Goal: Task Accomplishment & Management: Use online tool/utility

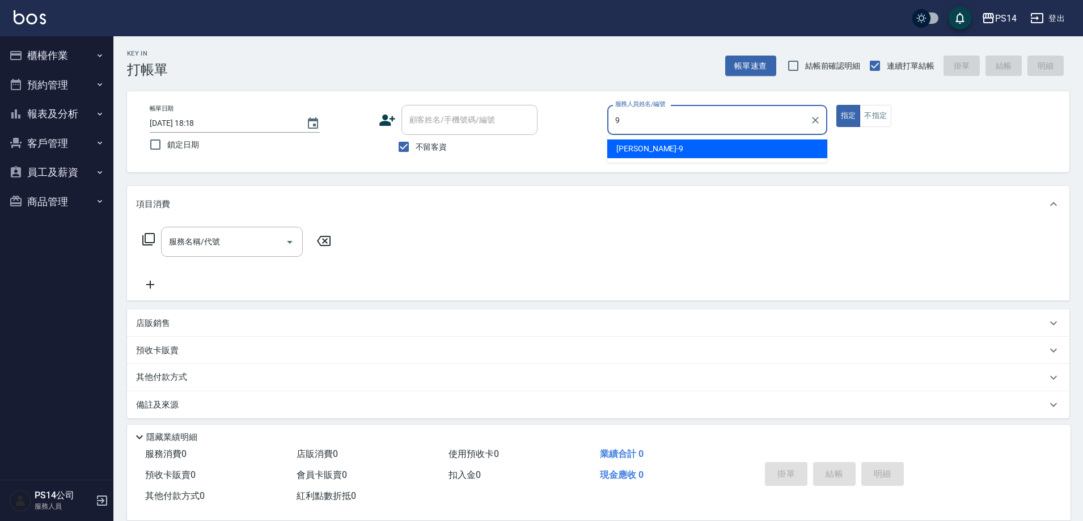
type input "[PERSON_NAME]-9"
type button "true"
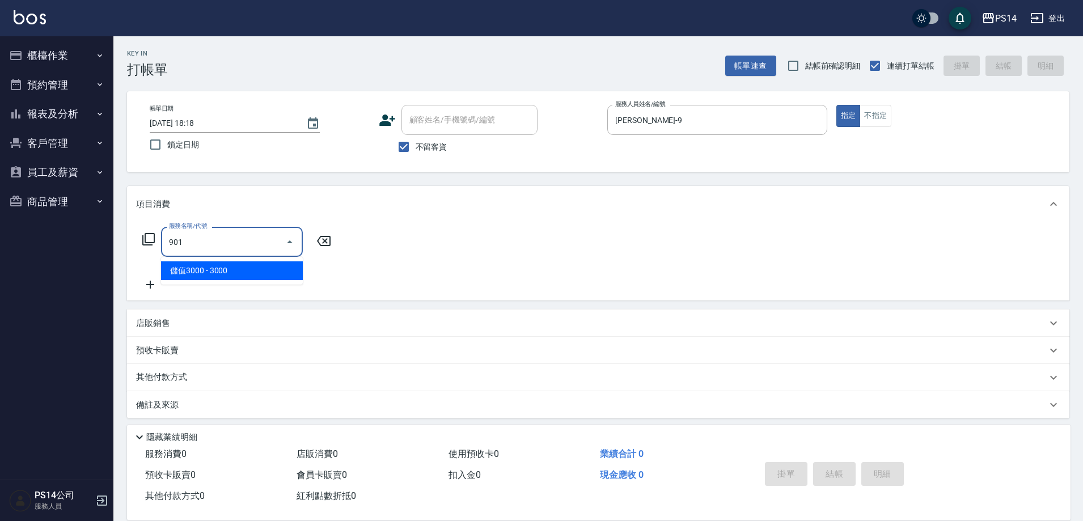
type input "儲值3000(901)"
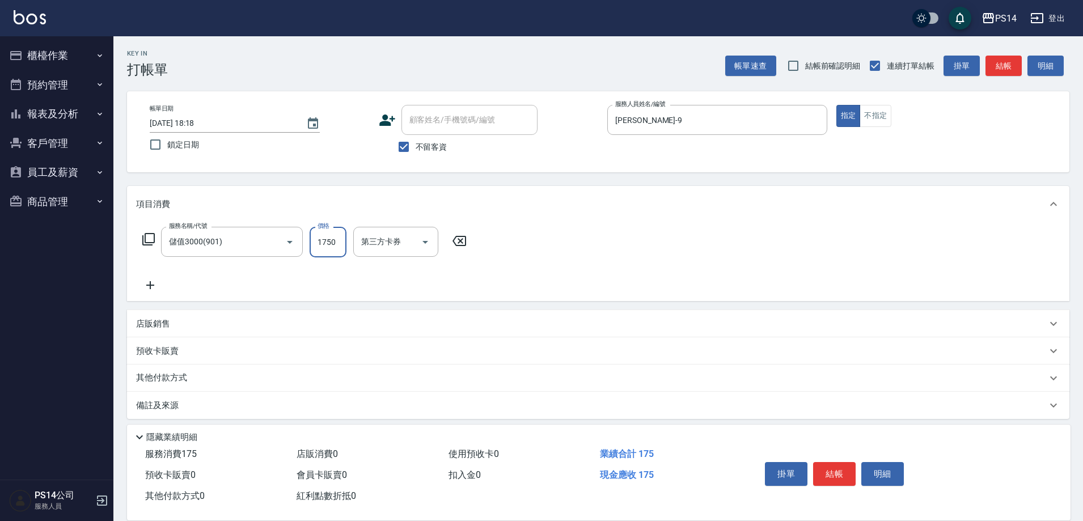
type input "1750"
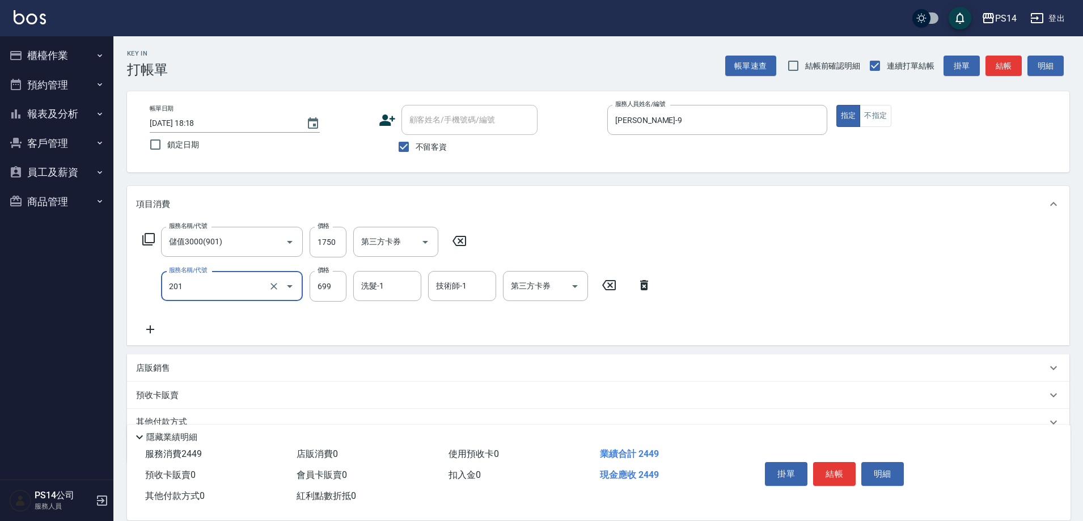
type input "基礎燙(201)"
type input "2000"
type input "李祥君 -37"
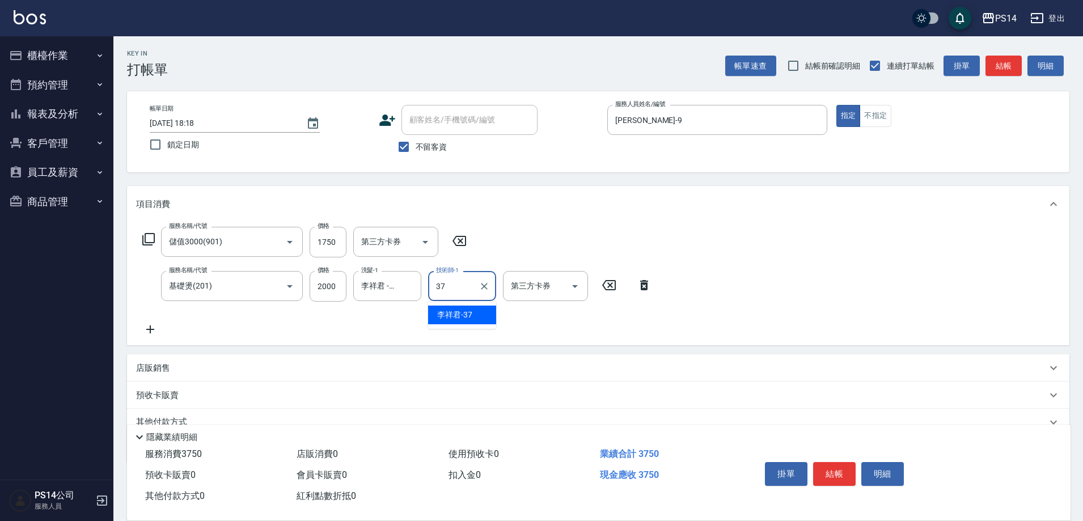
type input "李祥君 -37"
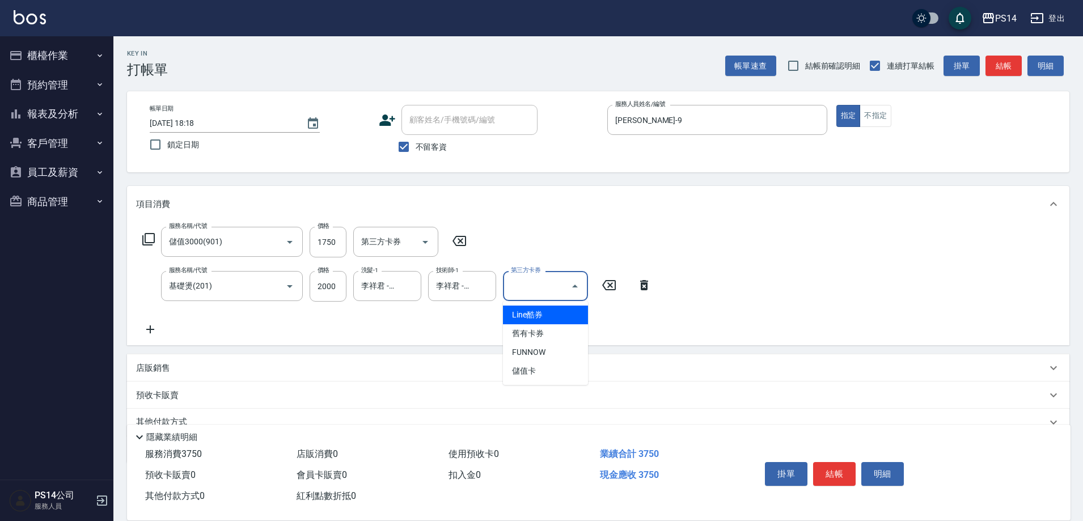
type input "儲值卡"
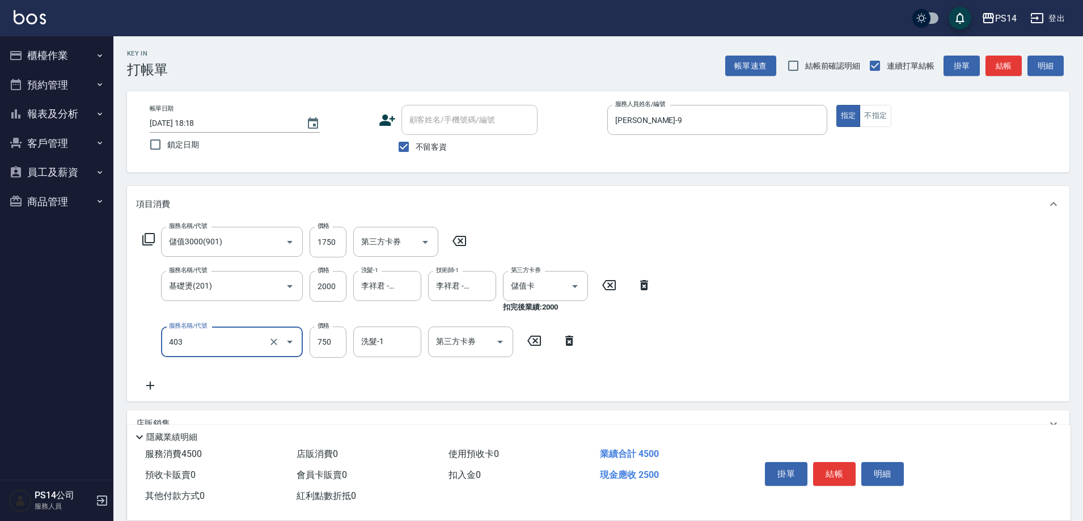
type input "750護(403)"
type input "李祥君 -37"
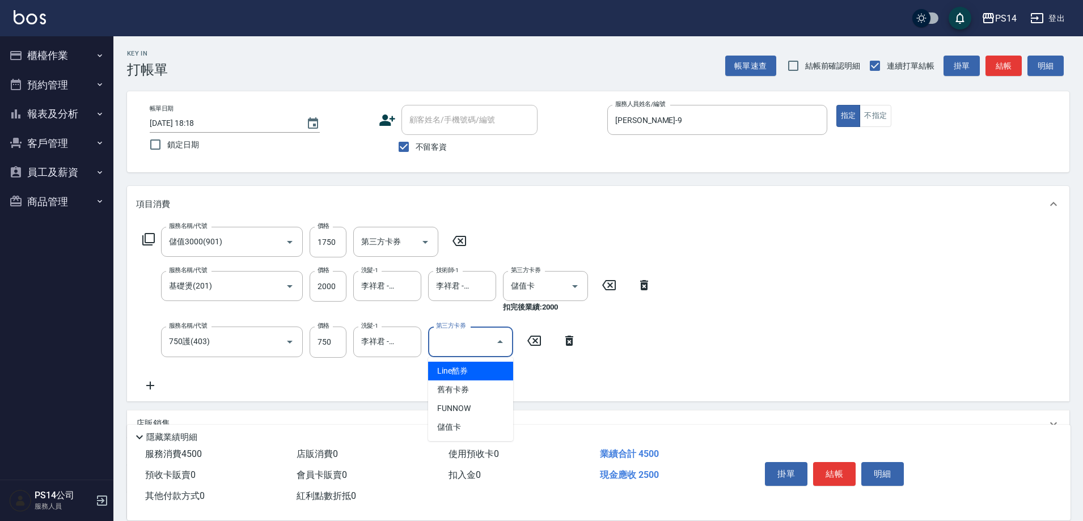
type input "儲值卡"
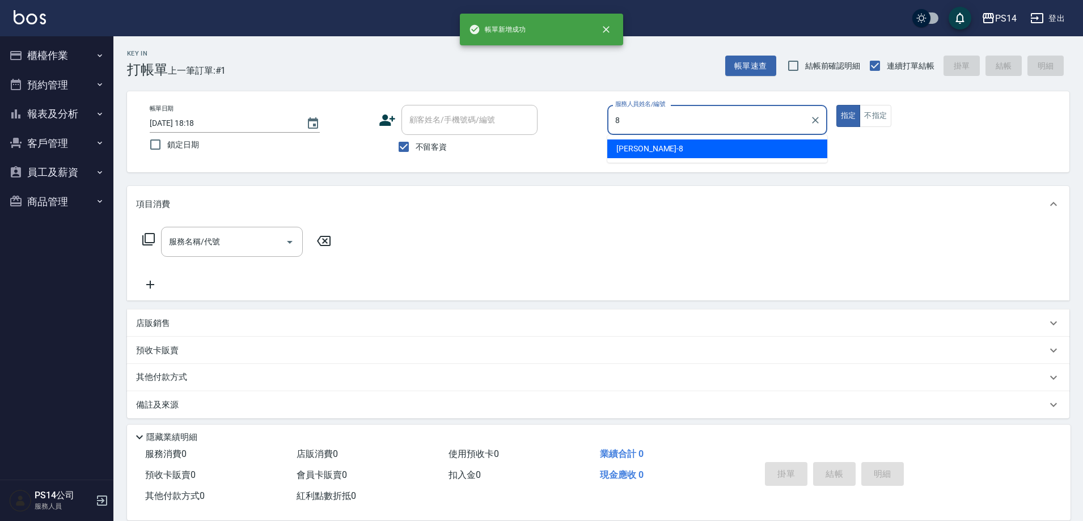
type input "[PERSON_NAME]-8"
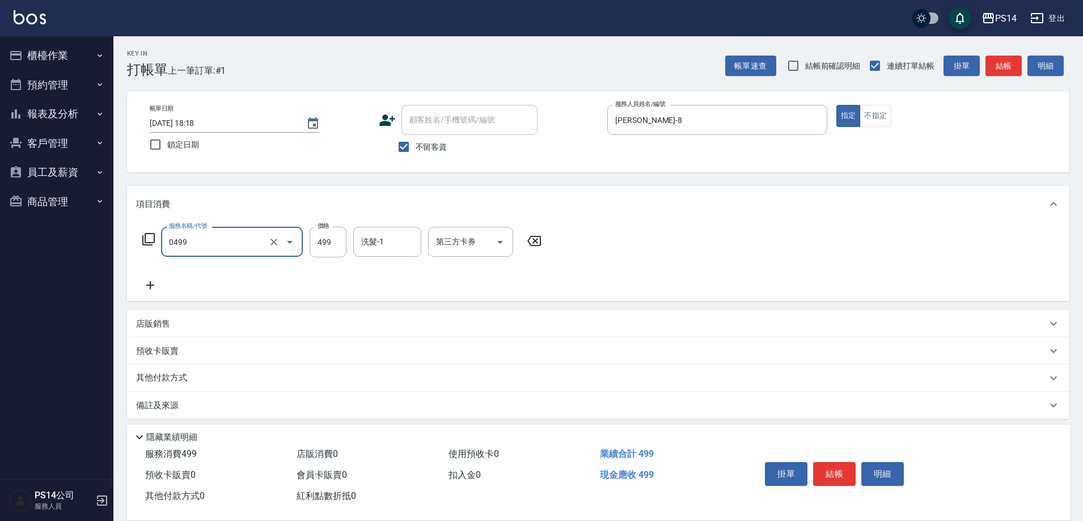
type input "[PERSON_NAME]499(0499)"
type input "陳羿淇-17"
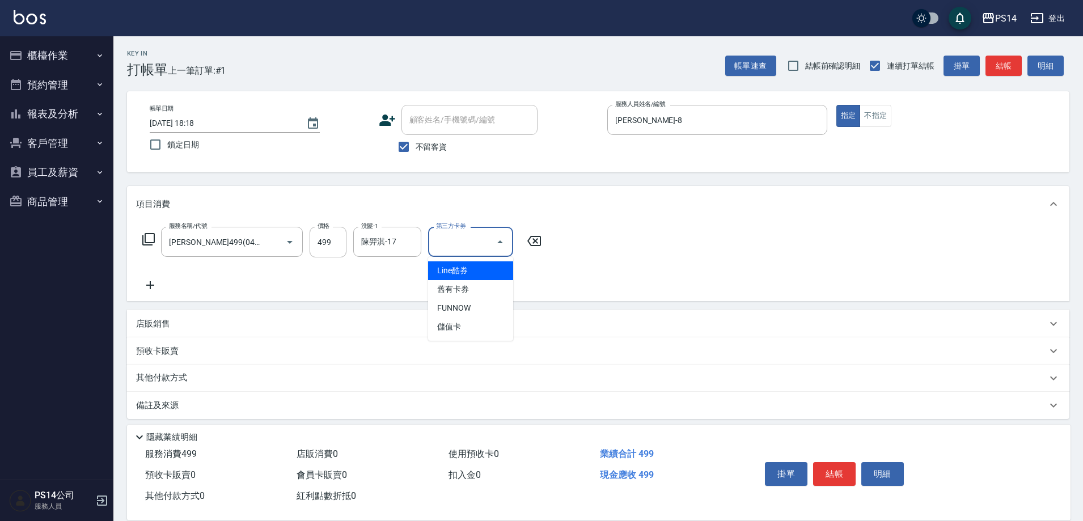
type input "儲值卡"
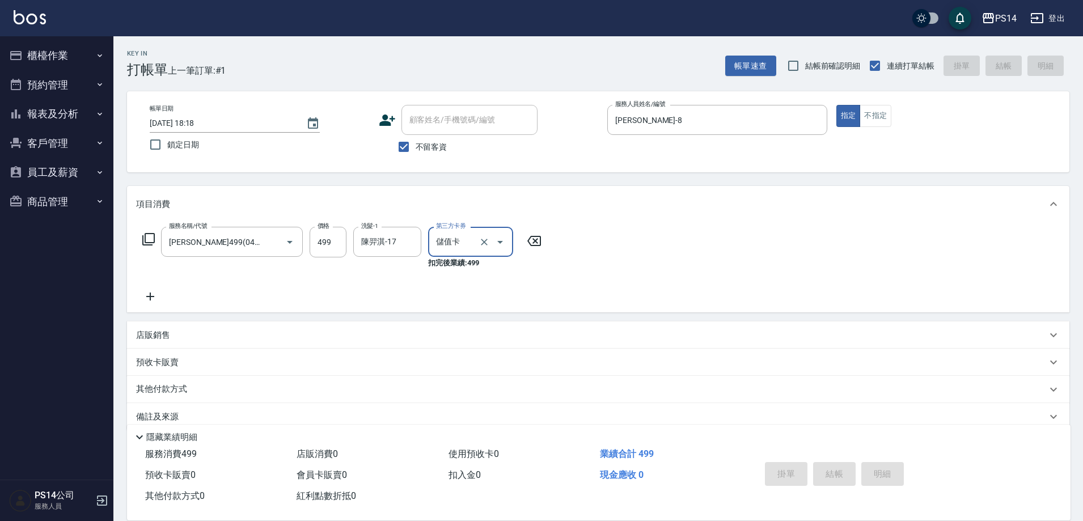
type input "[DATE] 18:19"
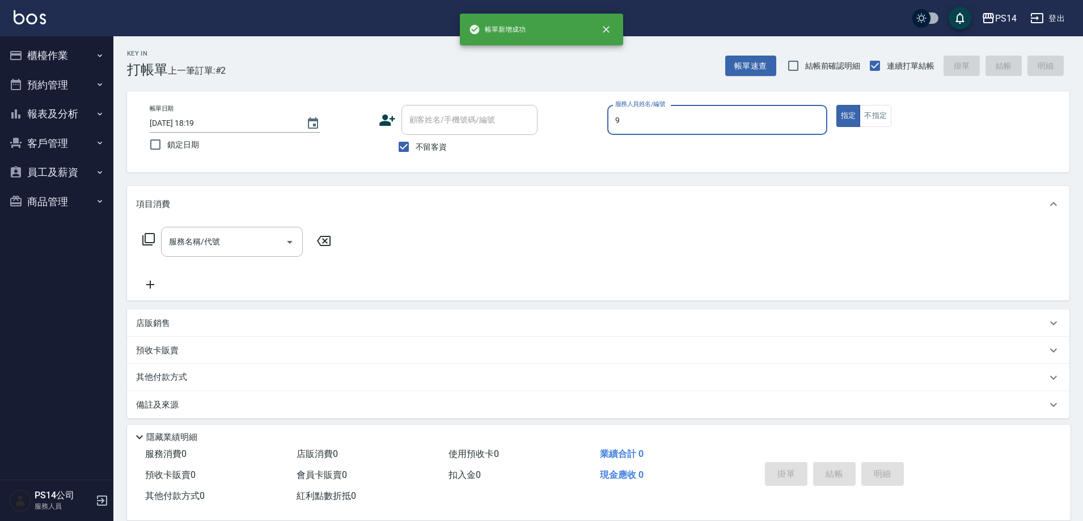
type input "[PERSON_NAME]-9"
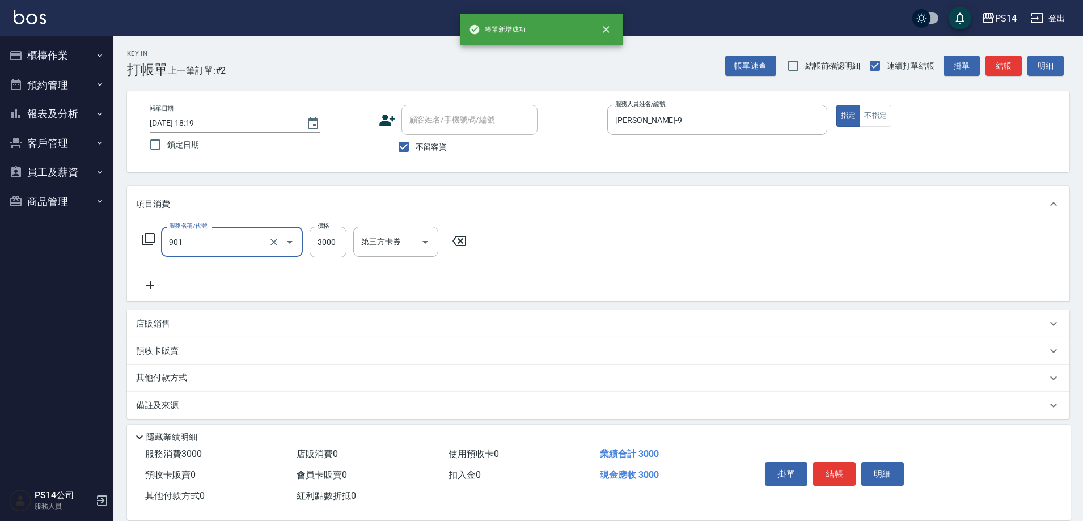
type input "儲值3000(901)"
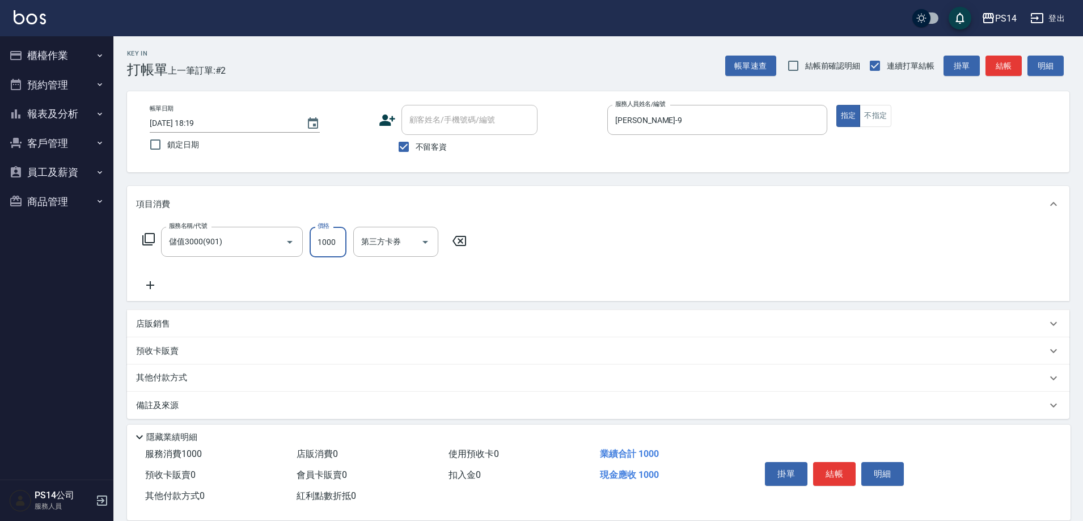
type input "1000"
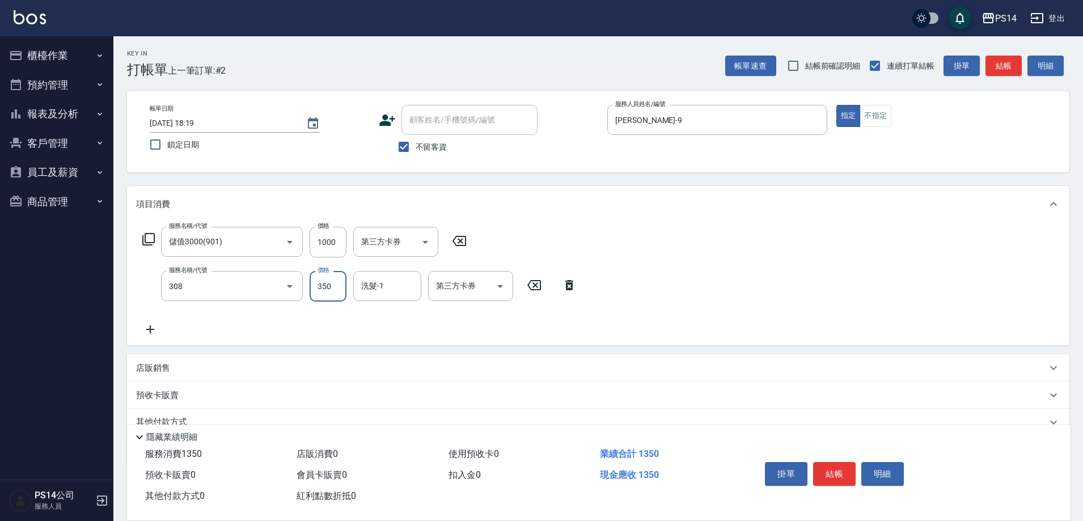
type input "洗+剪(308)"
type input "[PERSON_NAME]-26"
type input "儲值卡"
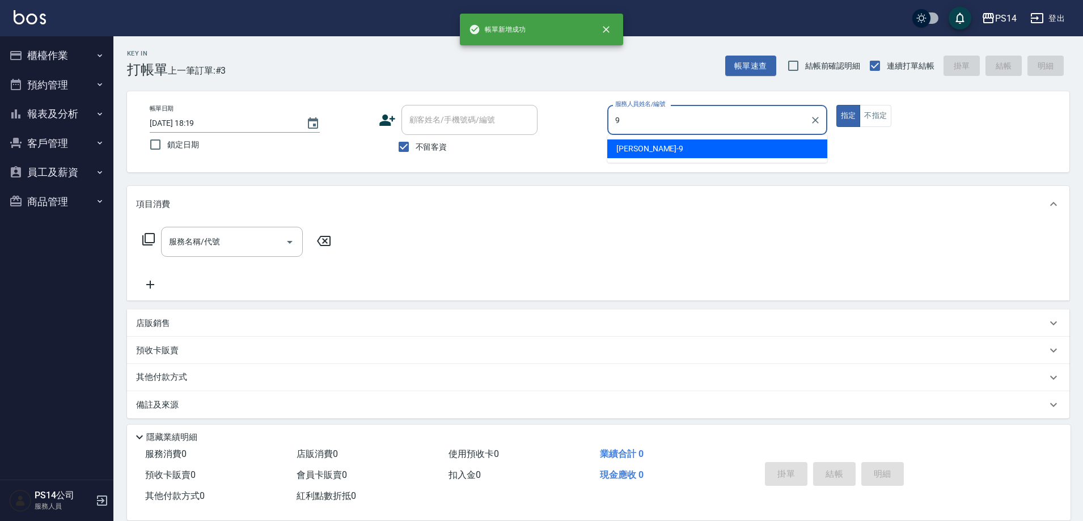
type input "[PERSON_NAME]-9"
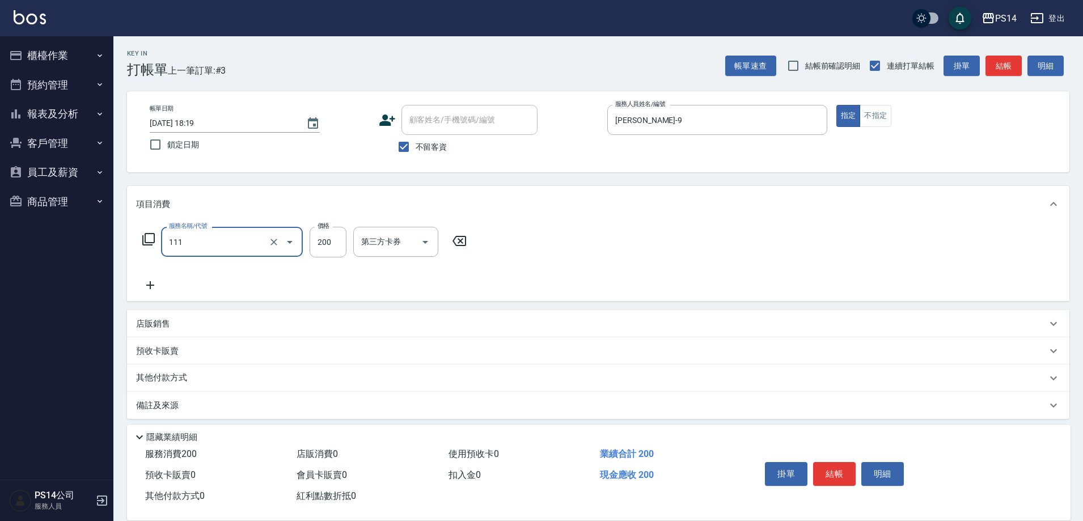
type input "200(111)"
type input "[PERSON_NAME]-11"
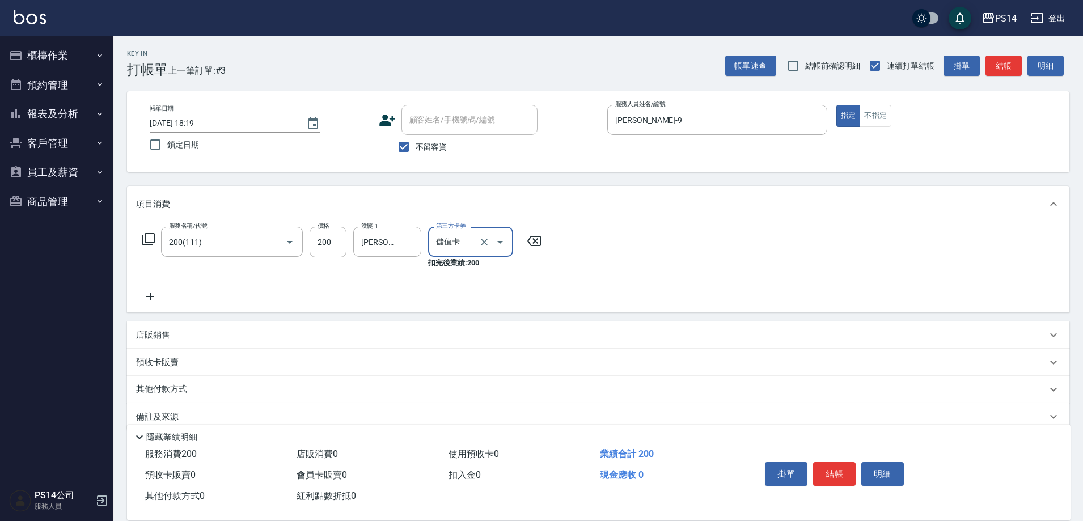
type input "儲值卡"
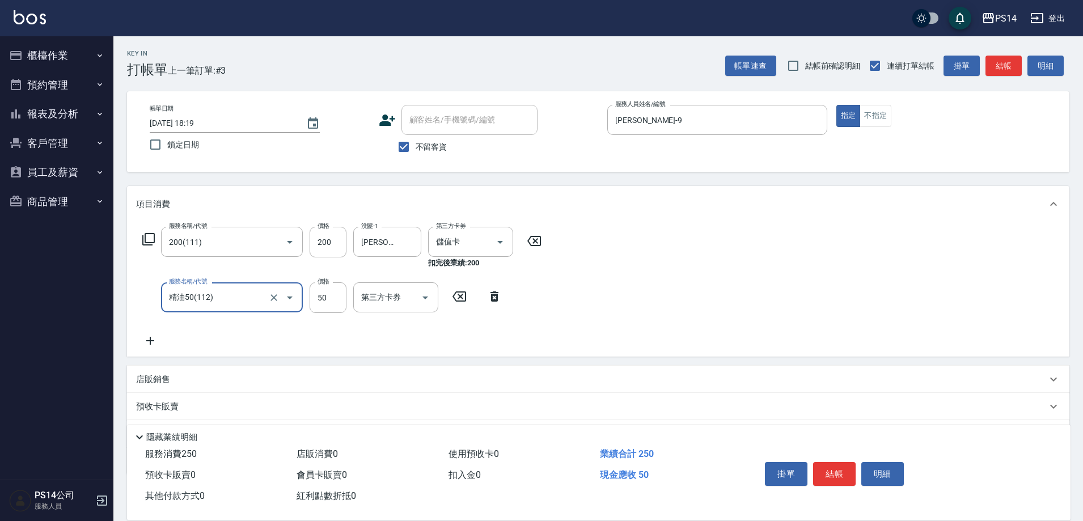
type input "精油50(112)"
type input "[PERSON_NAME]-11"
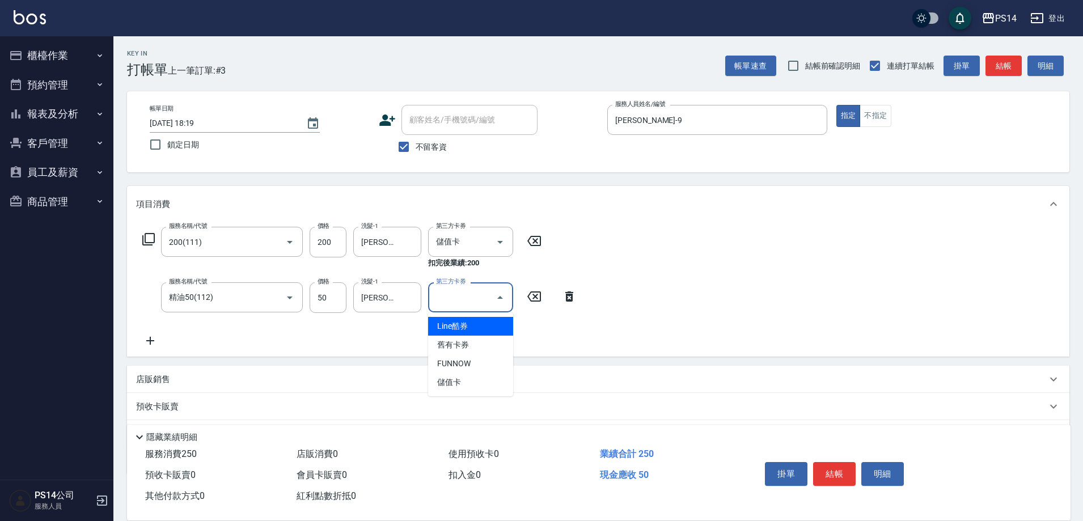
type input "儲值卡"
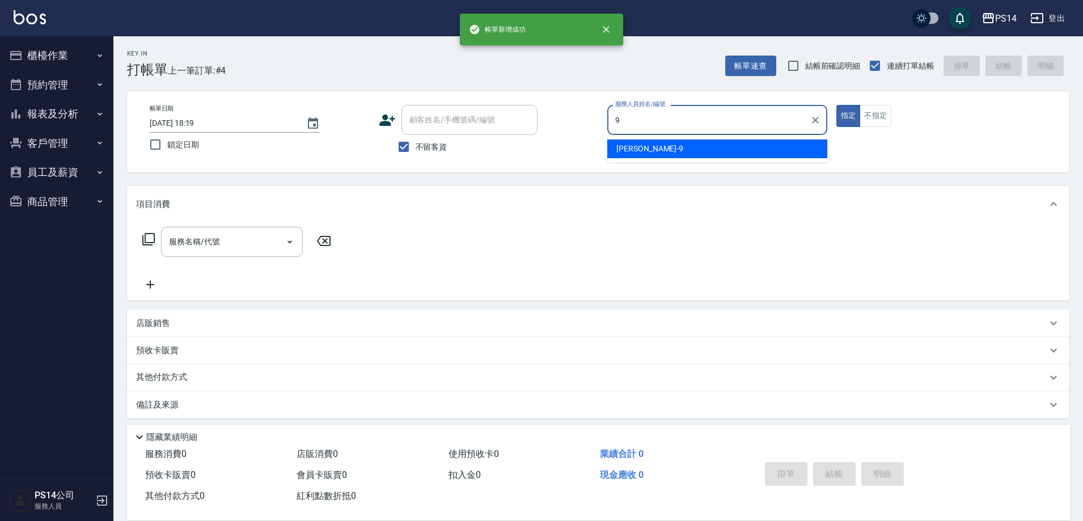
type input "[PERSON_NAME]-9"
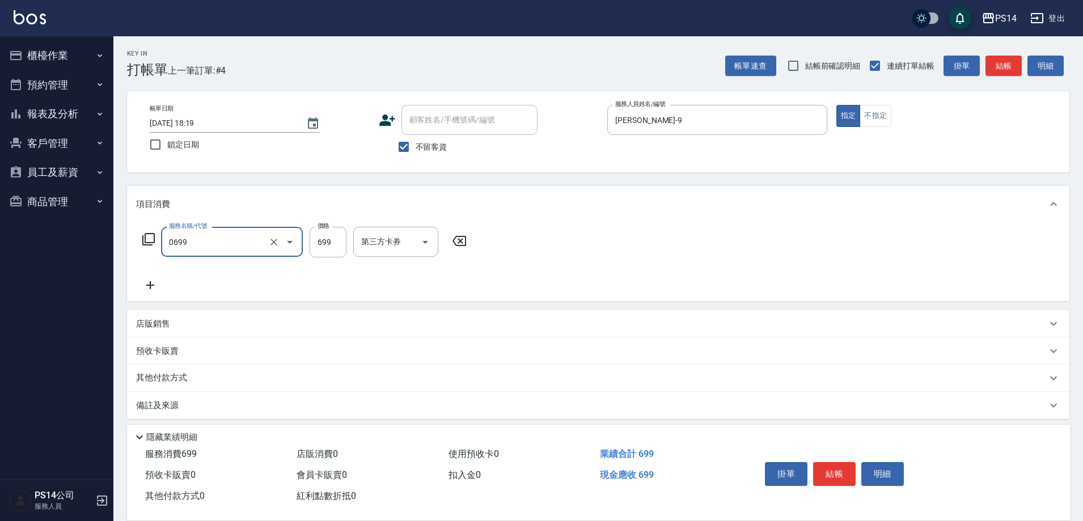
type input "精油SPA(0699)"
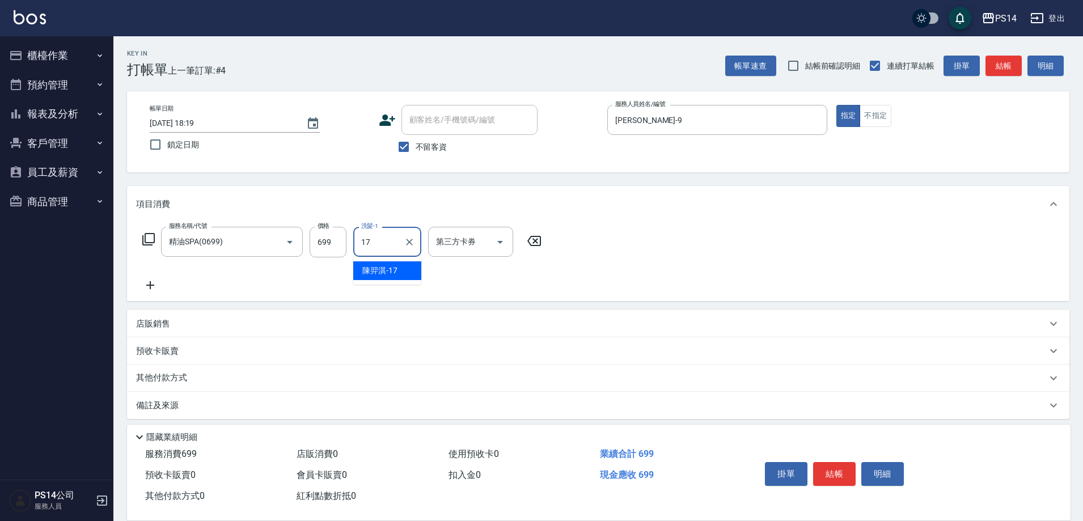
type input "陳羿淇-17"
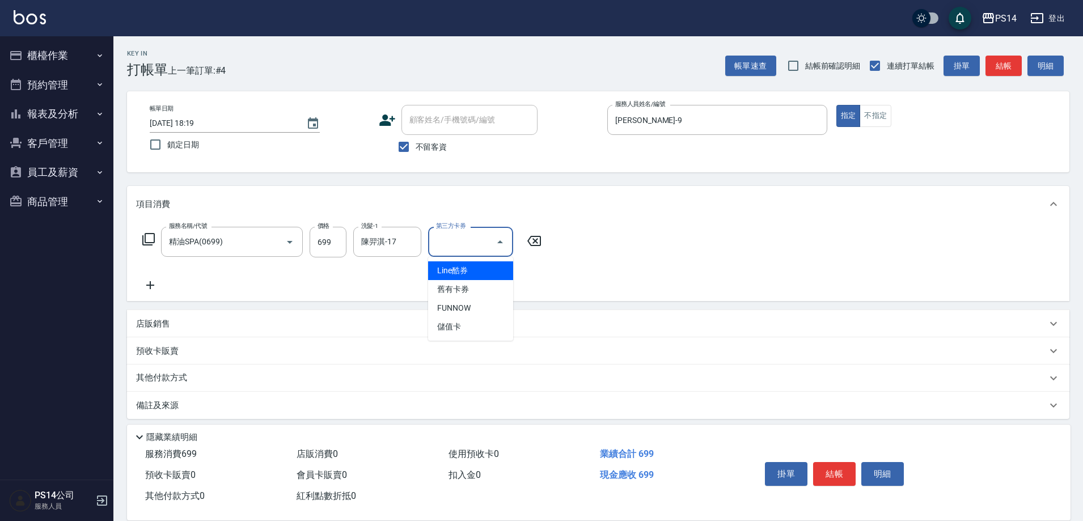
type input "儲值卡"
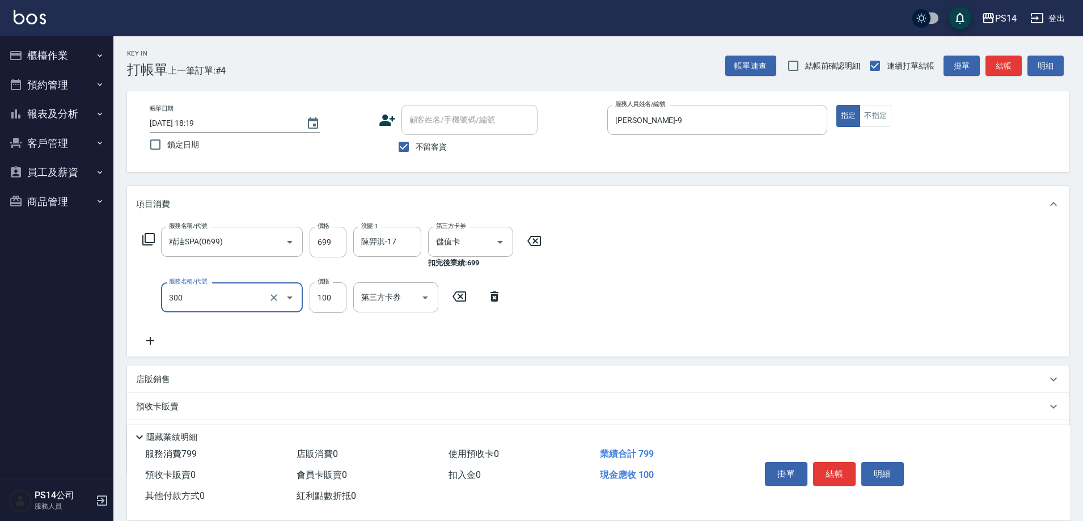
type input "剪髮(300)"
type input "50"
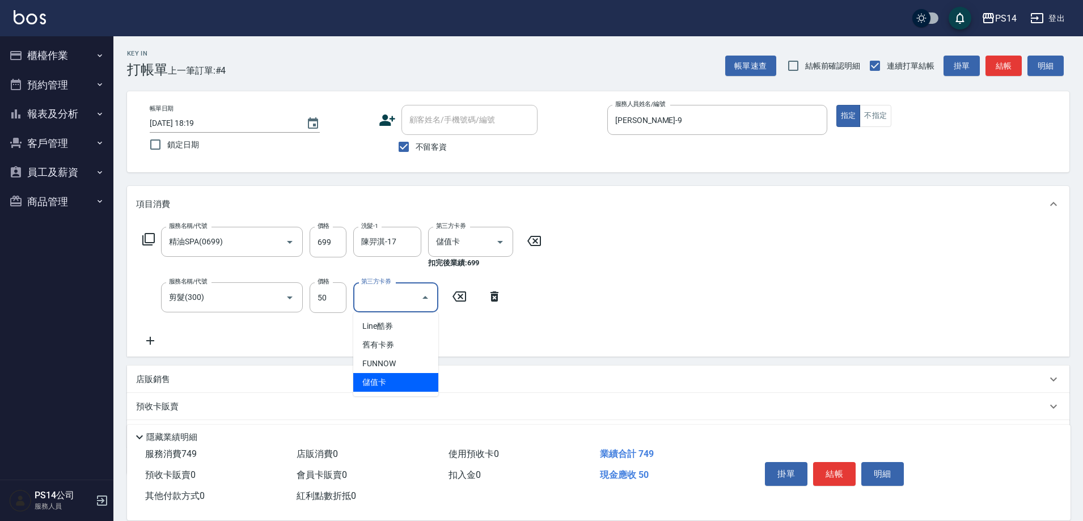
type input "儲值卡"
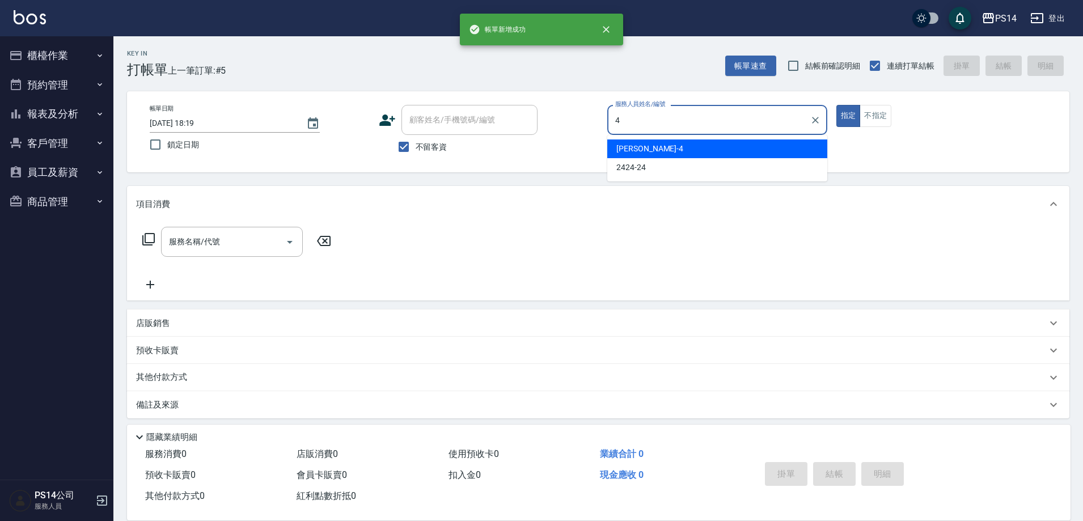
type input "[PERSON_NAME]-4"
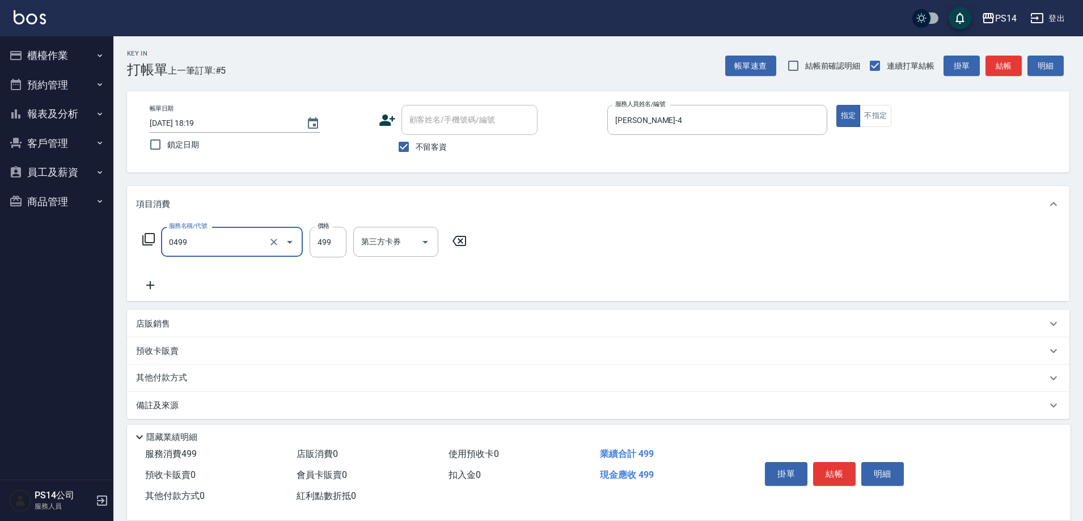
type input "[PERSON_NAME]499(0499)"
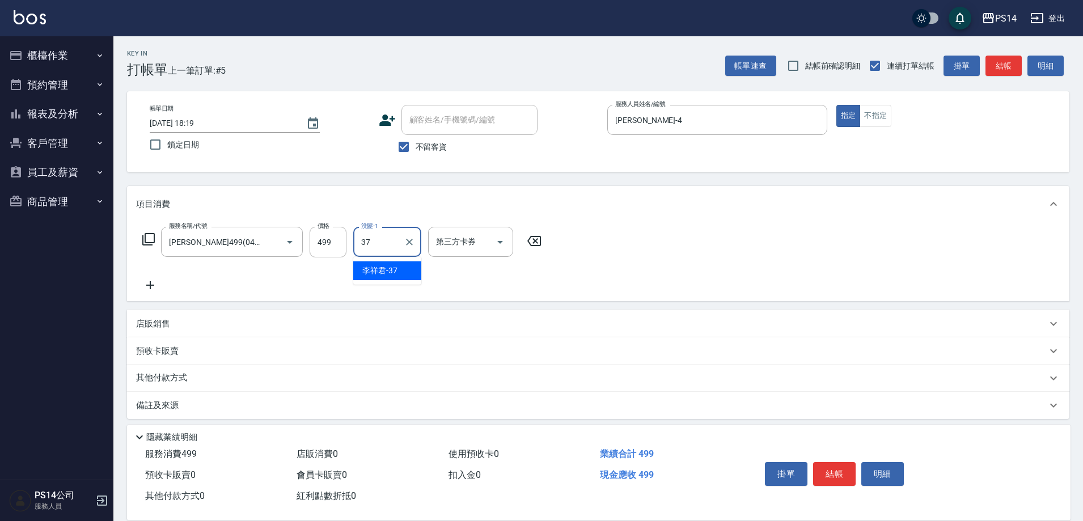
type input "李祥君 -37"
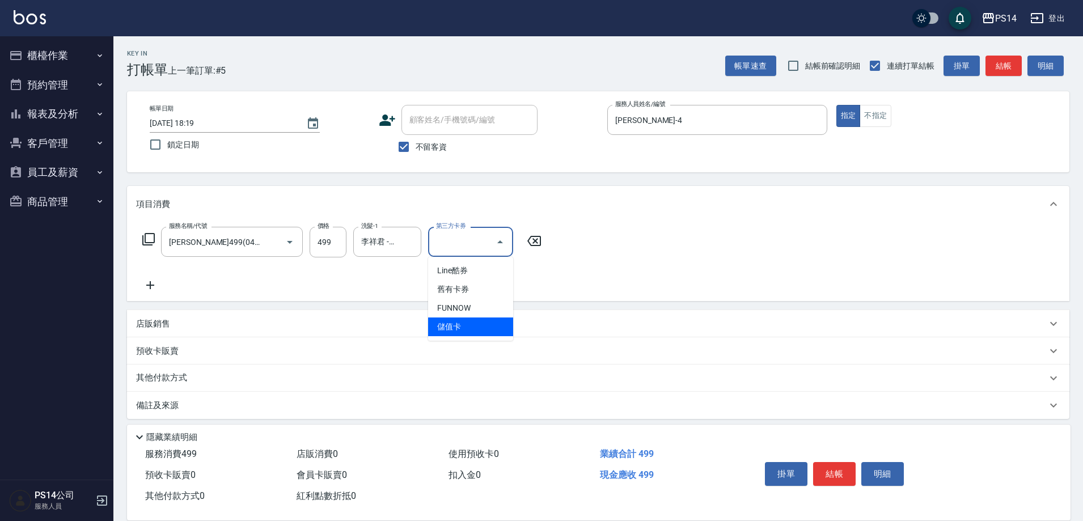
type input "儲值卡"
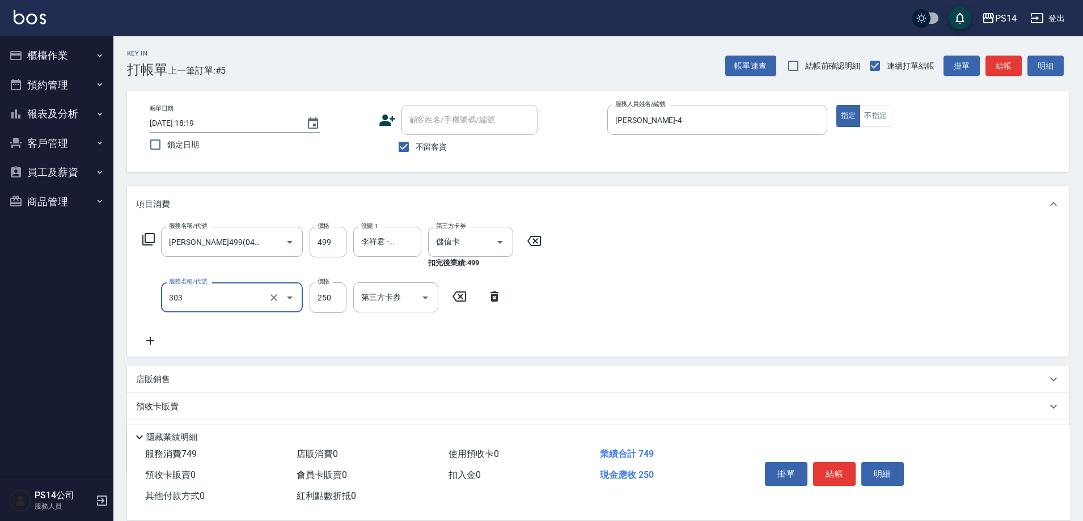
type input "剪髮(303)"
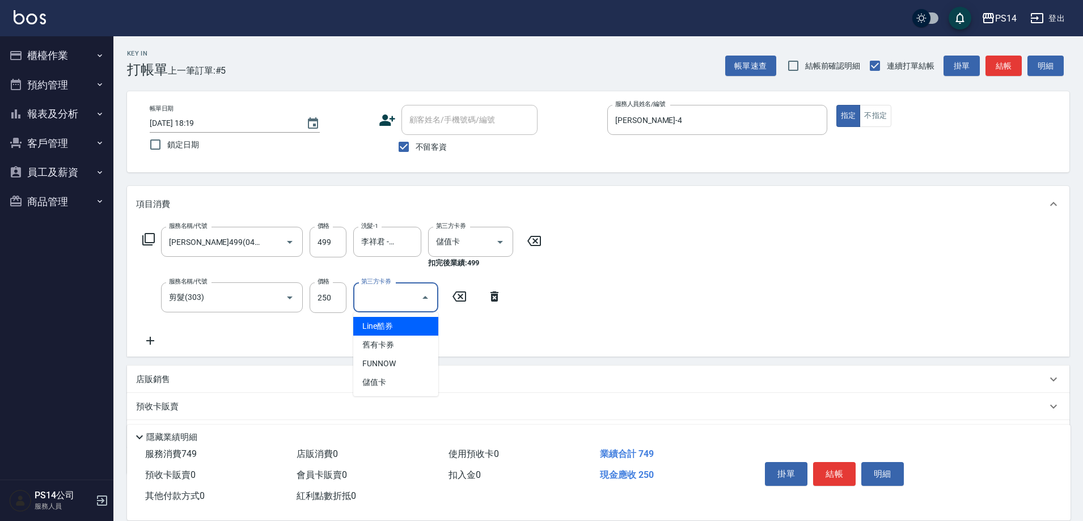
type input "儲值卡"
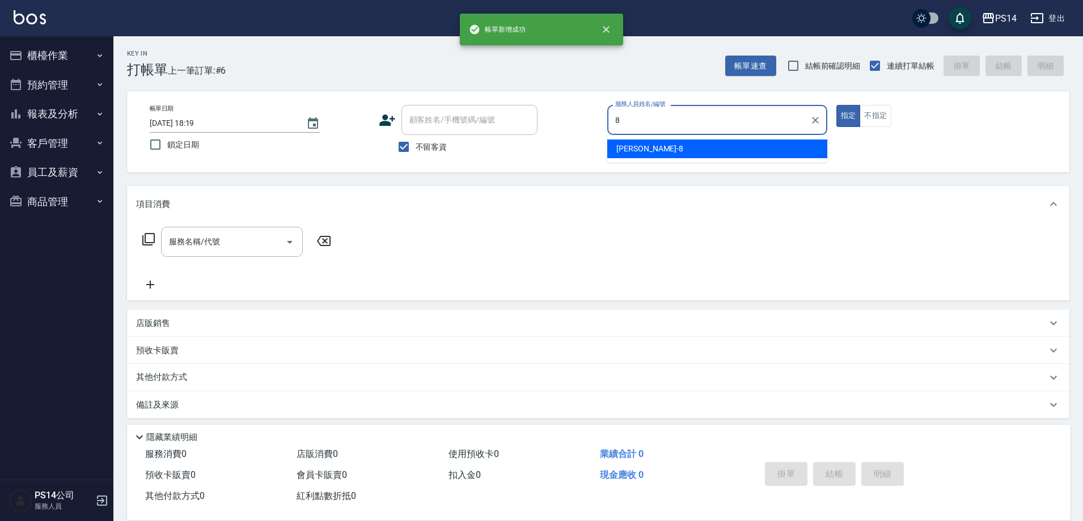
type input "[PERSON_NAME]-8"
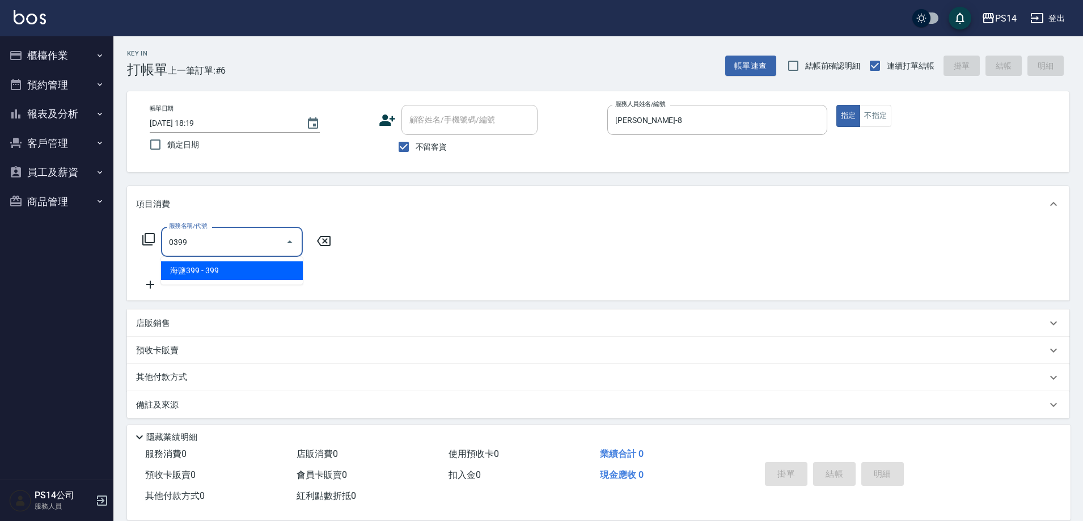
type input "海鹽399(0399)"
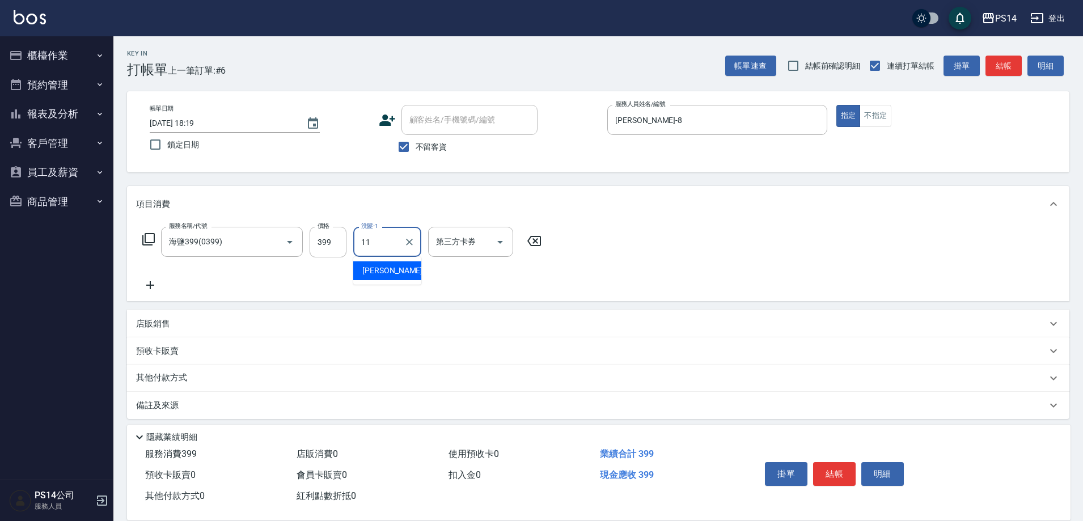
type input "[PERSON_NAME]-11"
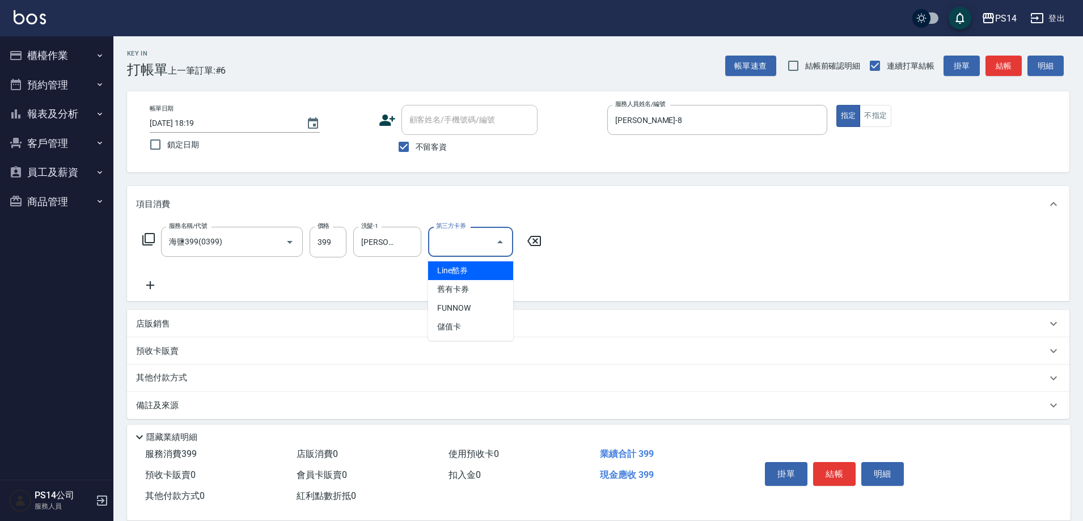
type input "儲值卡"
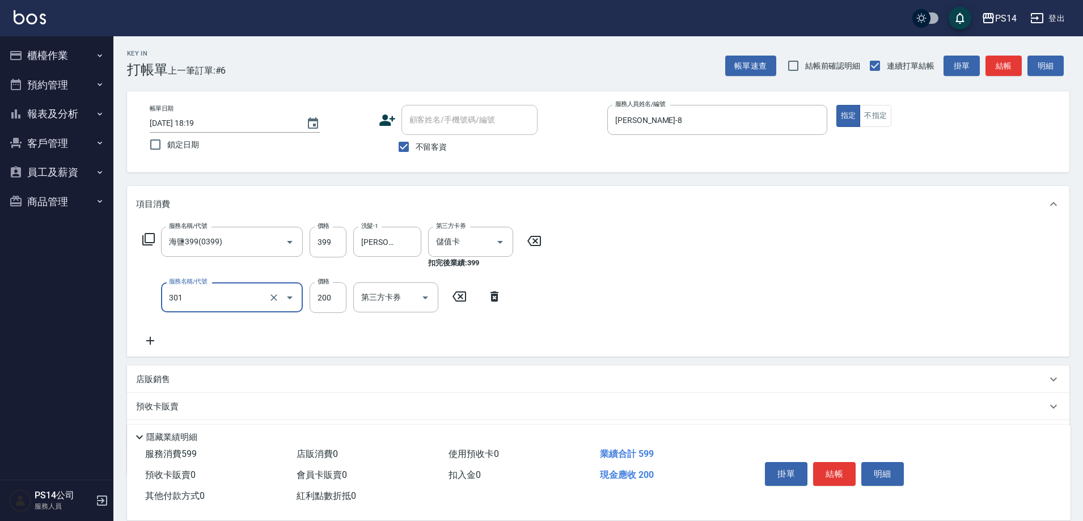
type input "剪髮(301)"
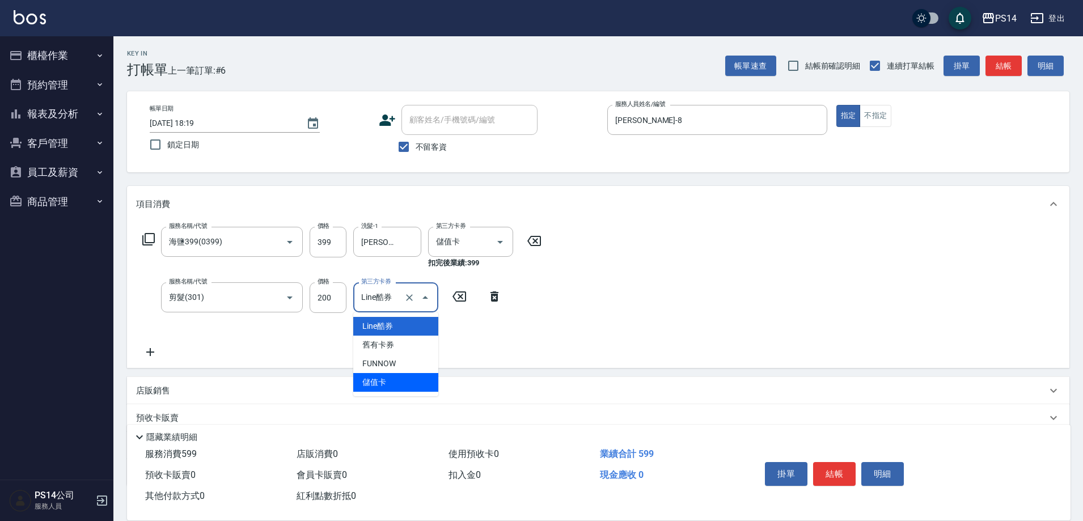
type input "儲值卡"
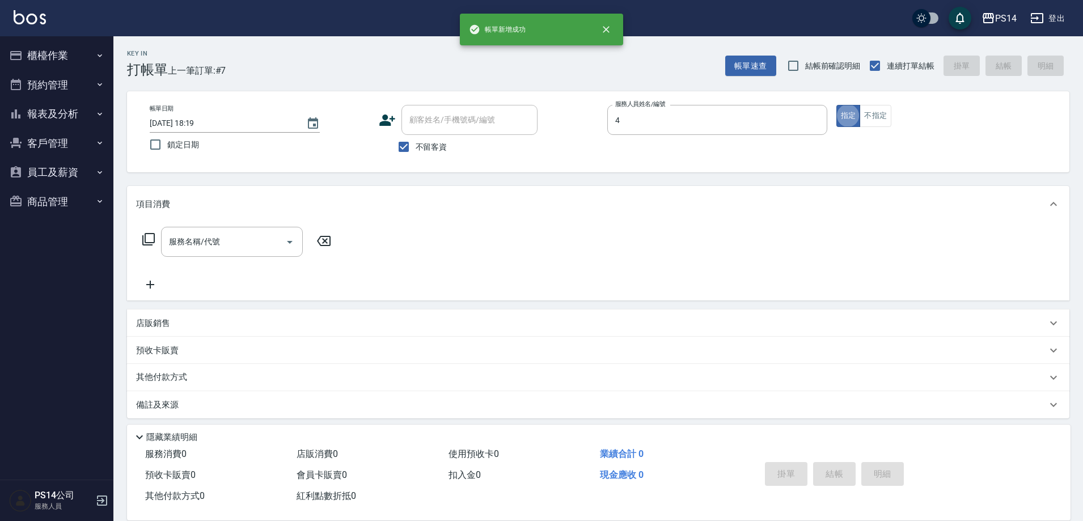
type input "[PERSON_NAME]-4"
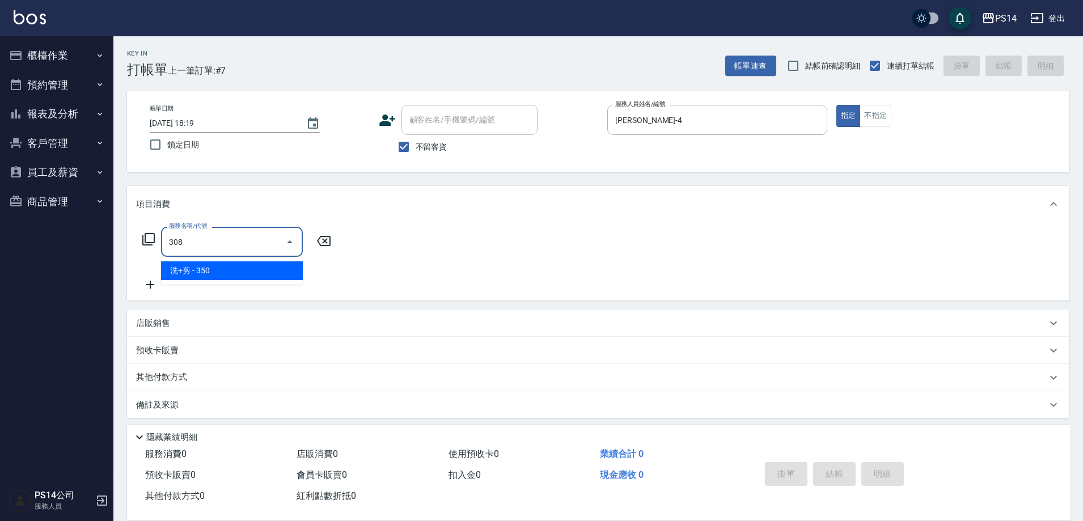
type input "洗+剪(308)"
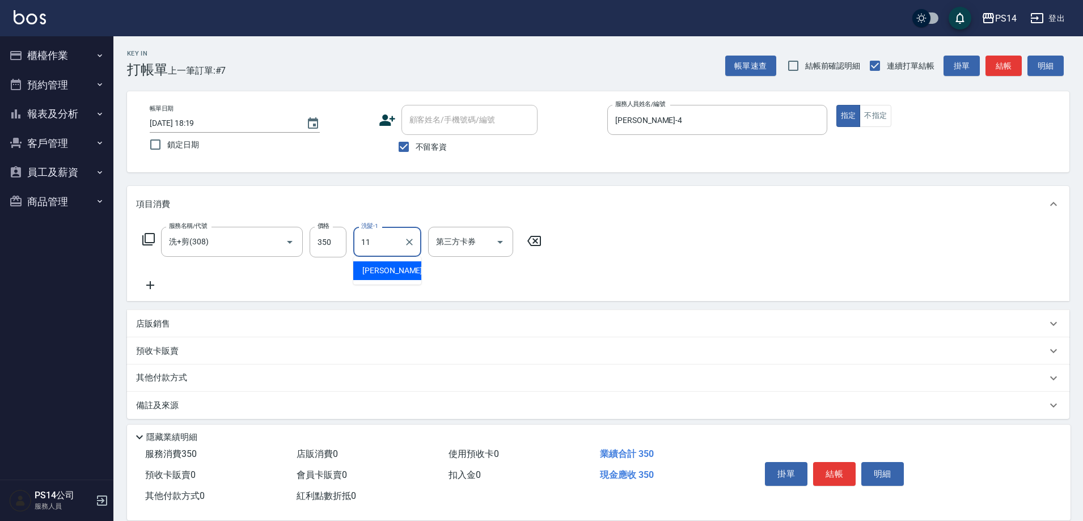
type input "[PERSON_NAME]-11"
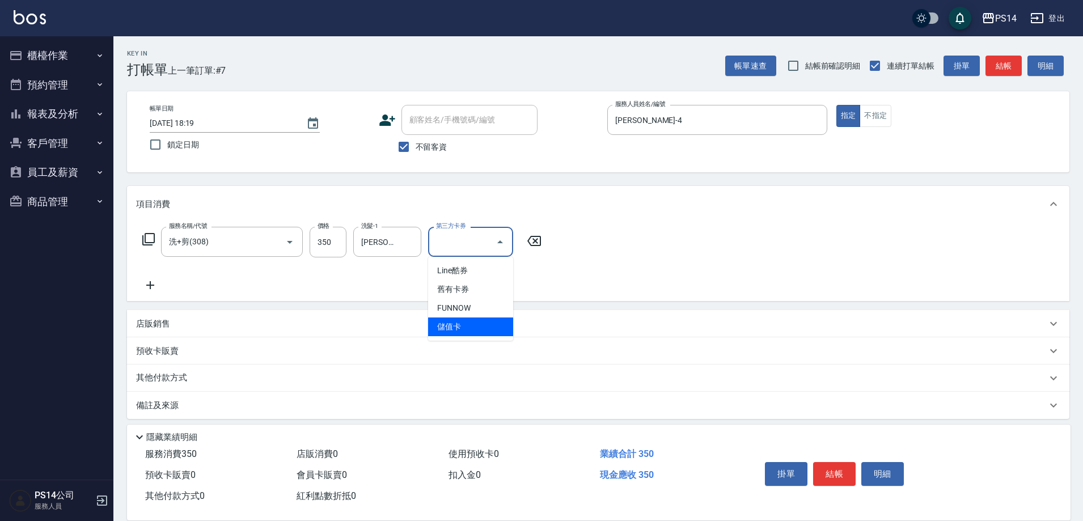
type input "儲值卡"
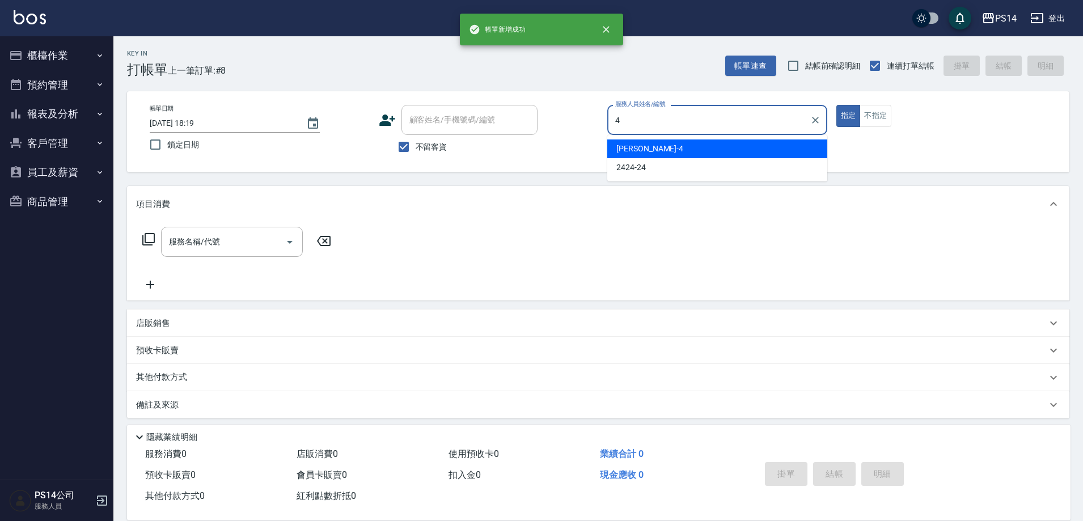
type input "[PERSON_NAME]-4"
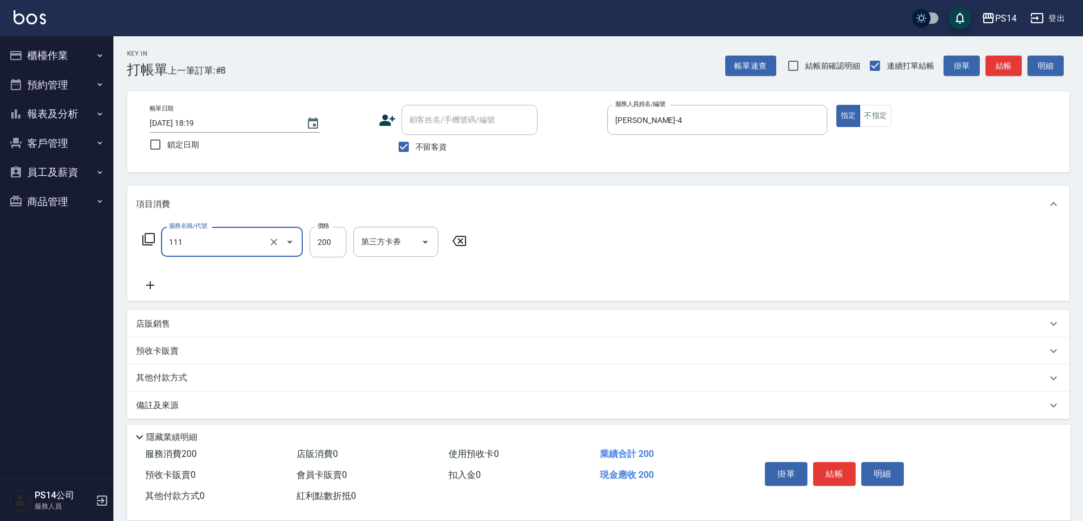
type input "200(111)"
type input "謝欣紜-28"
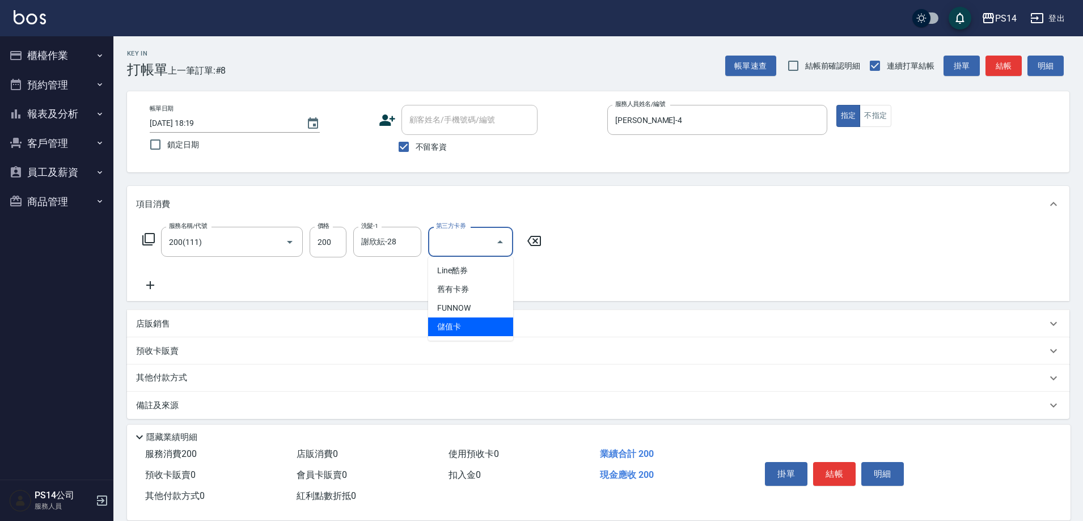
type input "儲值卡"
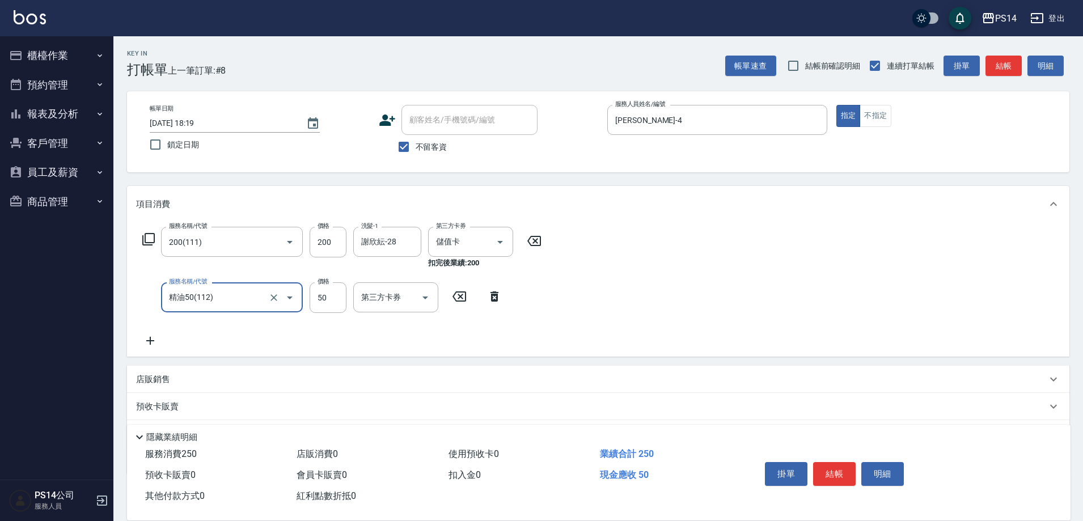
type input "精油50(112)"
type input "謝欣紜-28"
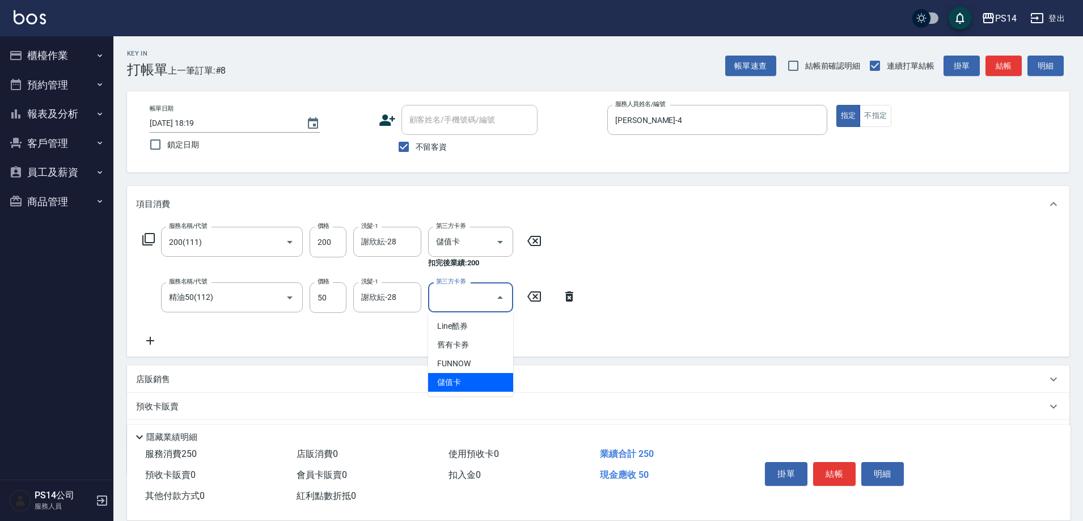
type input "儲值卡"
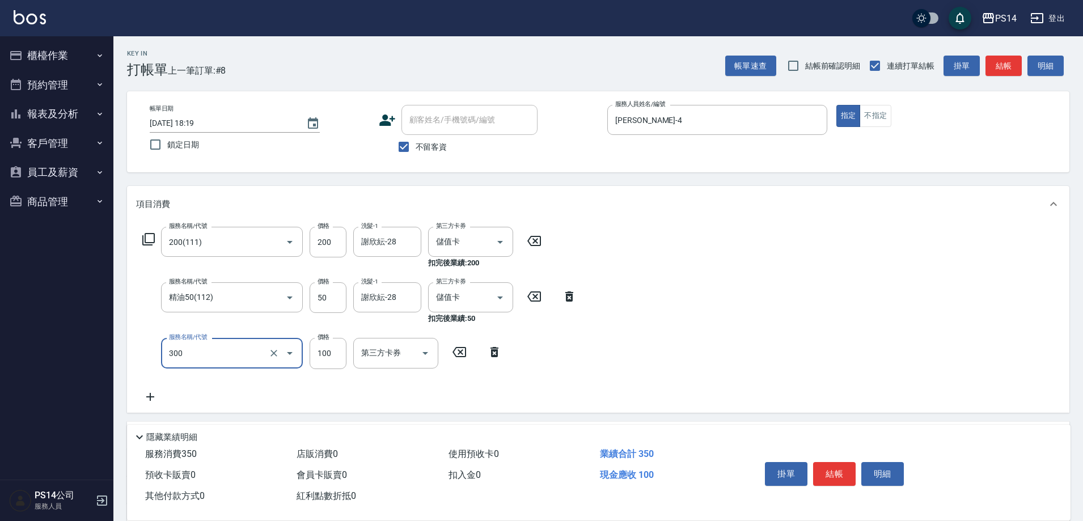
type input "剪髮(300)"
type input "50"
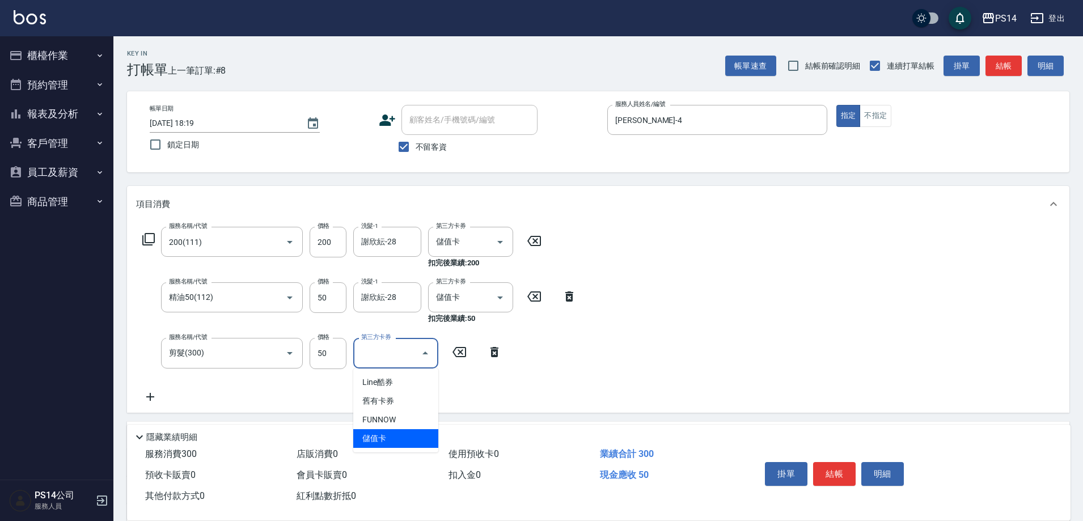
type input "儲值卡"
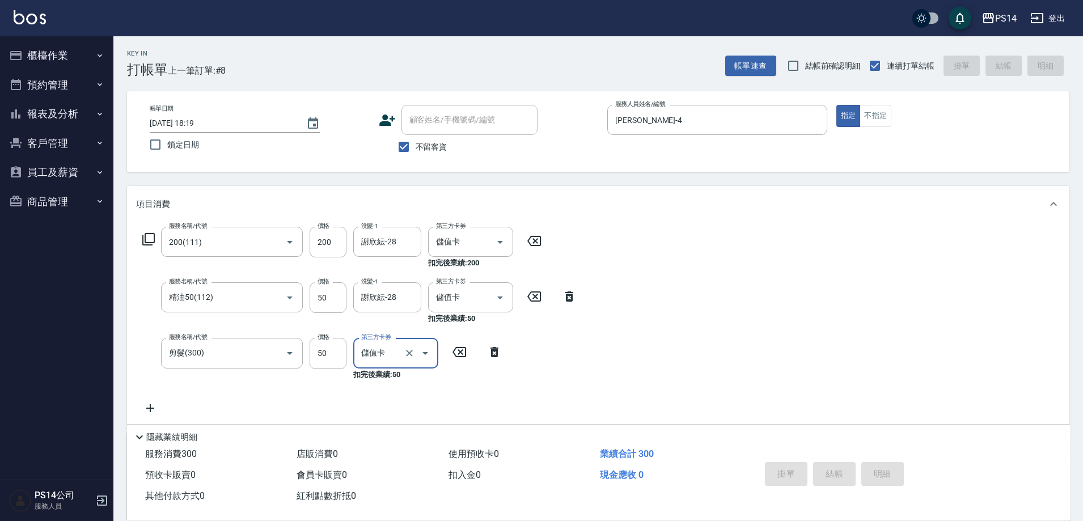
type input "[DATE] 18:20"
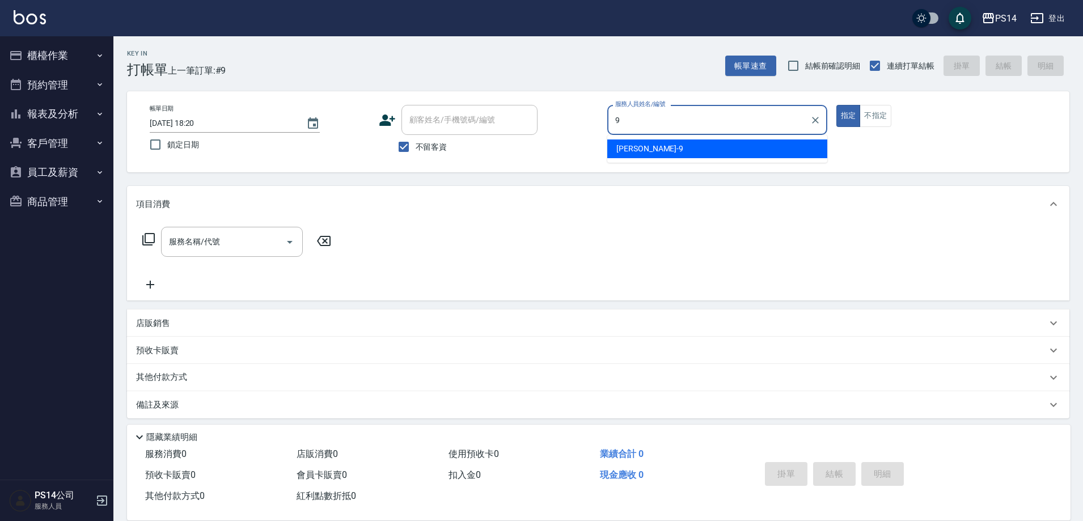
type input "[PERSON_NAME]-9"
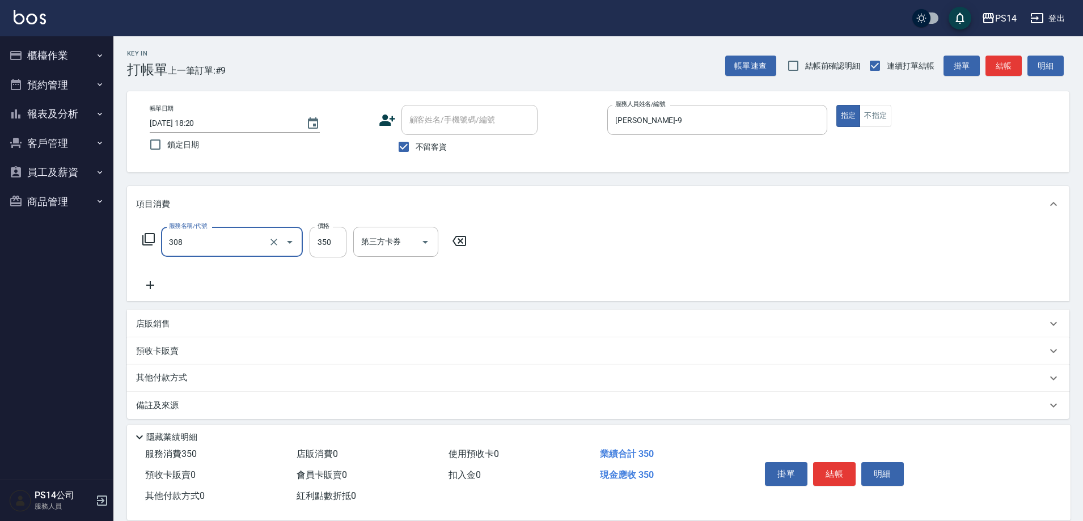
type input "洗+剪(308)"
type input "謝欣紜-28"
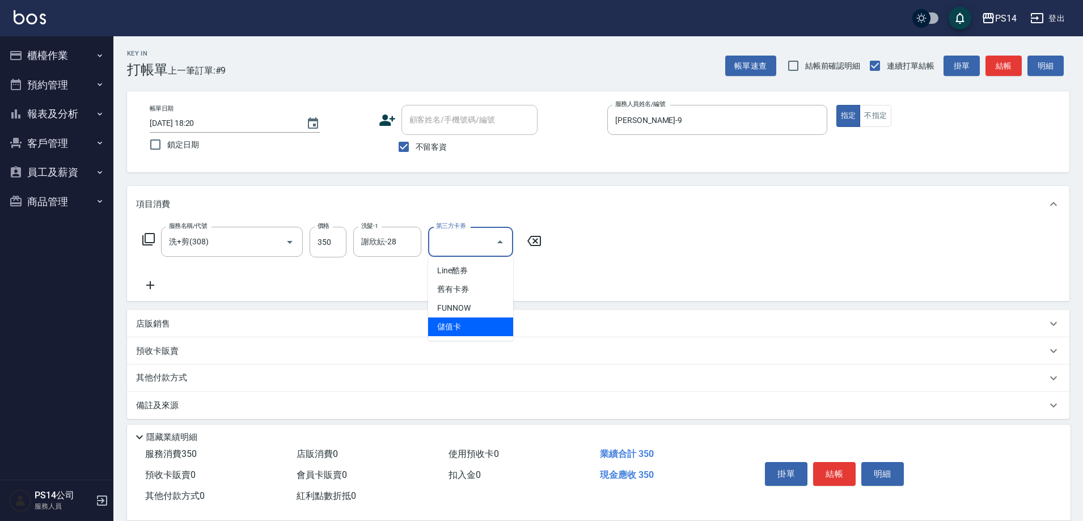
type input "儲值卡"
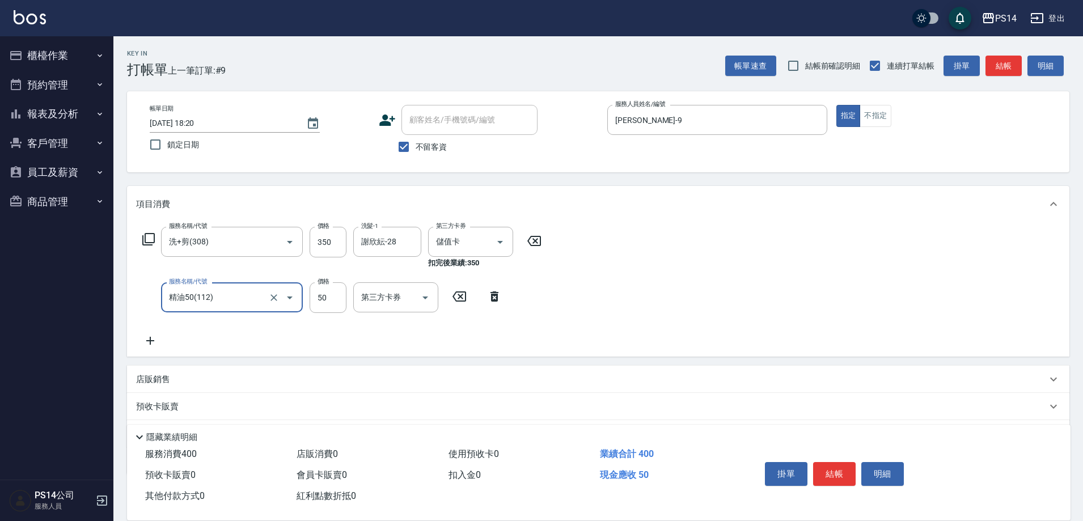
type input "精油50(112)"
type input "謝欣紜-28"
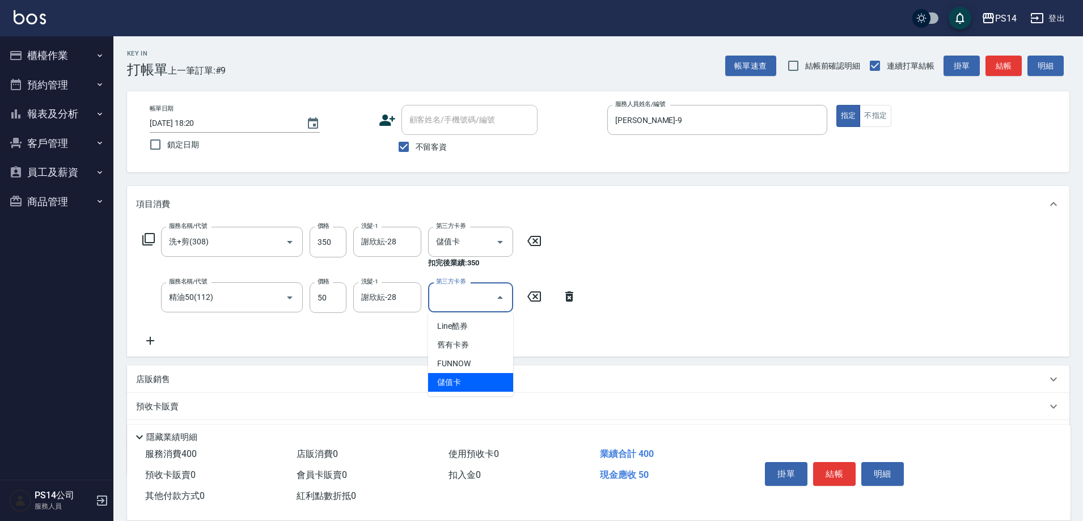
type input "儲值卡"
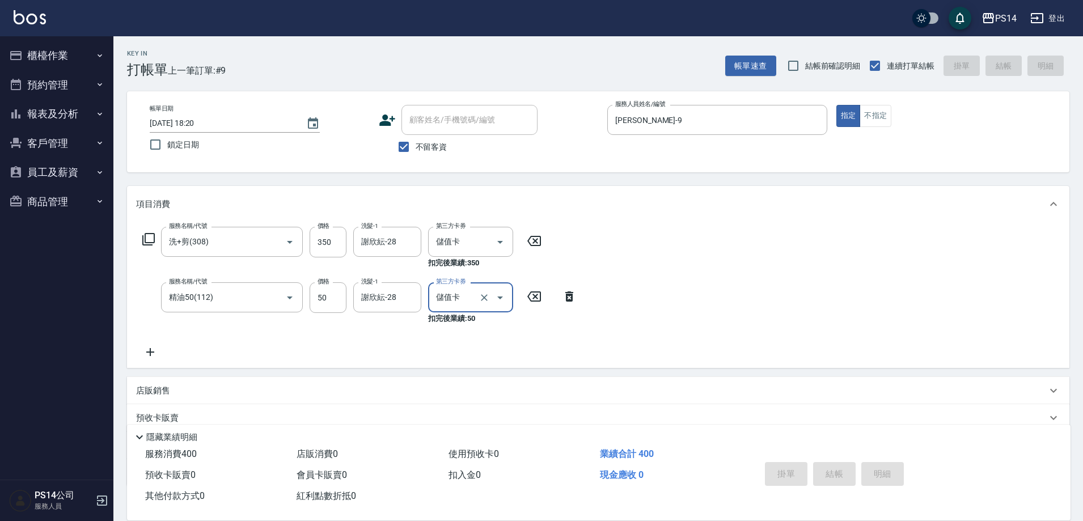
type input "[DATE] 18:21"
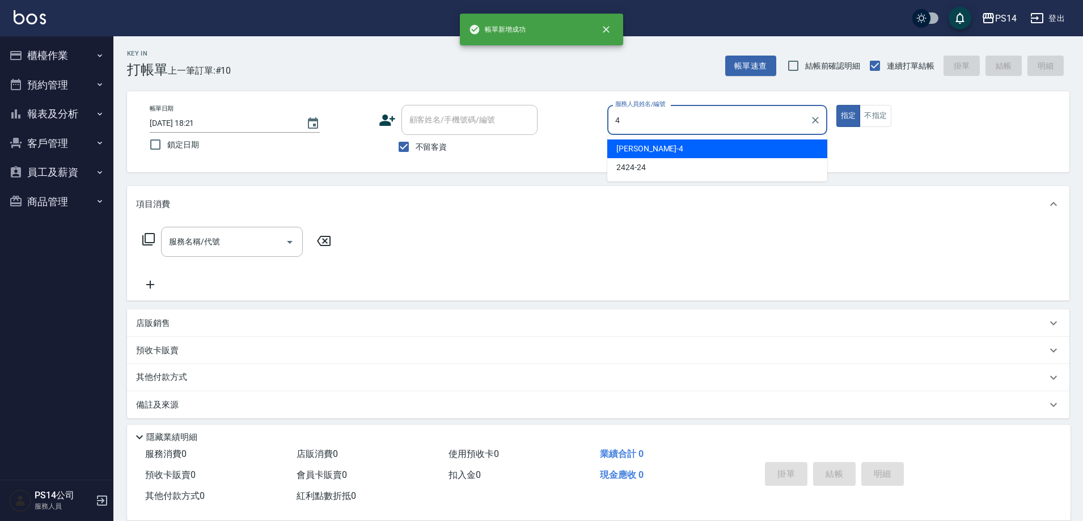
type input "[PERSON_NAME]-4"
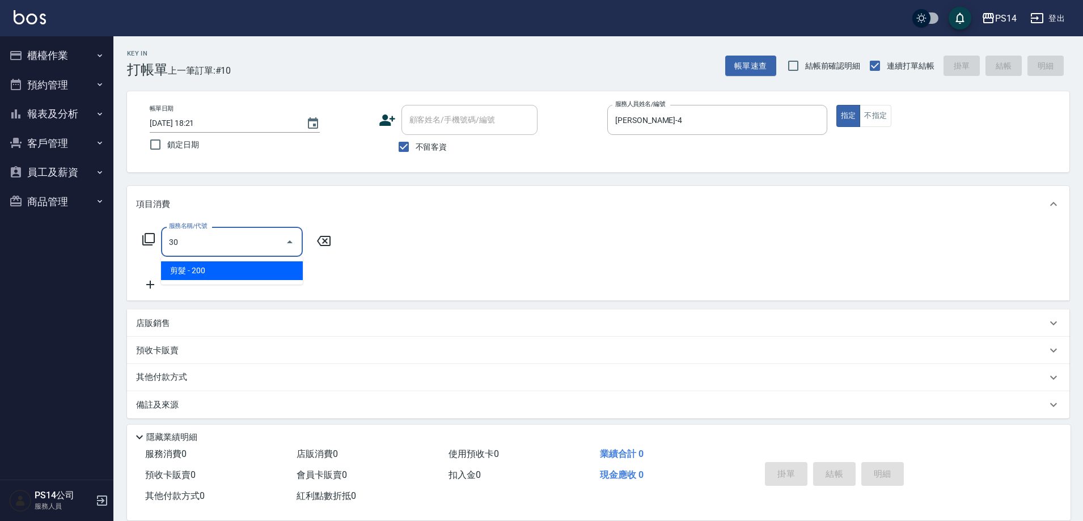
type input "3"
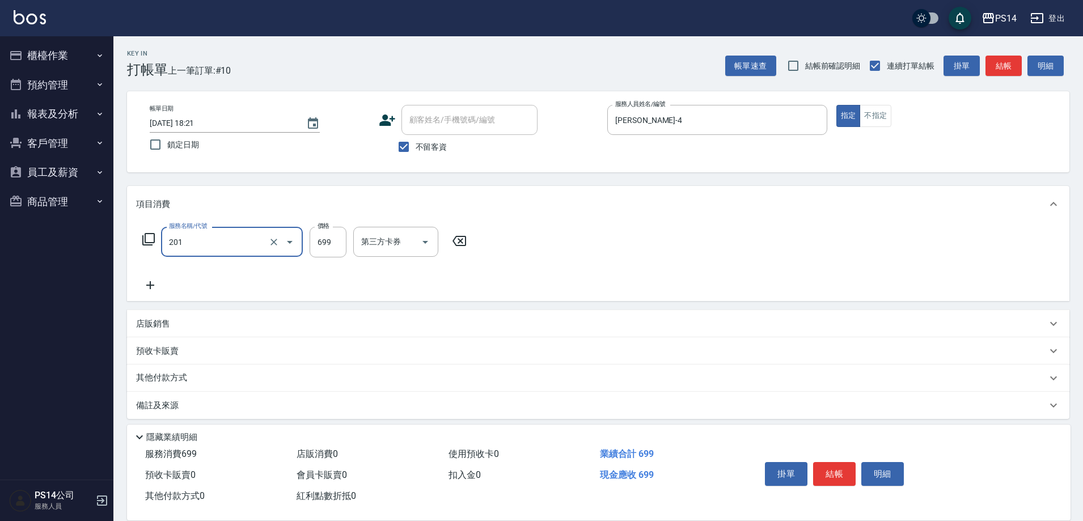
type input "基礎燙(201)"
type input "1500"
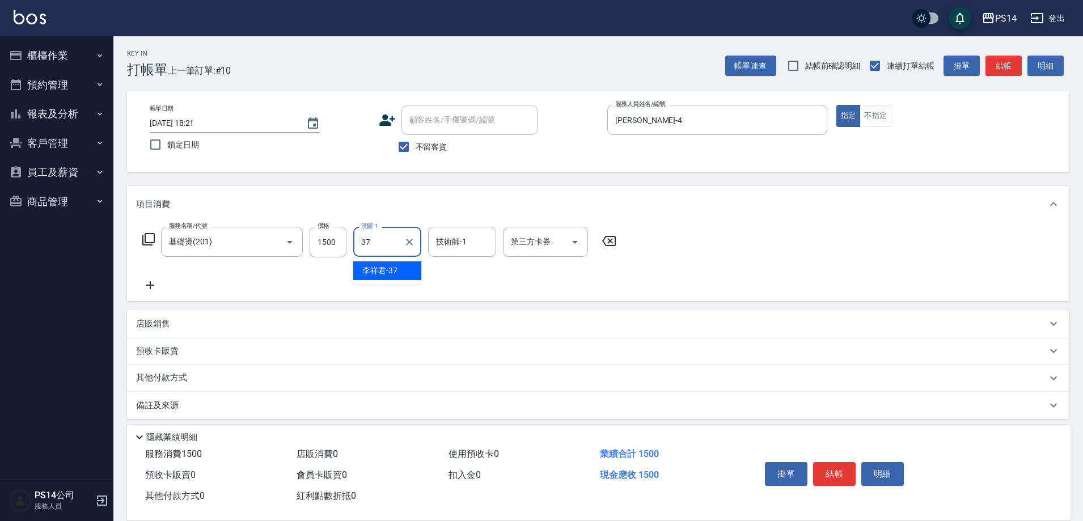
type input "李祥君 -37"
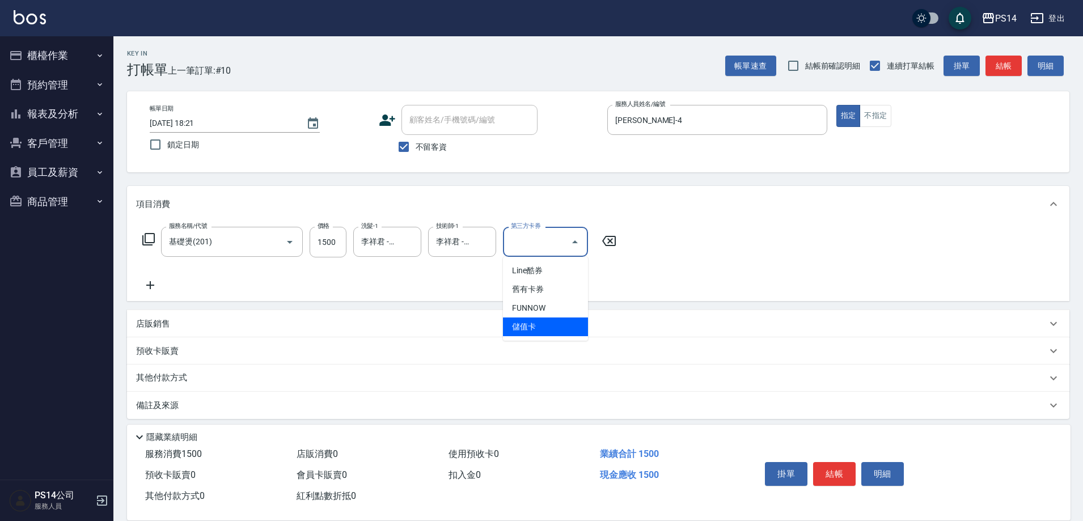
type input "儲值卡"
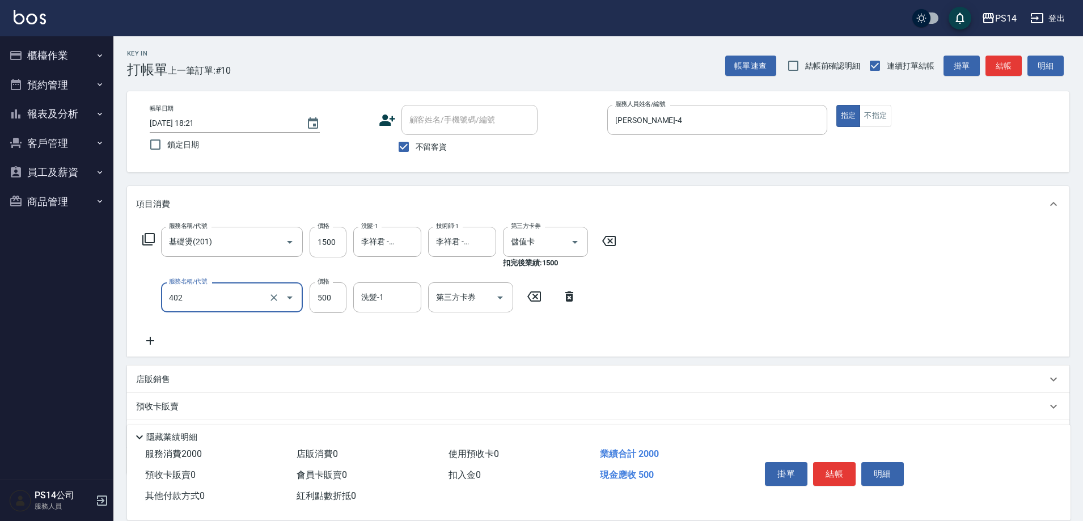
type input "500護(402)"
type input "500"
type input "李祥君 -37"
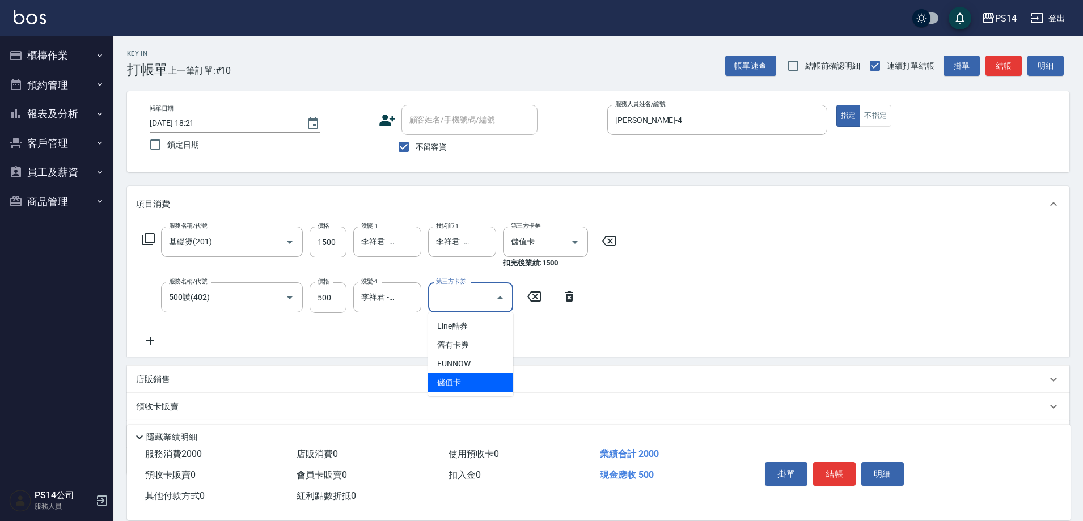
type input "儲值卡"
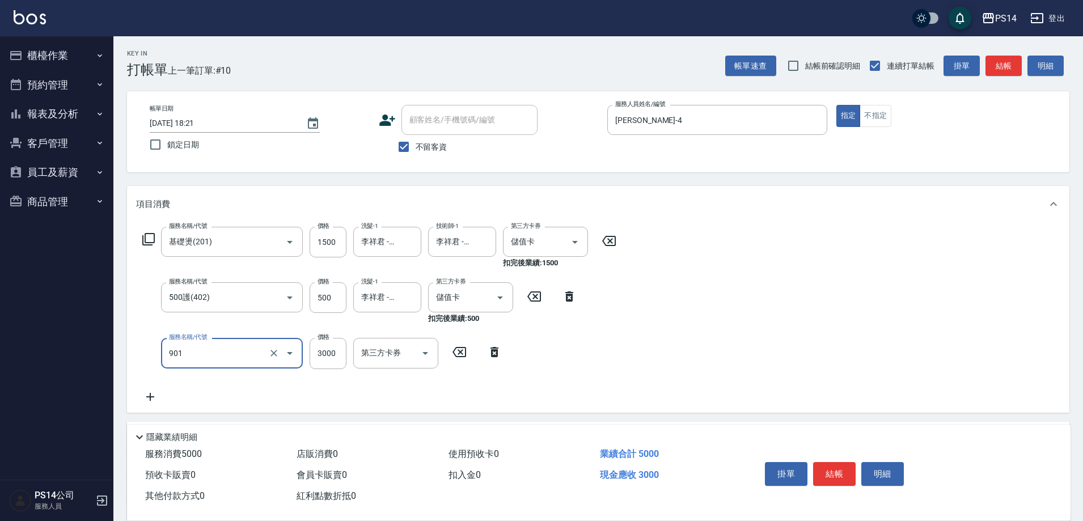
type input "儲值3000(901)"
type input "1698"
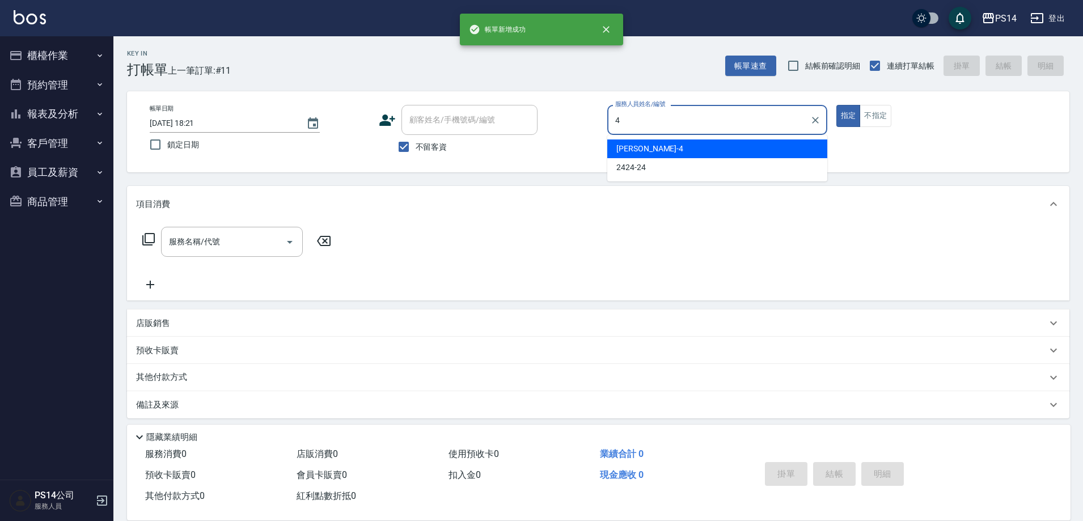
type input "[PERSON_NAME]-4"
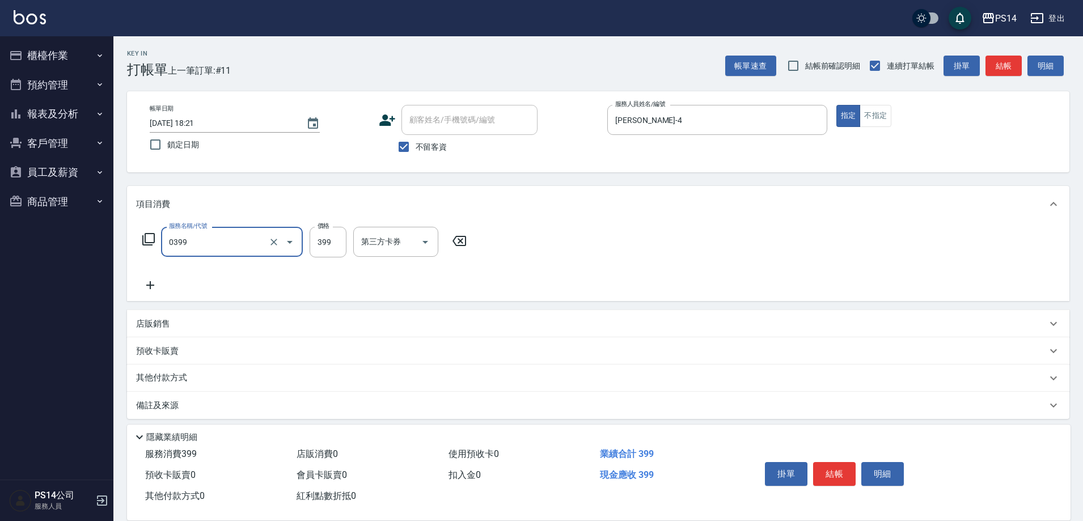
type input "海鹽399(0399)"
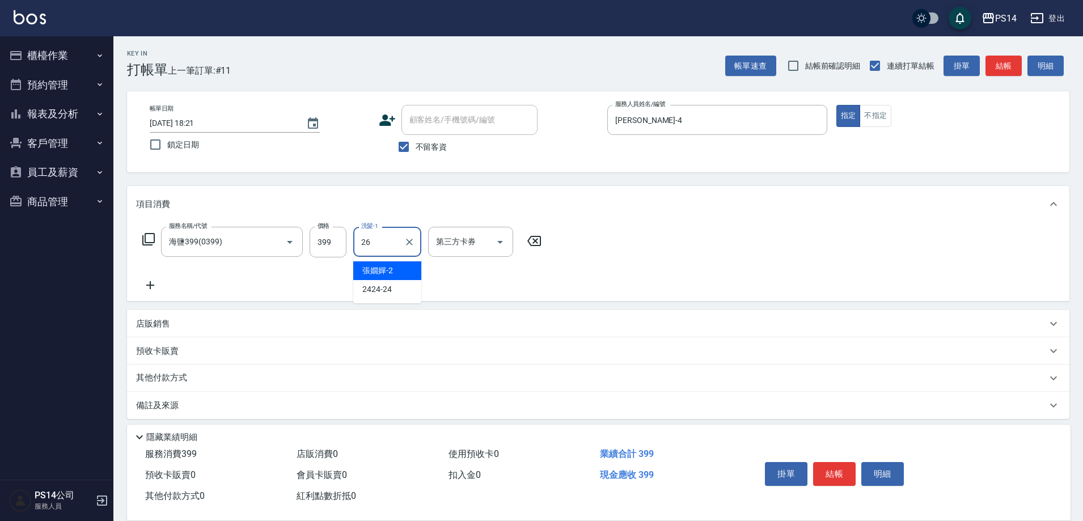
type input "[PERSON_NAME]-26"
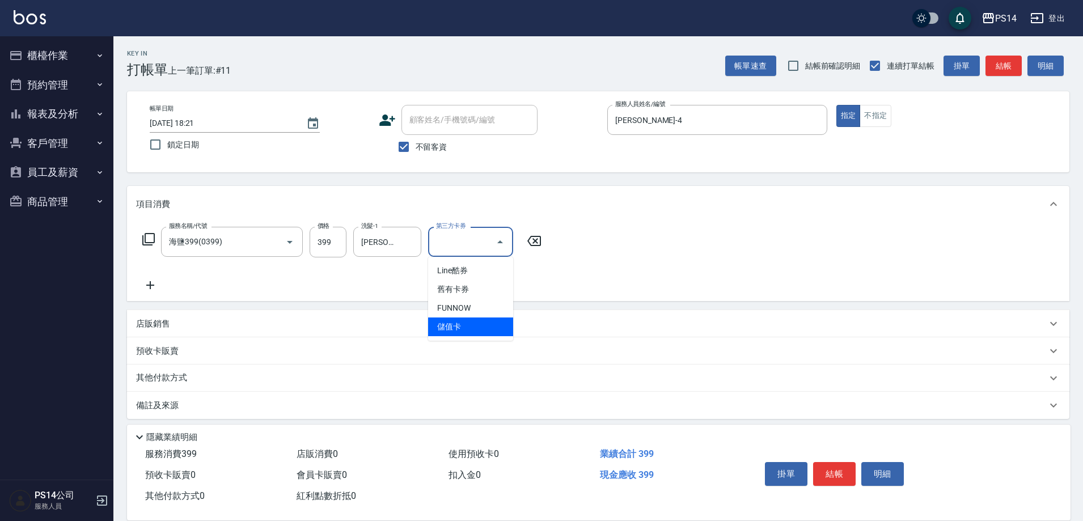
type input "儲值卡"
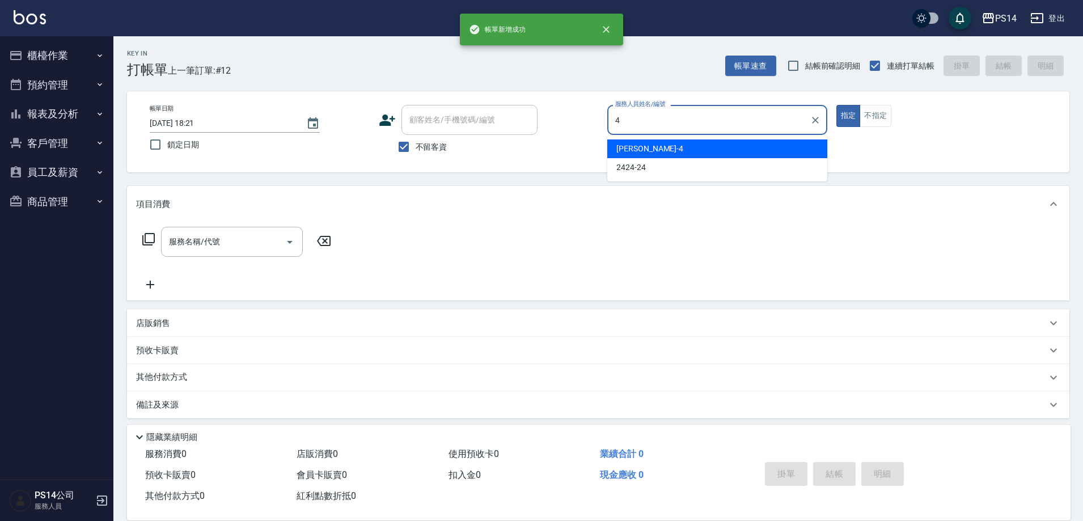
type input "[PERSON_NAME]-4"
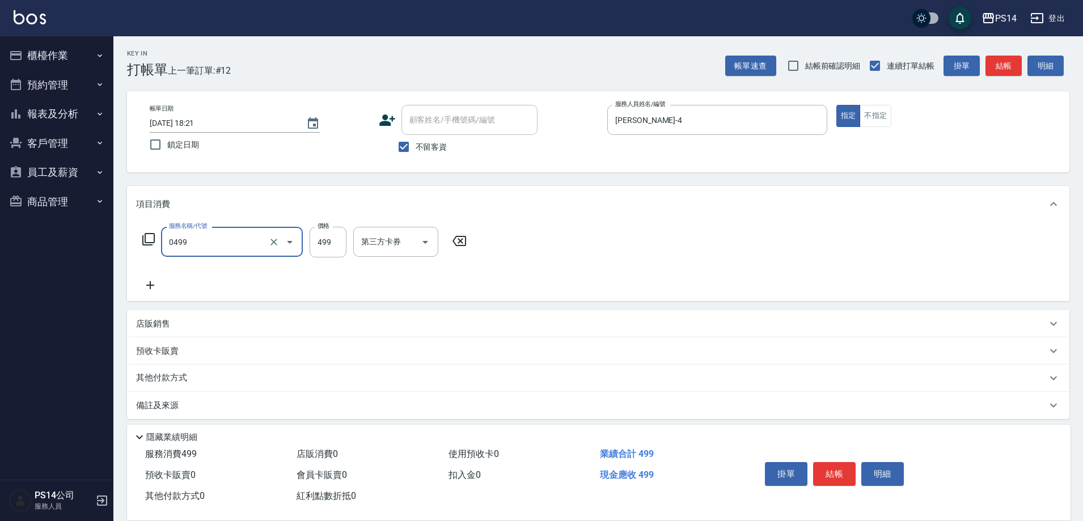
type input "[PERSON_NAME]499(0499)"
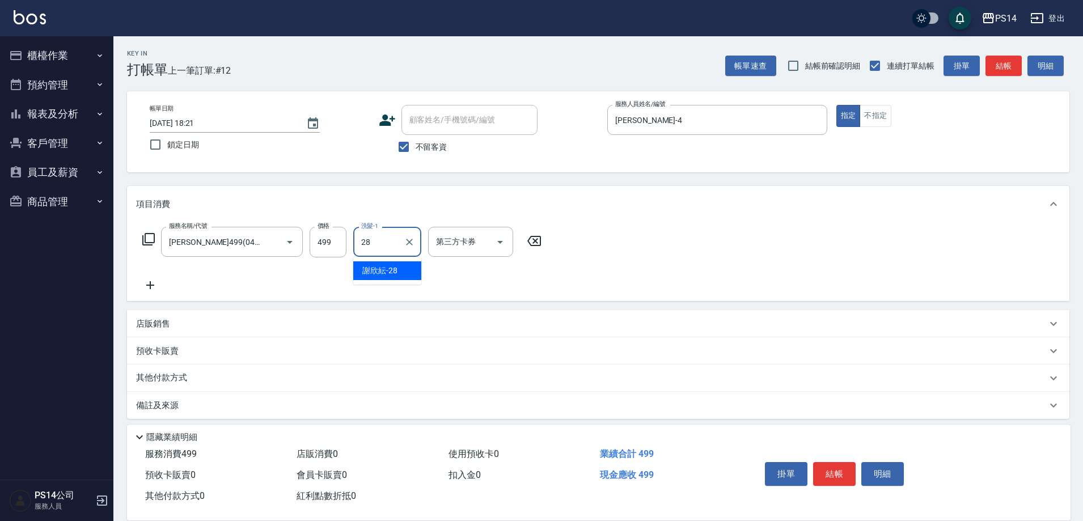
type input "謝欣紜-28"
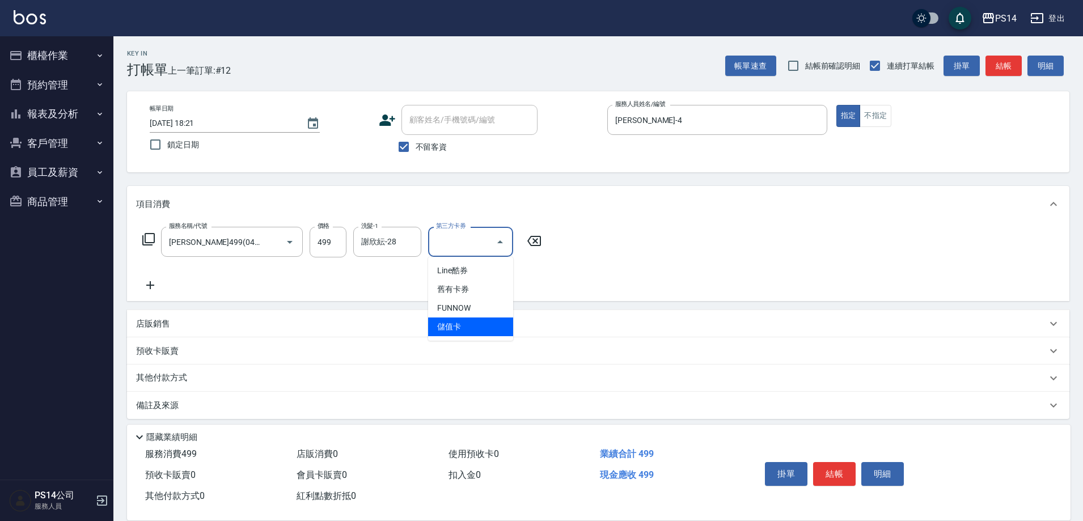
type input "儲值卡"
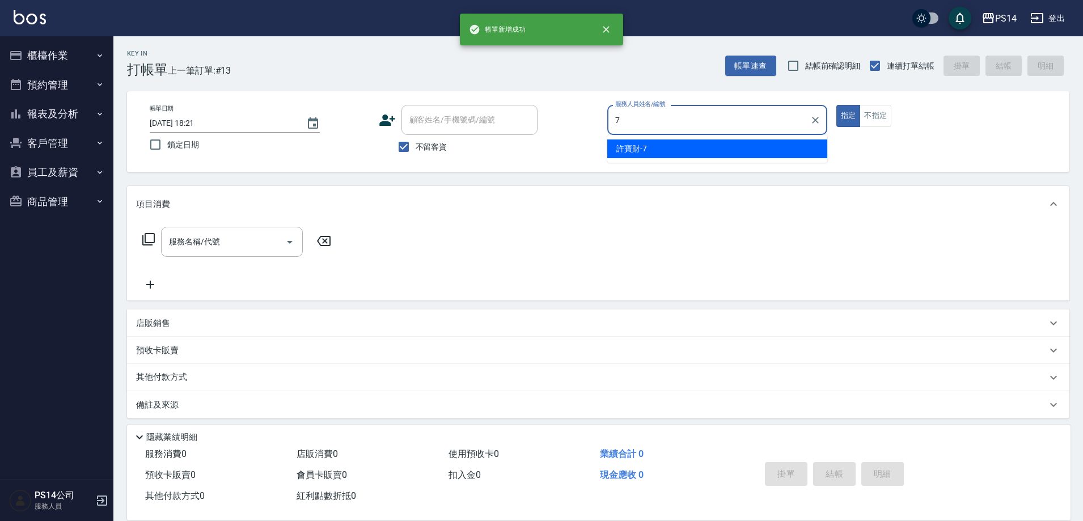
type input "許寶財-7"
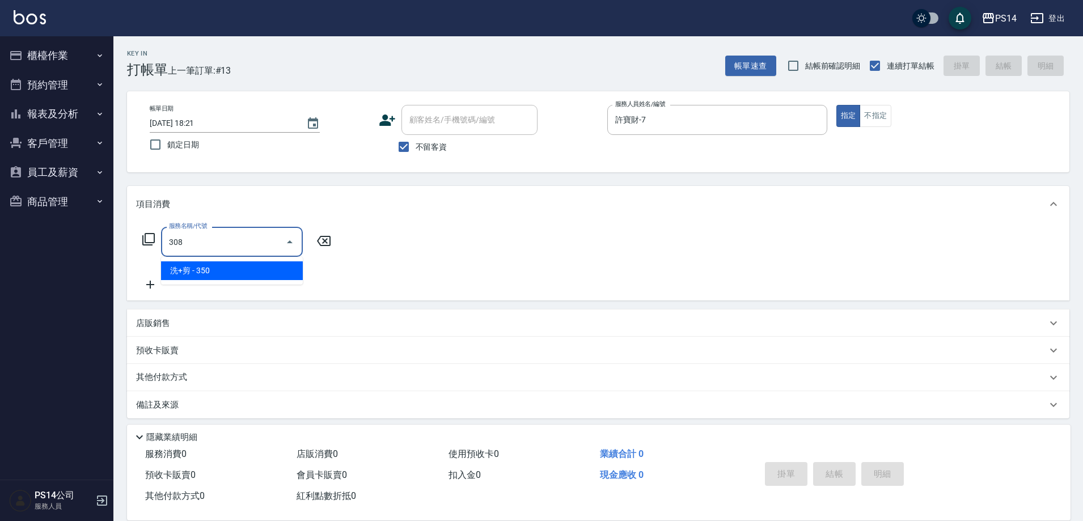
type input "洗+剪(308)"
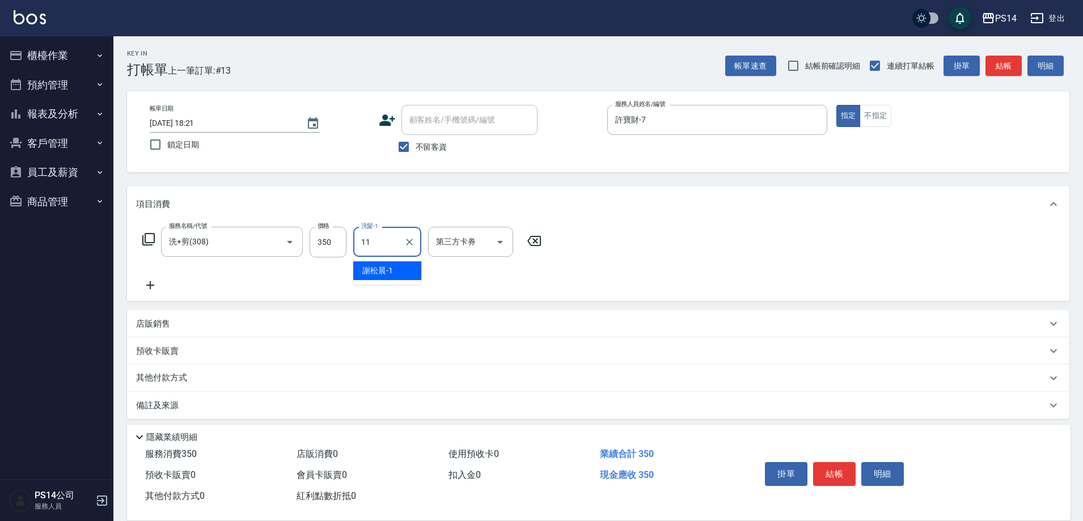
type input "[PERSON_NAME]-11"
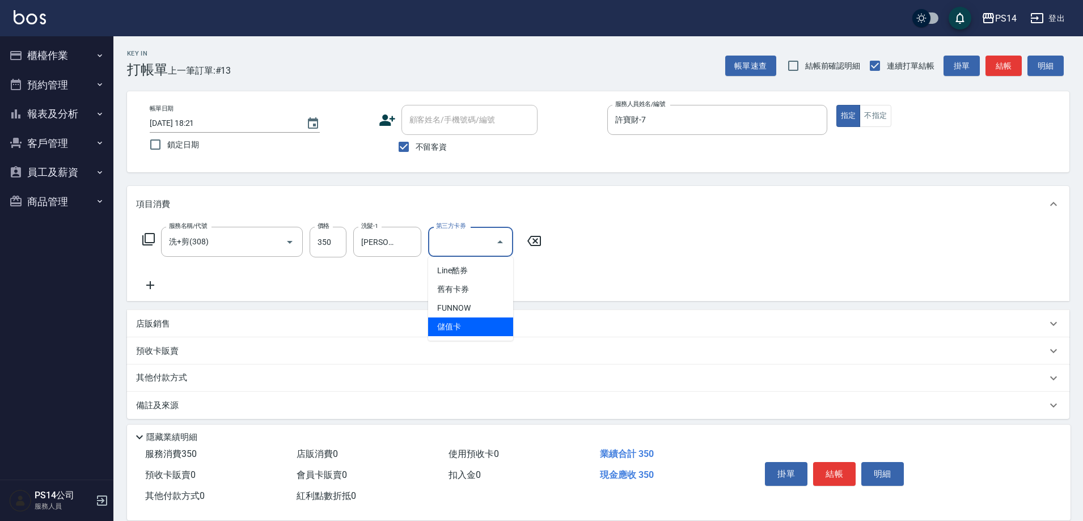
type input "儲值卡"
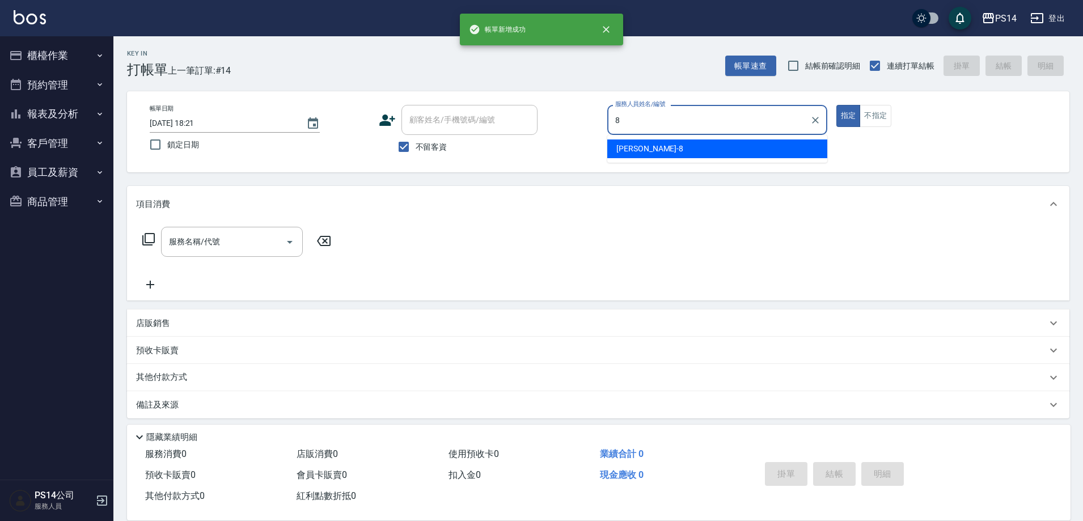
type input "[PERSON_NAME]-8"
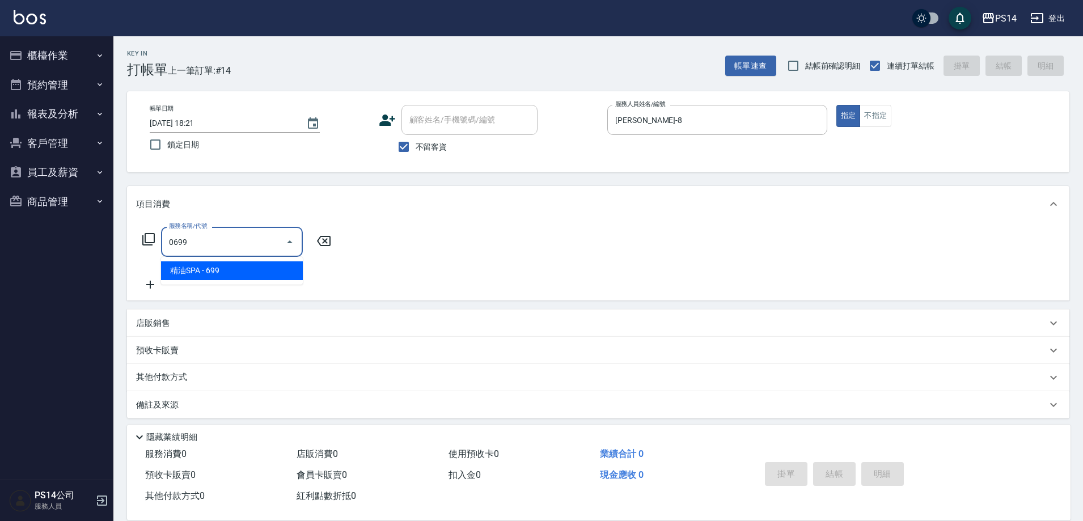
type input "精油SPA(0699)"
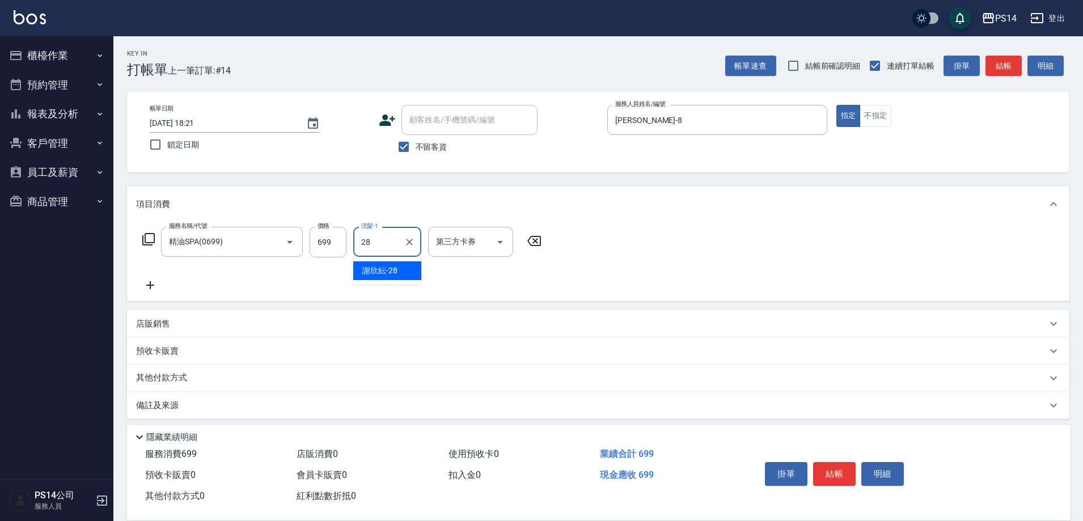
type input "謝欣紜-28"
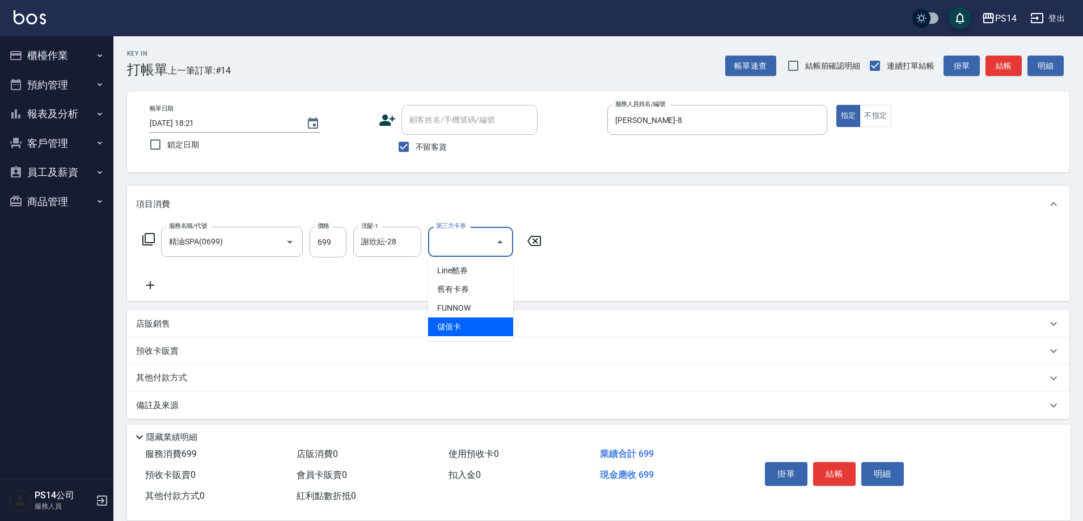
type input "儲值卡"
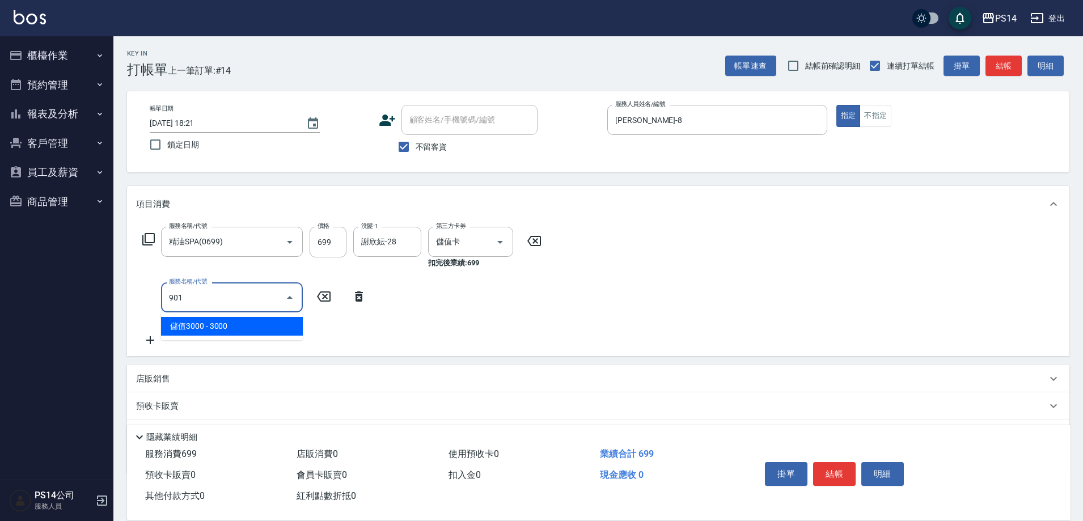
type input "儲值3000(901)"
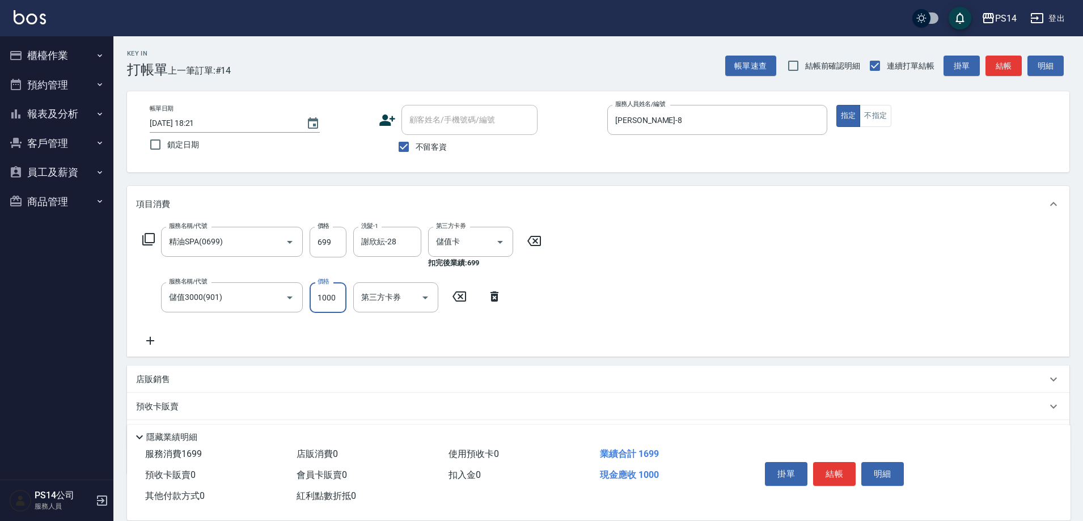
type input "1000"
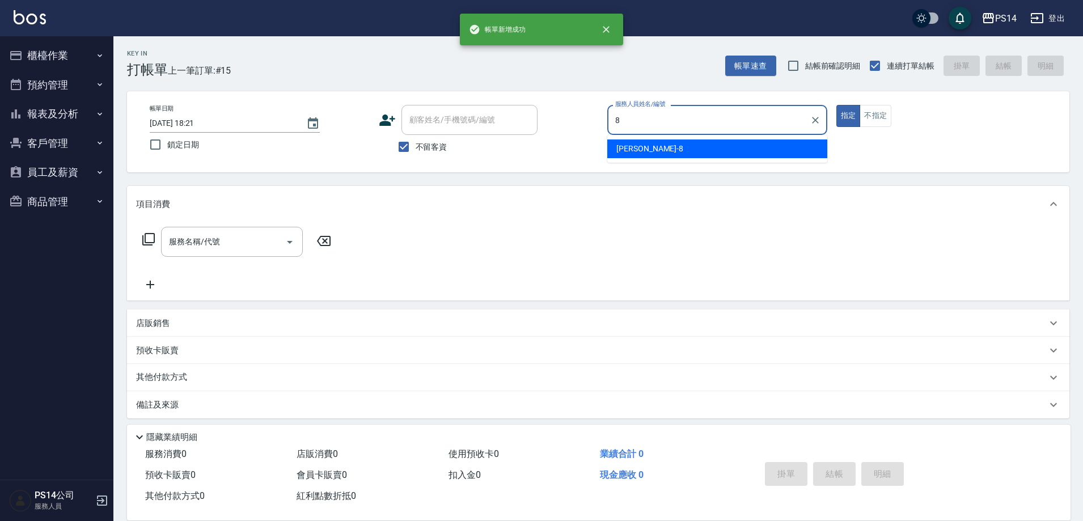
type input "[PERSON_NAME]-8"
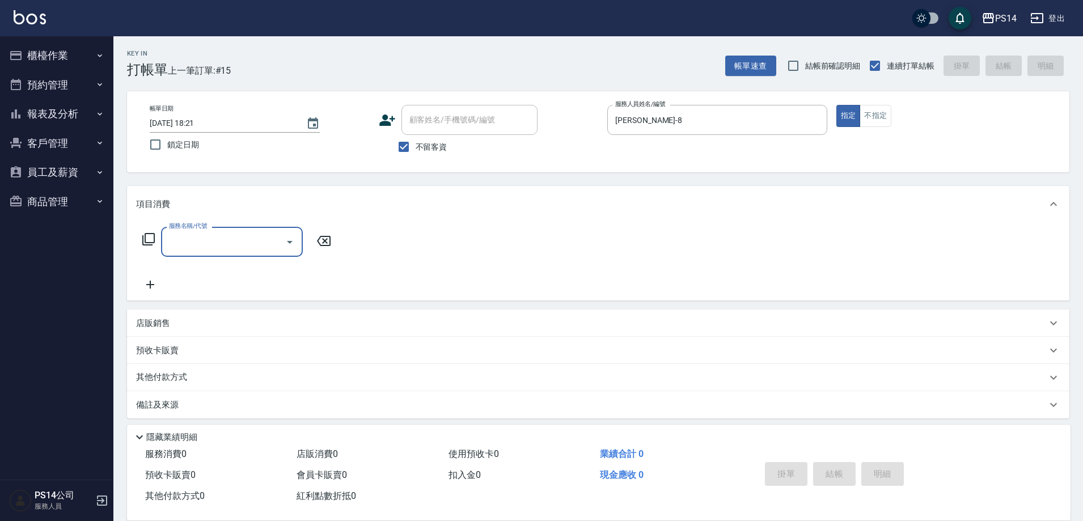
type input "3"
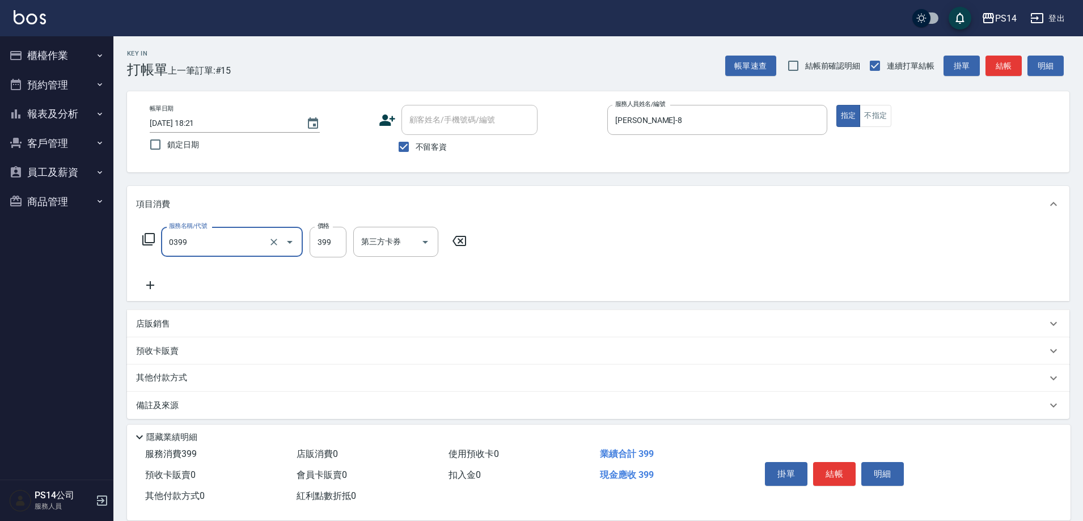
type input "海鹽399(0399)"
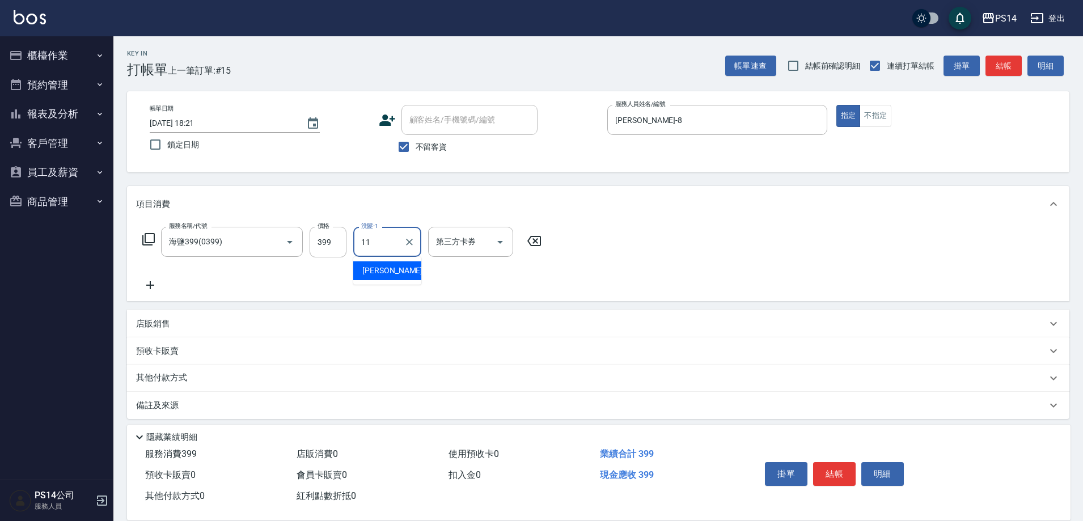
type input "[PERSON_NAME]-11"
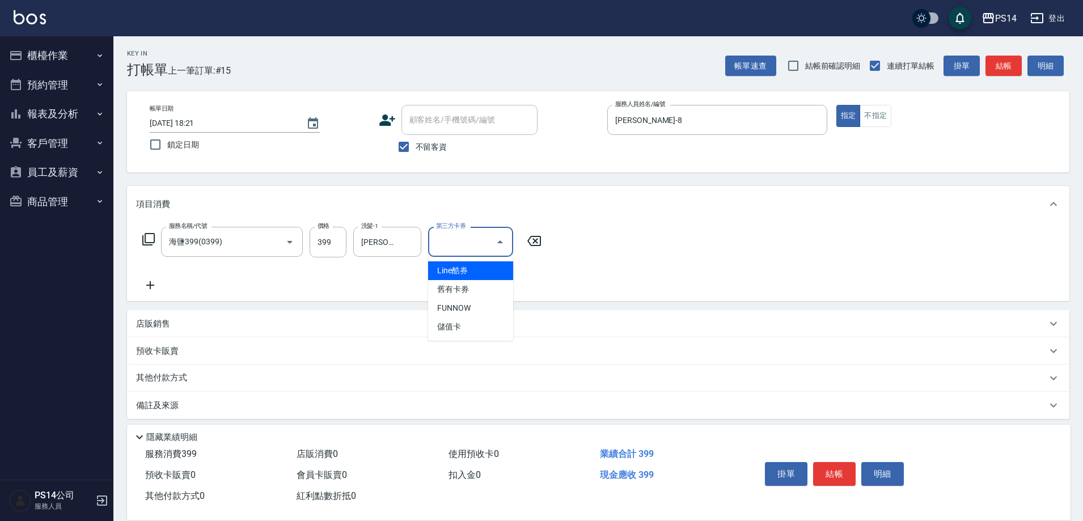
type input "儲值卡"
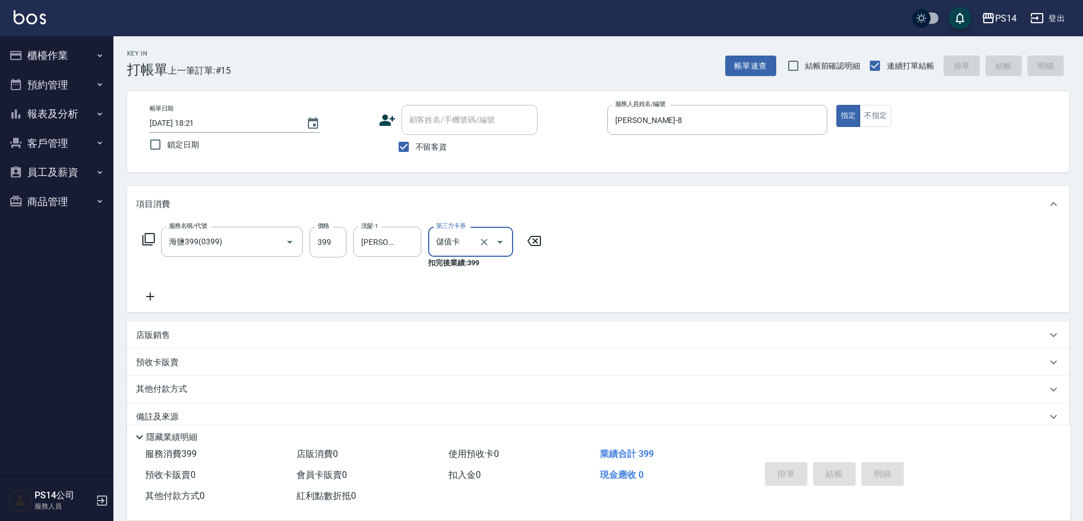
type input "[DATE] 18:22"
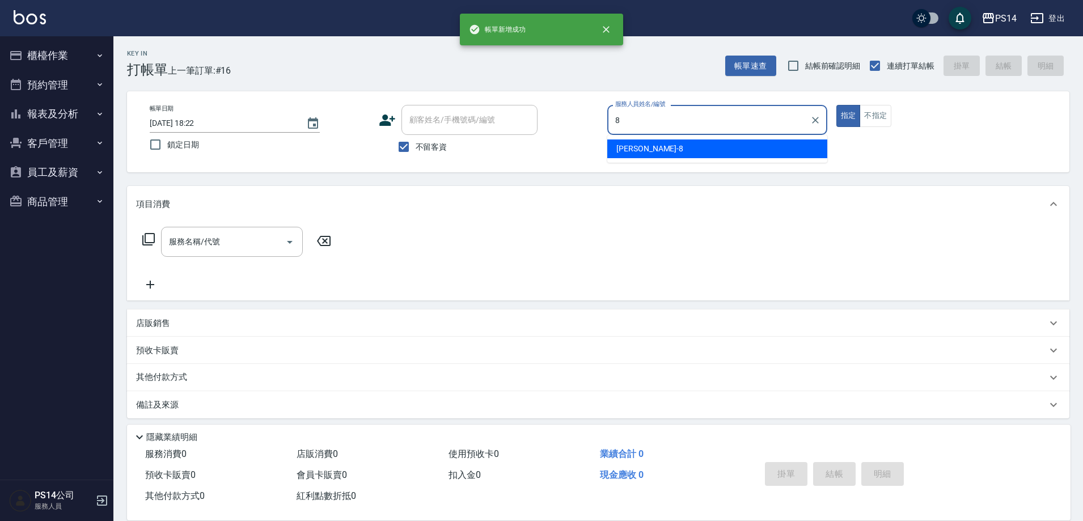
type input "[PERSON_NAME]-8"
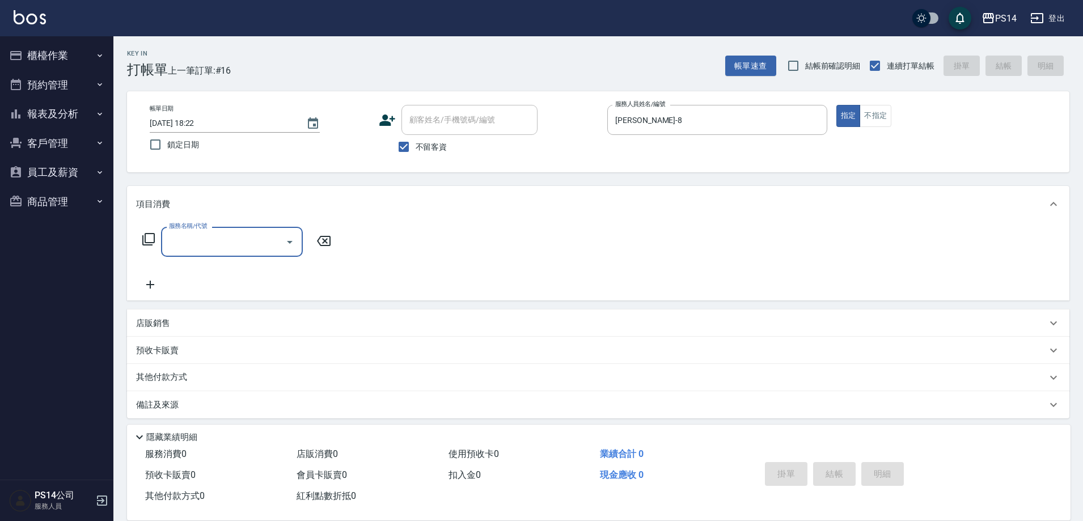
type input "0"
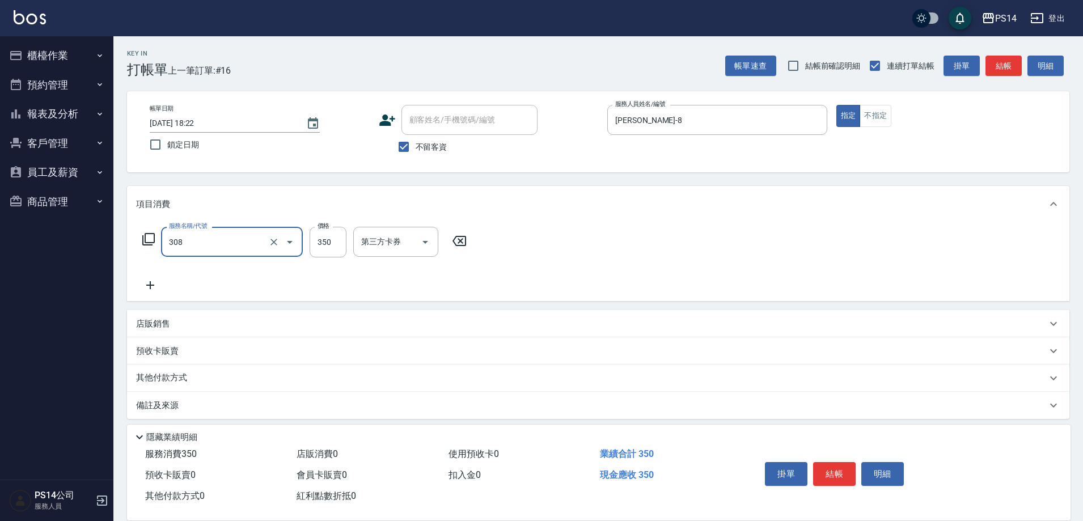
type input "洗+剪(308)"
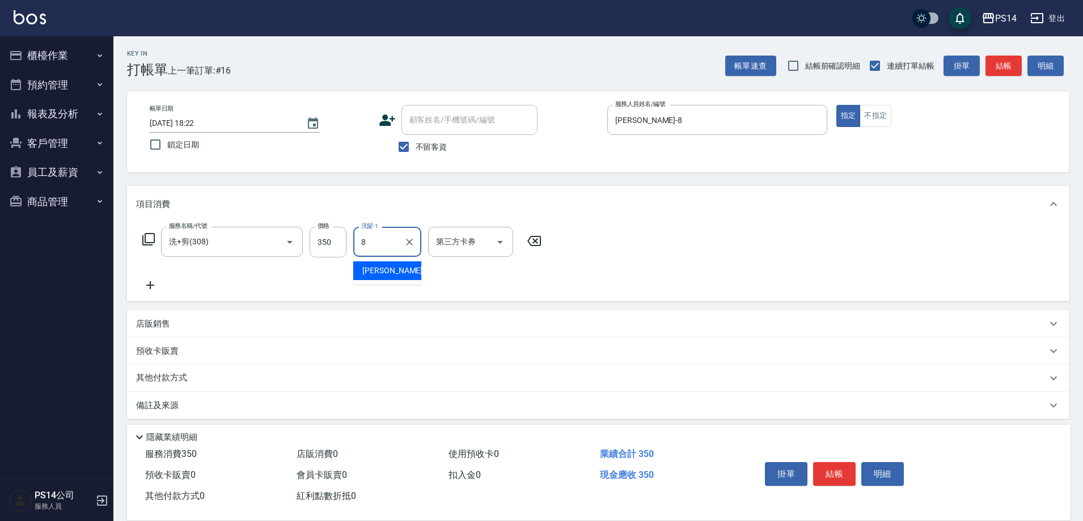
type input "[PERSON_NAME]-8"
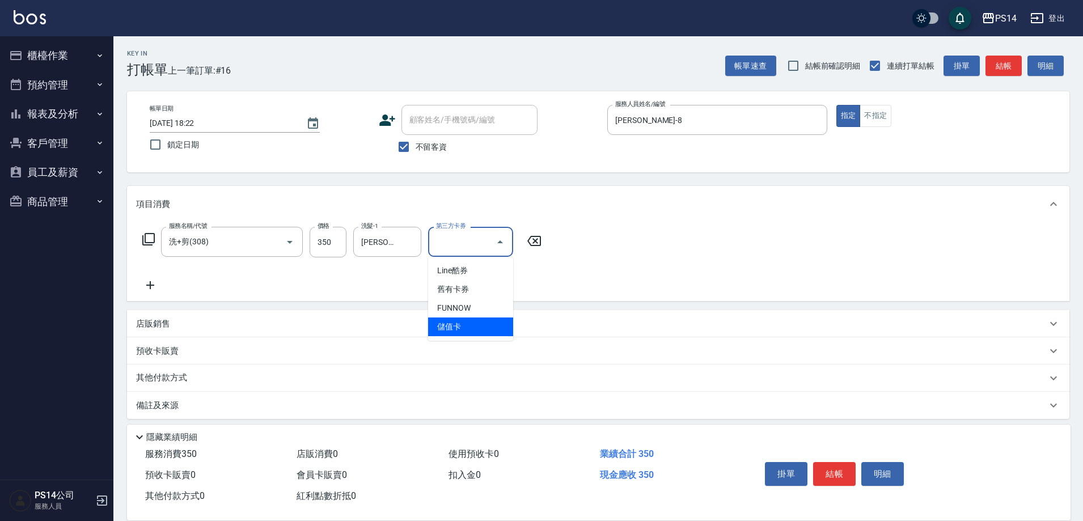
type input "儲值卡"
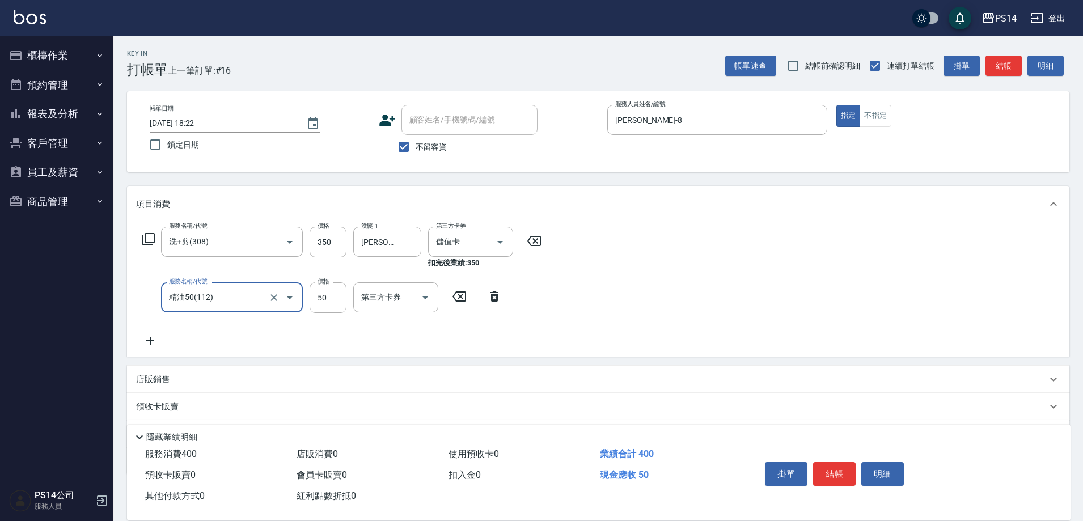
type input "精油50(112)"
type input "[PERSON_NAME]-8"
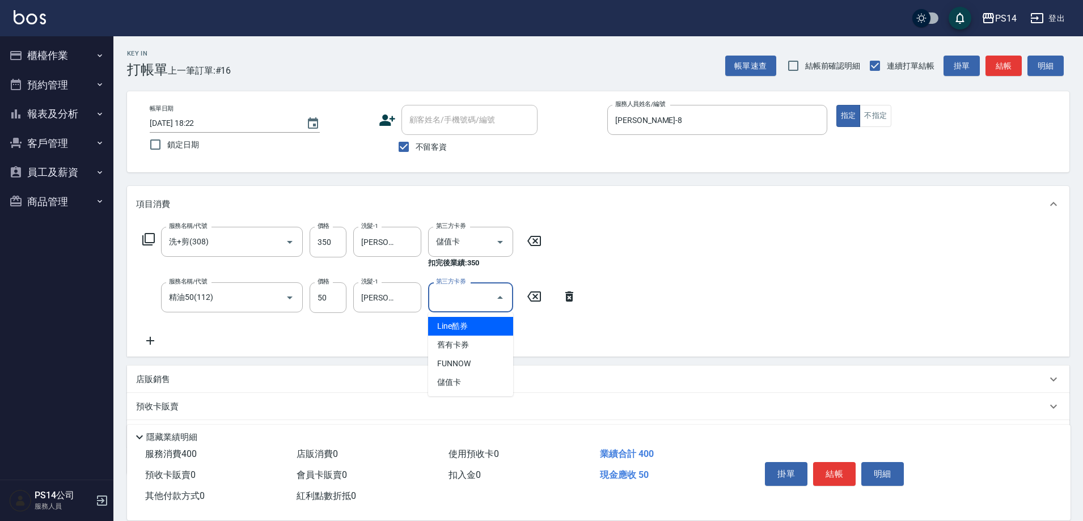
type input "儲值卡"
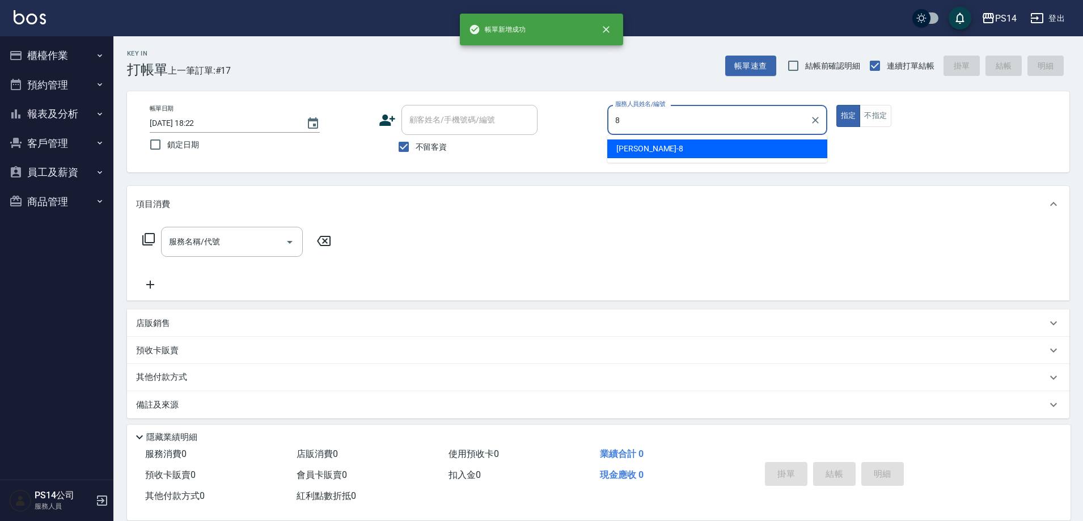
type input "[PERSON_NAME]-8"
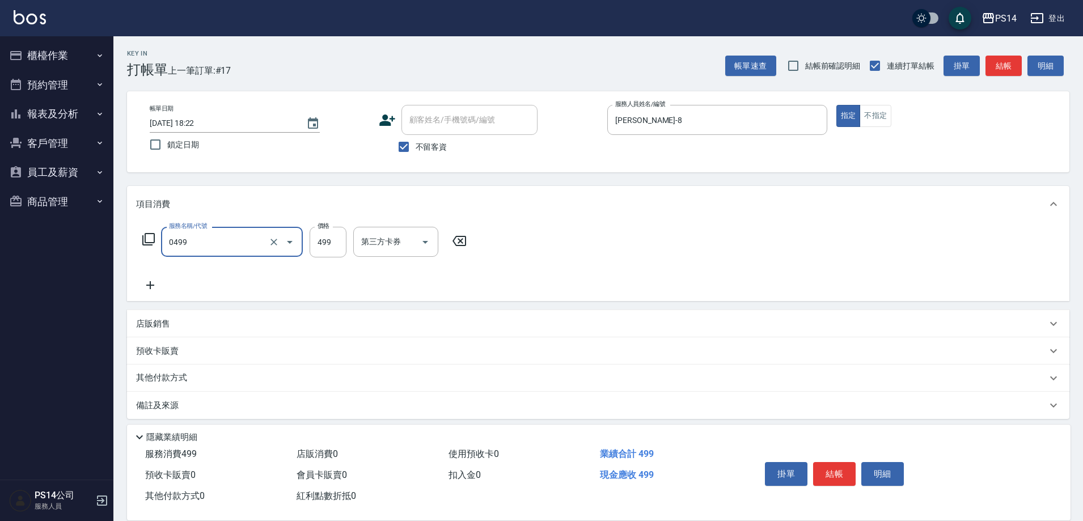
type input "[PERSON_NAME]499(0499)"
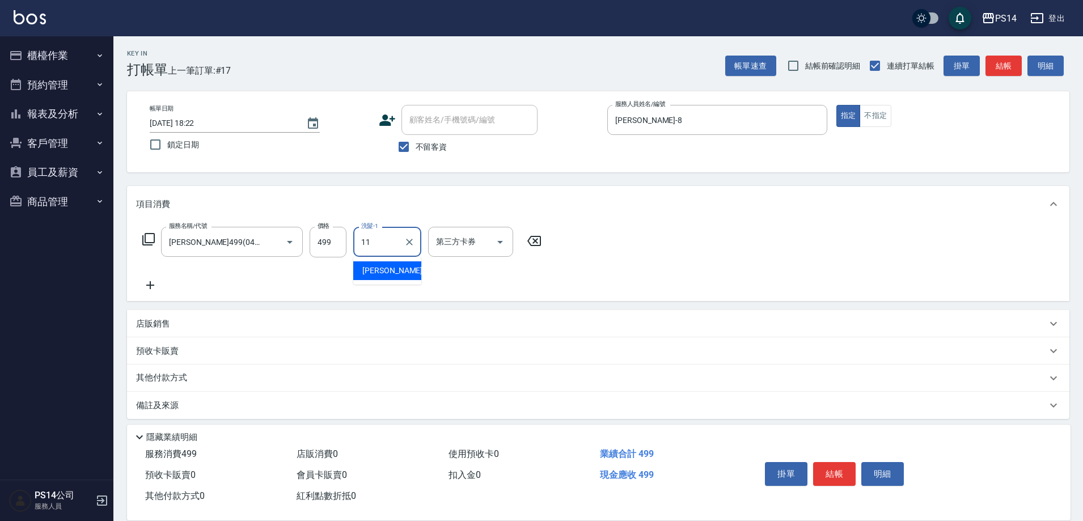
type input "[PERSON_NAME]-11"
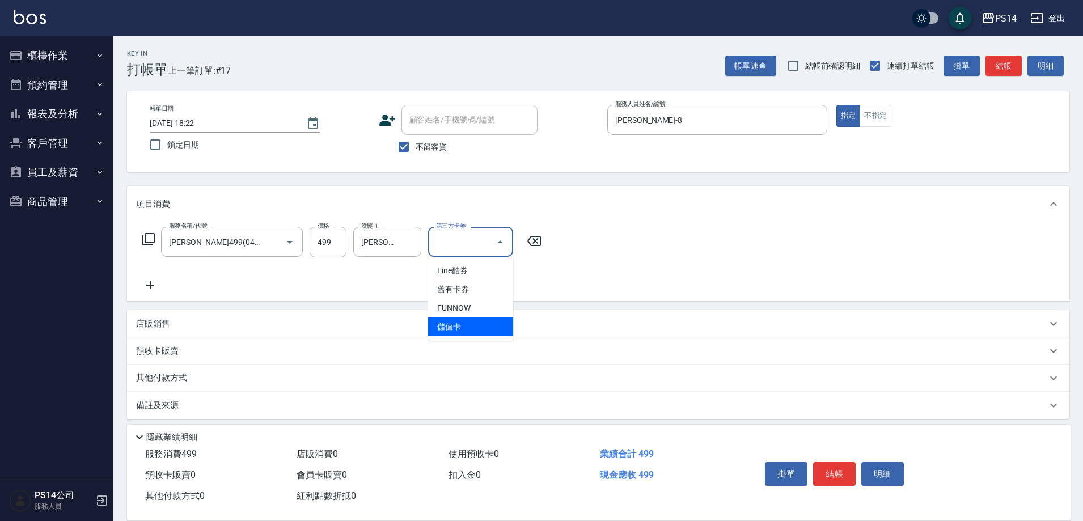
type input "儲值卡"
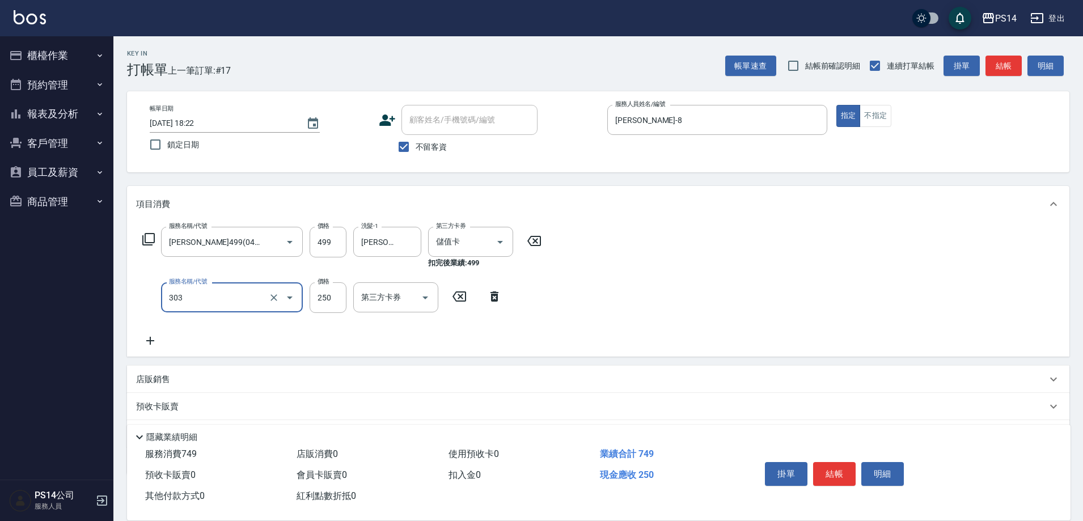
type input "剪髮(303)"
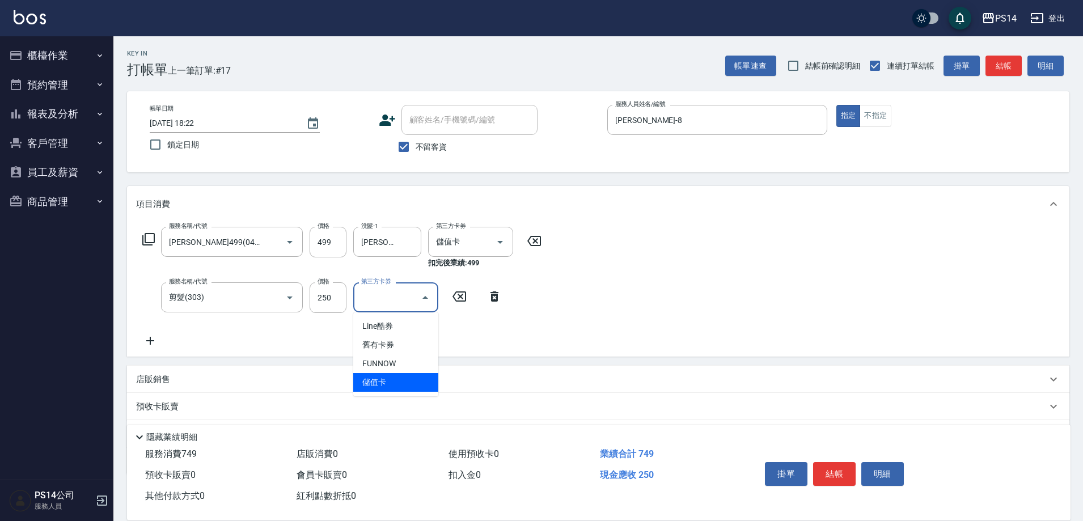
type input "儲值卡"
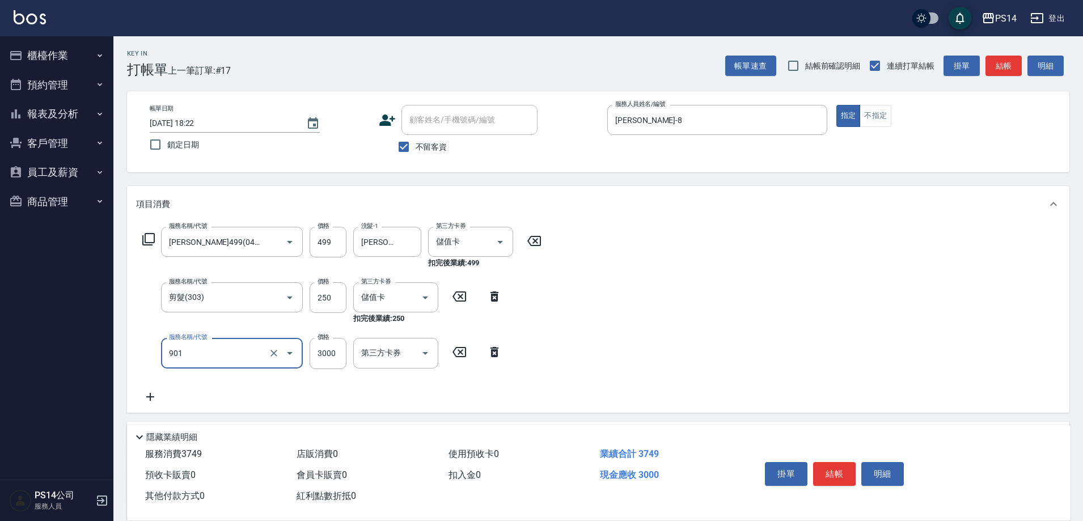
type input "儲值3000(901)"
type input "2000"
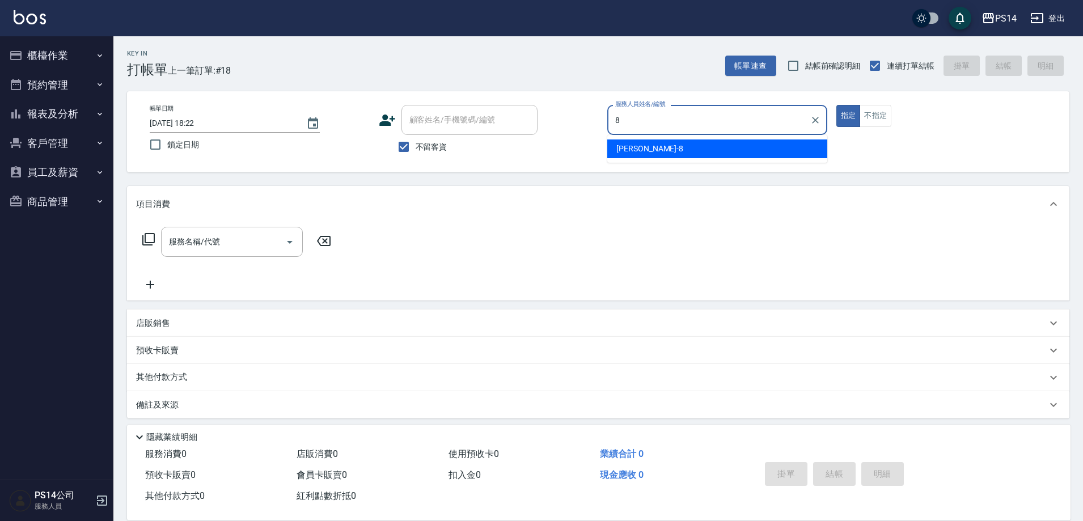
type input "[PERSON_NAME]-8"
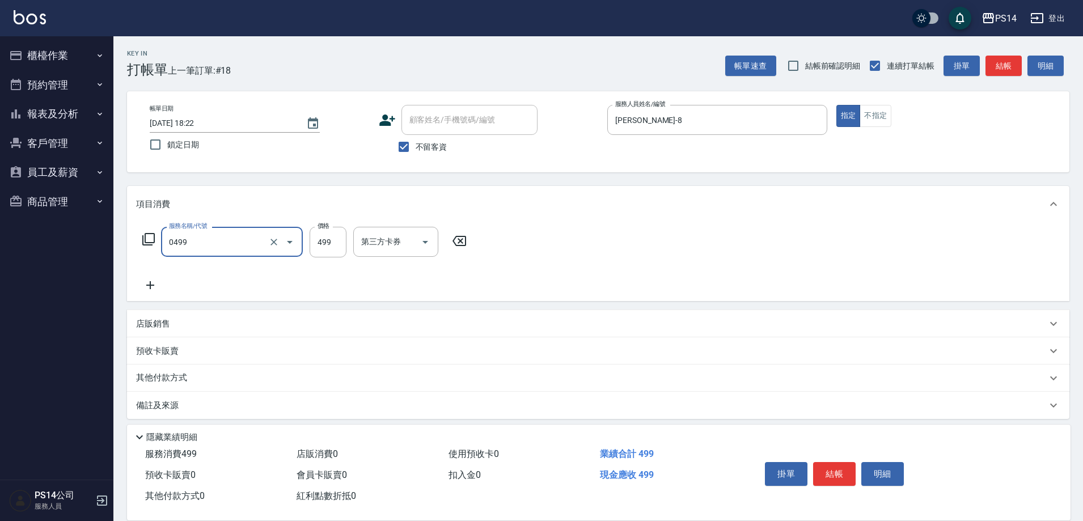
type input "[PERSON_NAME]499(0499)"
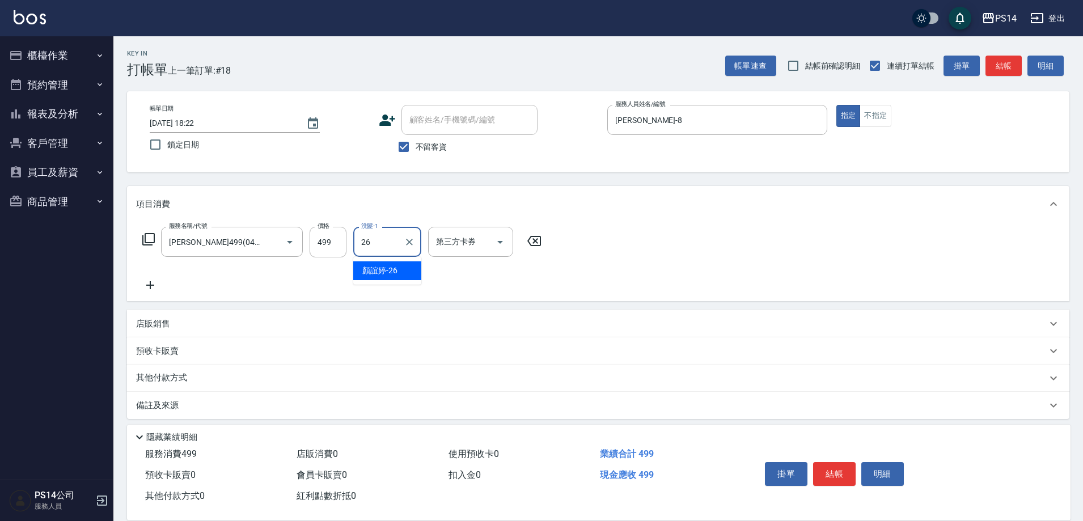
type input "[PERSON_NAME]-26"
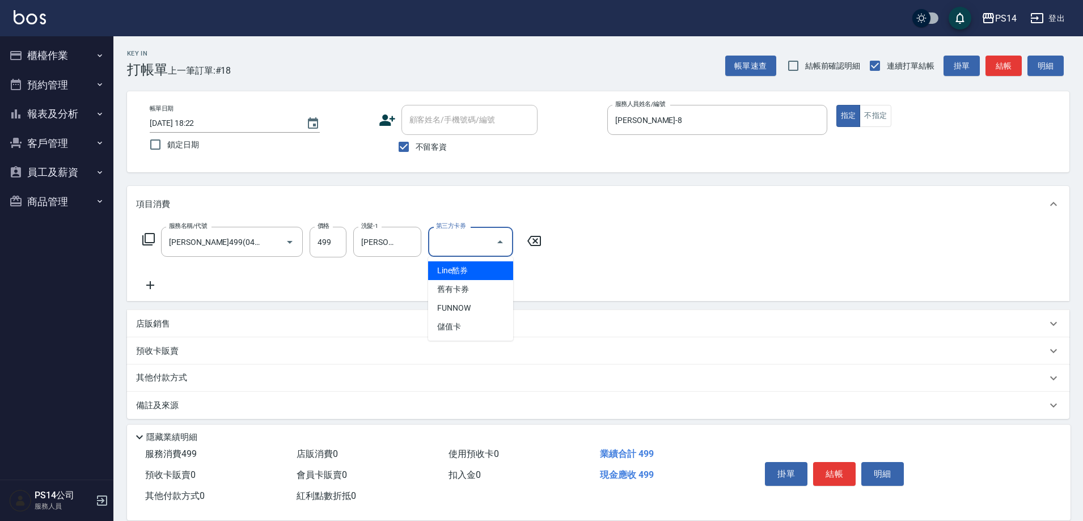
type input "儲值卡"
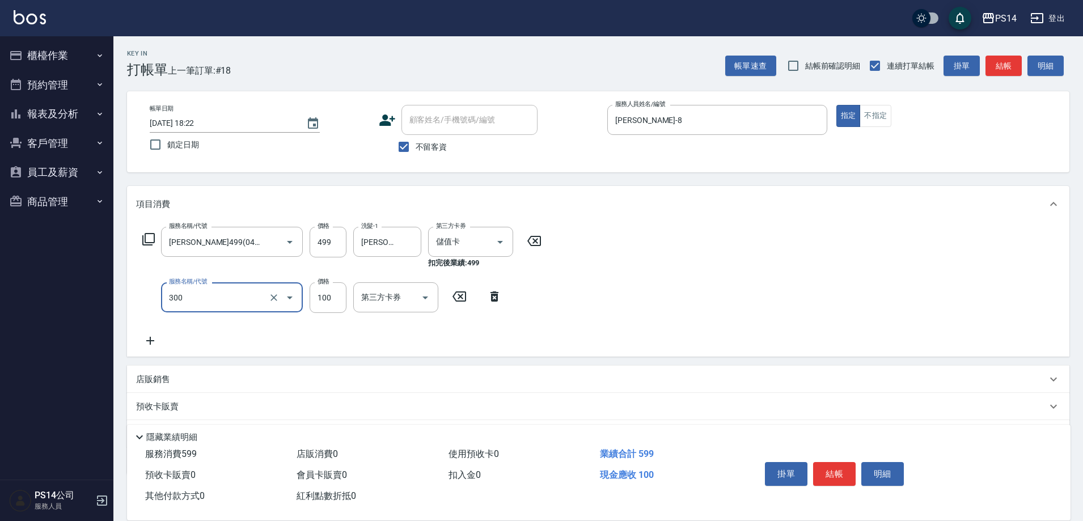
type input "剪髮(300)"
type input "50"
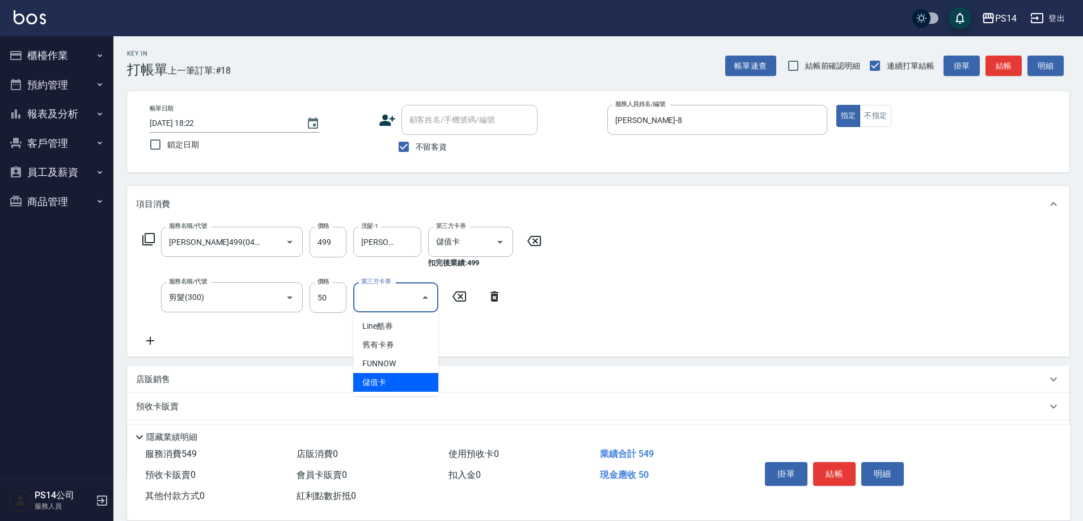
type input "儲值卡"
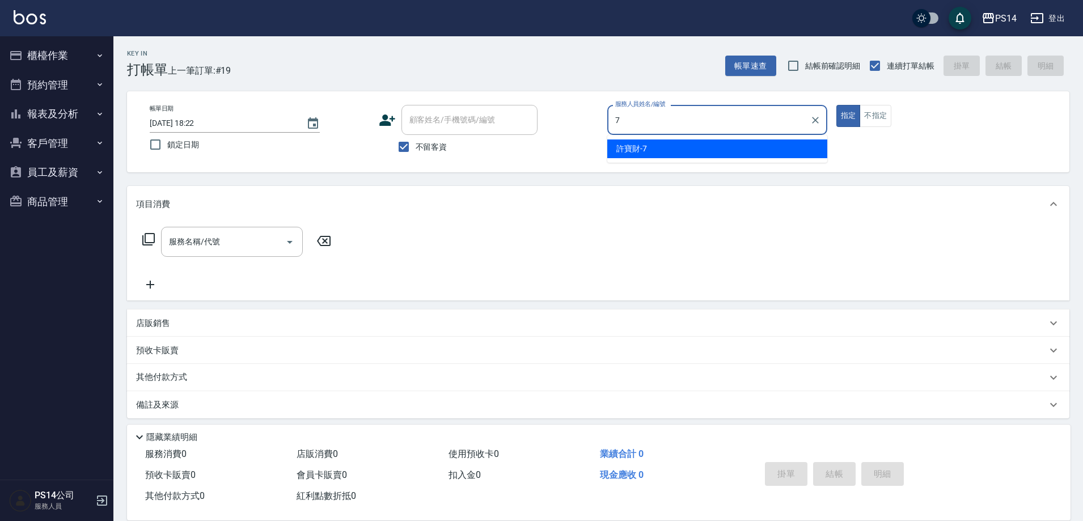
type input "許寶財-7"
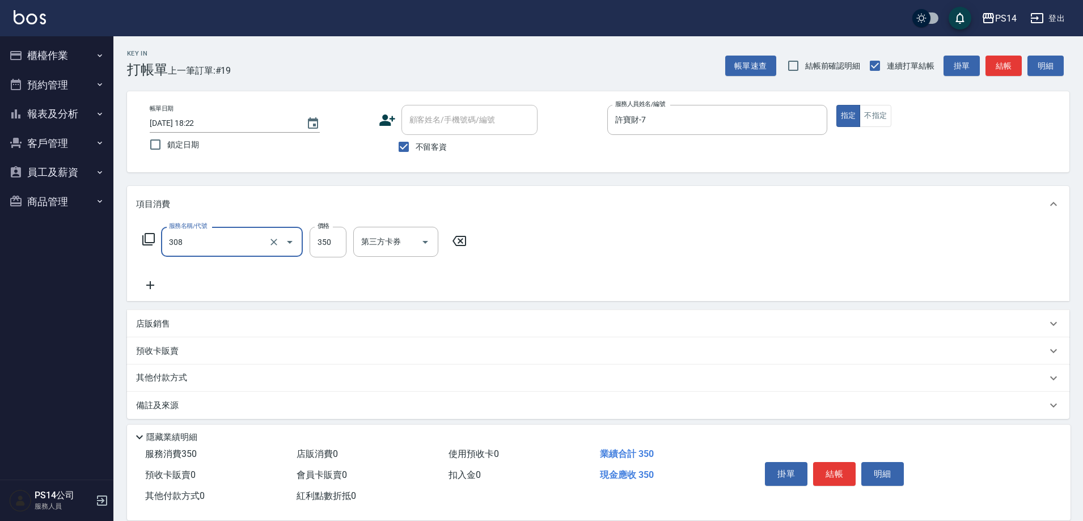
type input "洗+剪(308)"
type input "[PERSON_NAME]-26"
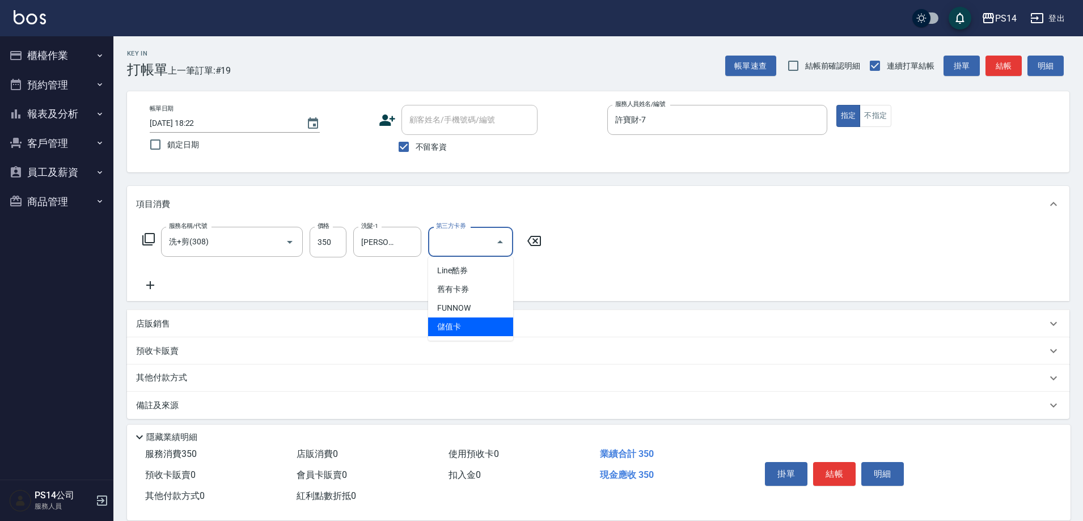
type input "儲值卡"
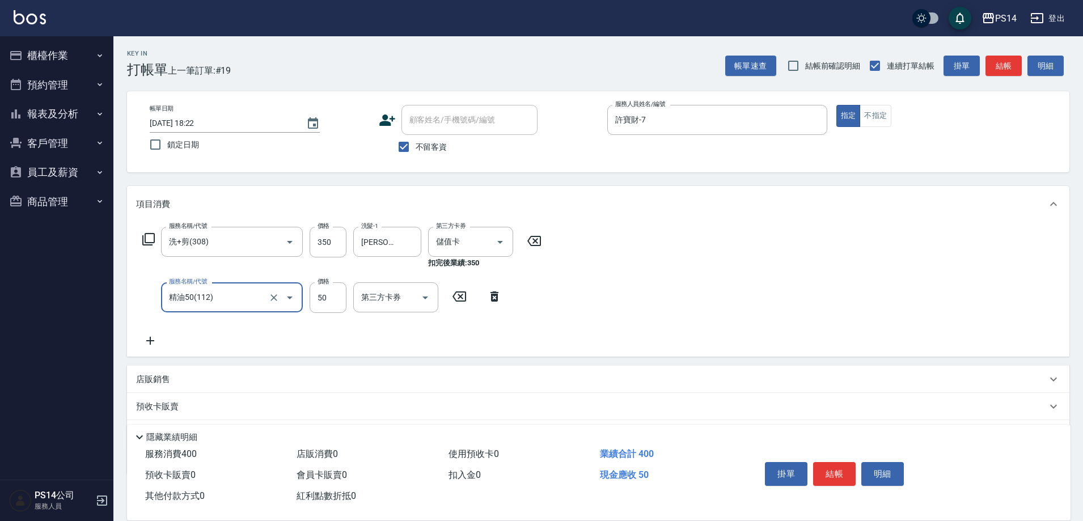
type input "精油50(112)"
type input "[PERSON_NAME]-26"
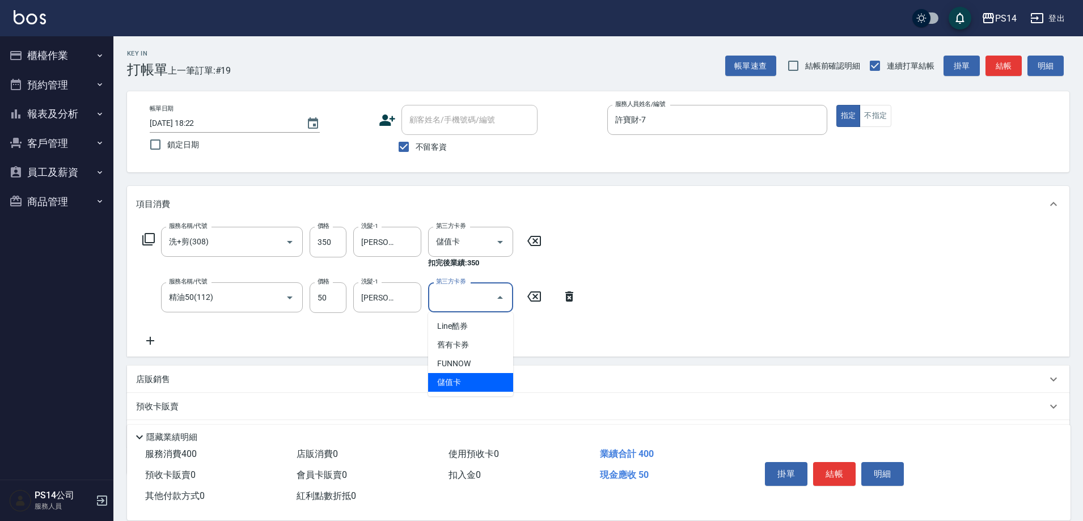
type input "儲值卡"
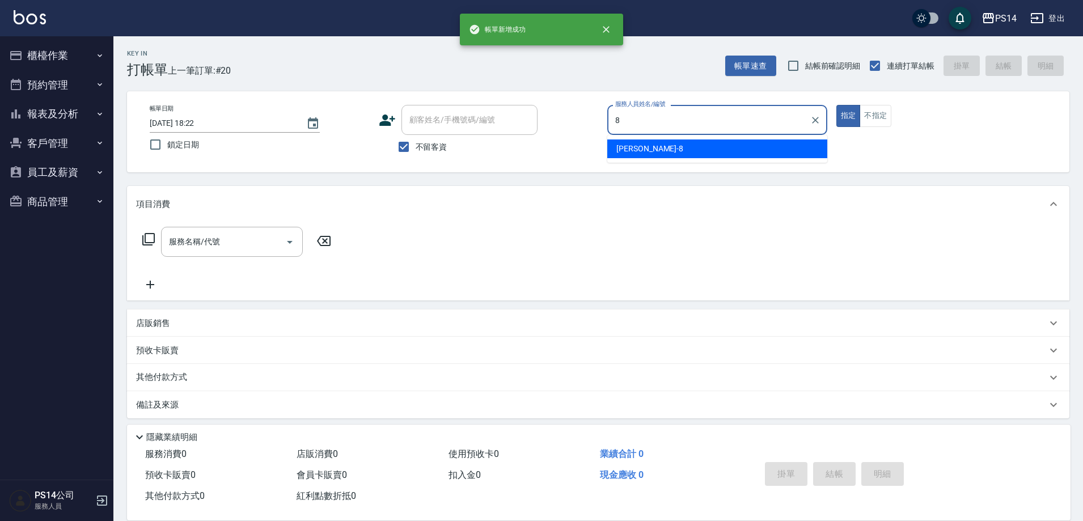
type input "[PERSON_NAME]-8"
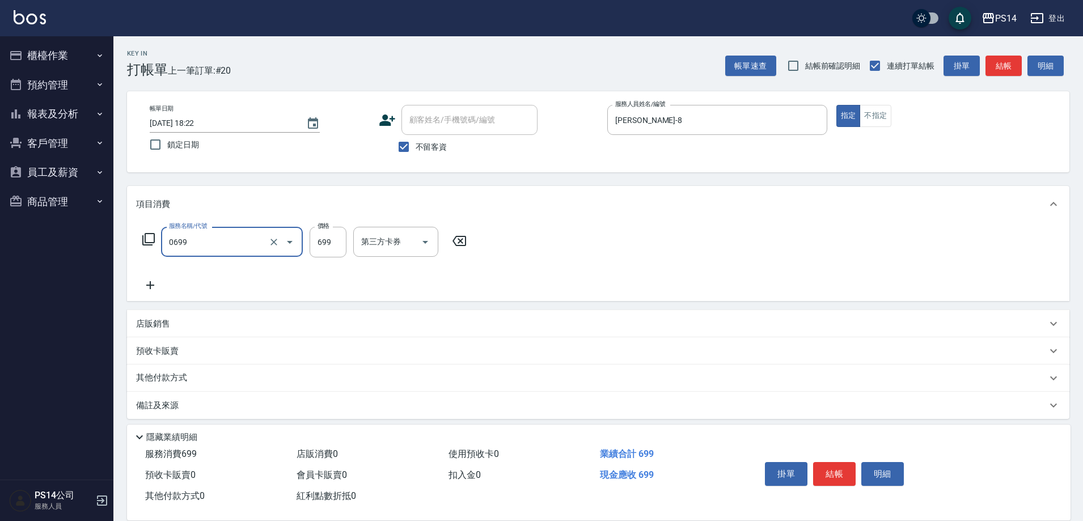
type input "精油SPA(0699)"
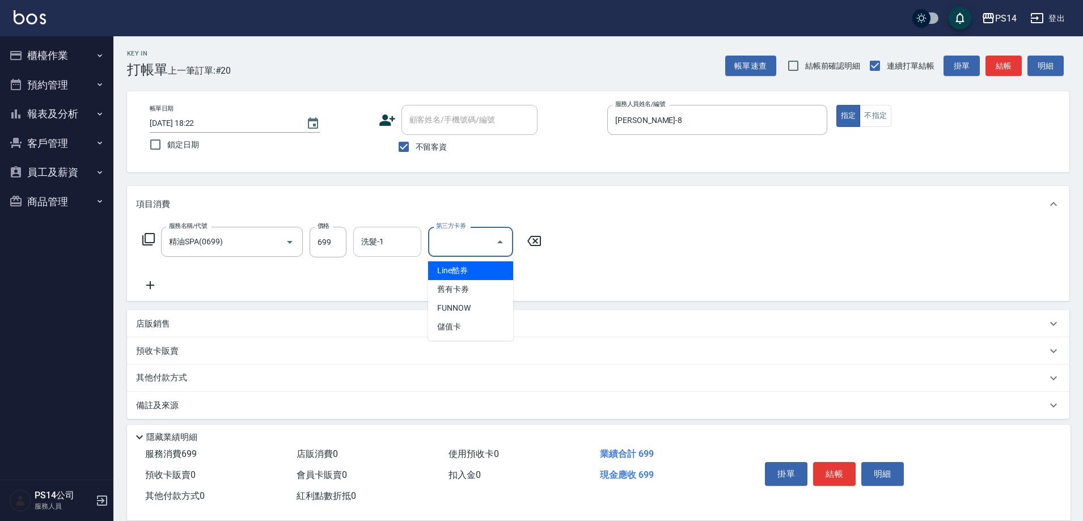
click at [370, 235] on div "洗髮-1 洗髮-1" at bounding box center [387, 242] width 68 height 30
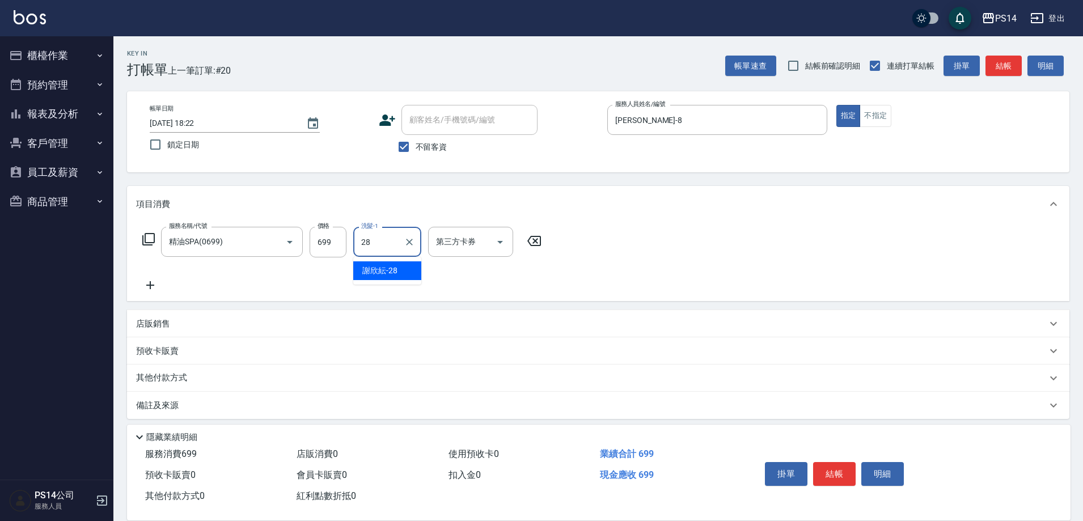
type input "謝欣紜-28"
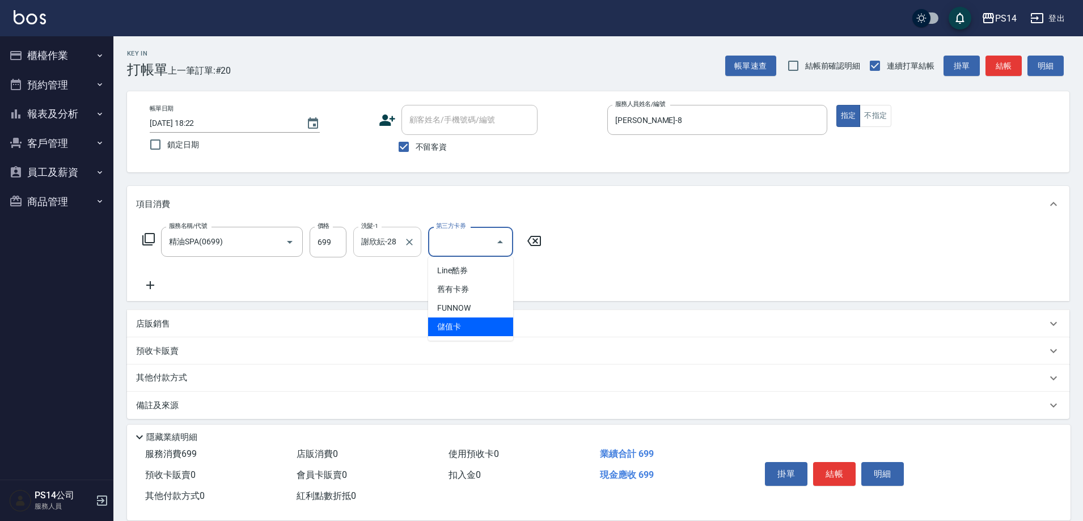
type input "儲值卡"
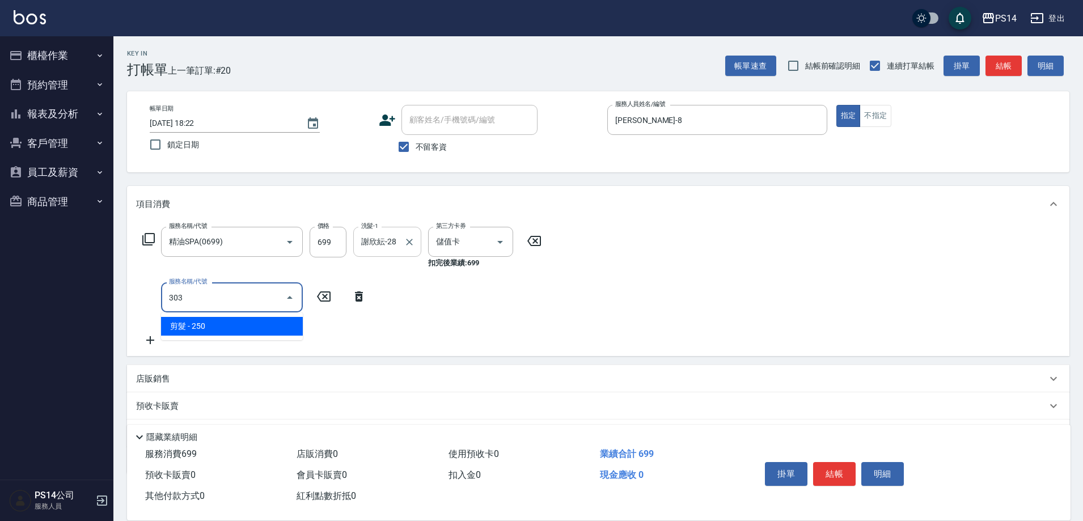
type input "剪髮(303)"
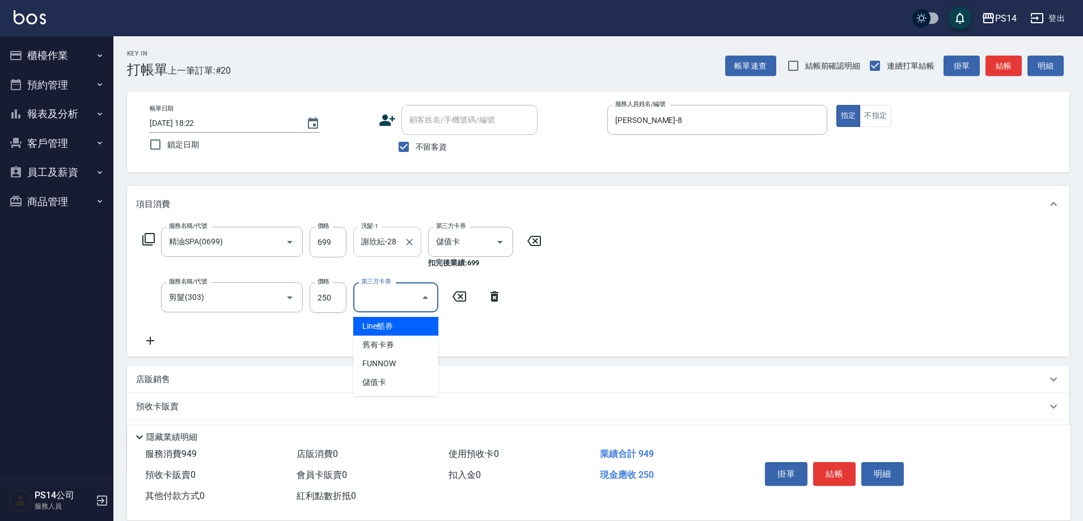
type input "儲值卡"
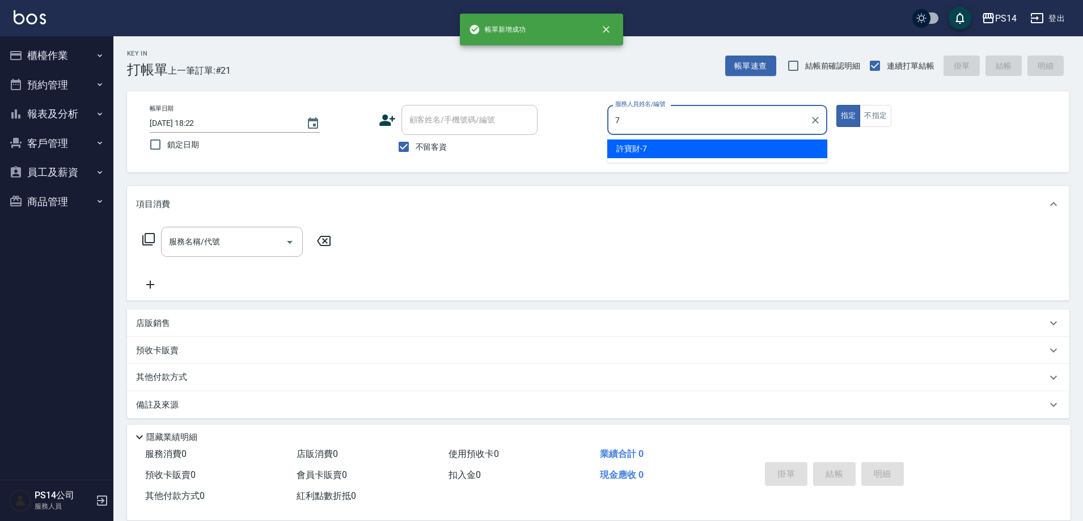
type input "許寶財-7"
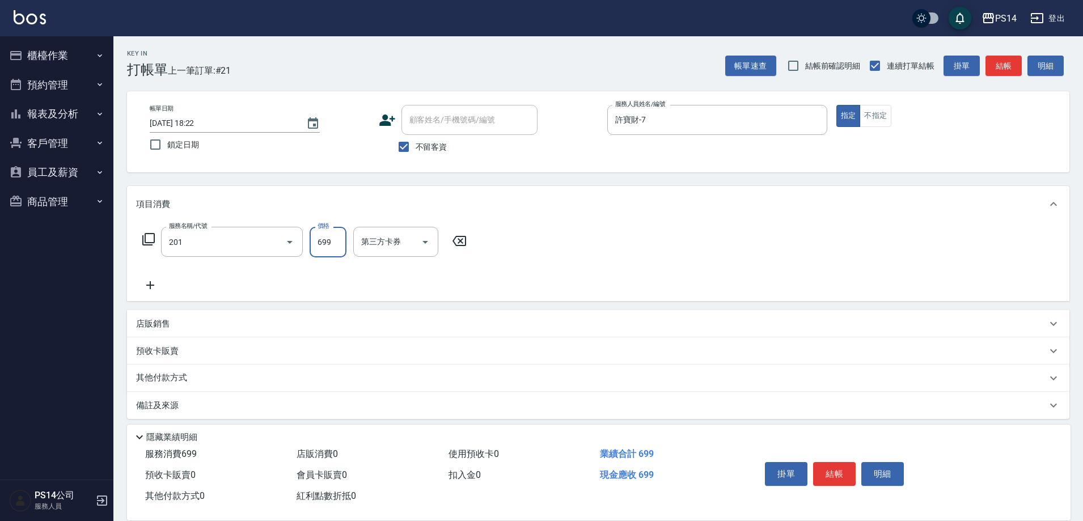
type input "基礎燙(201)"
type input "2500"
type input "陳羿淇-17"
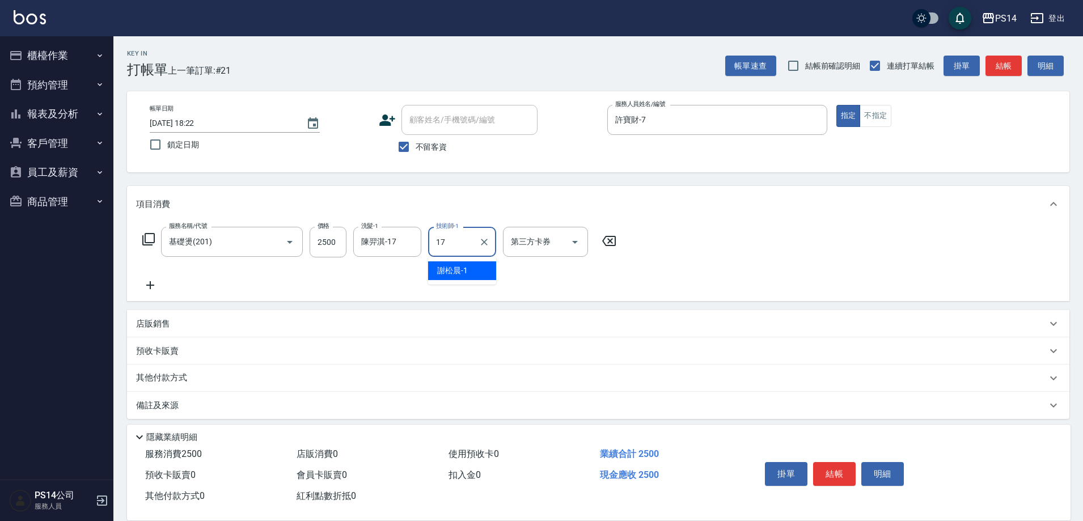
type input "陳羿淇-17"
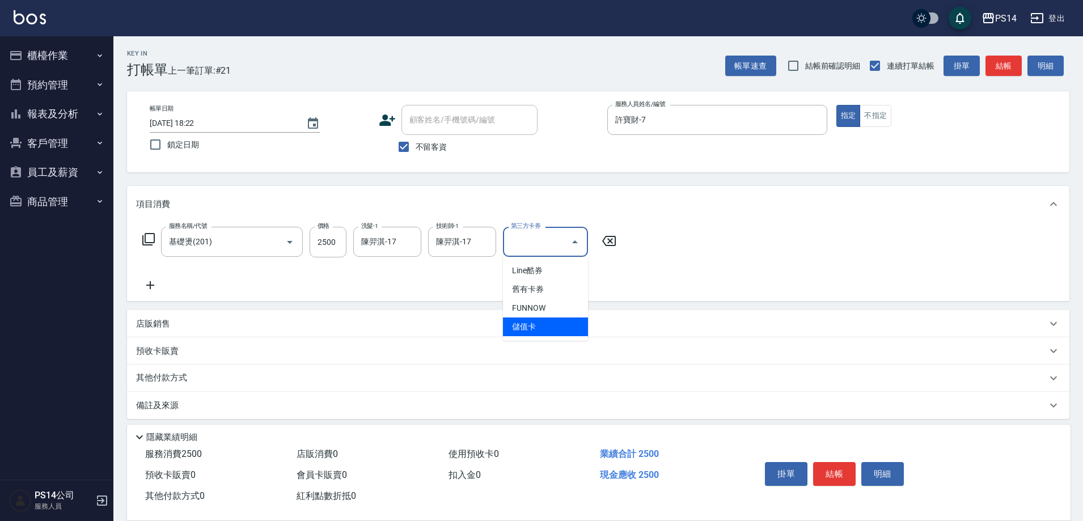
type input "儲值卡"
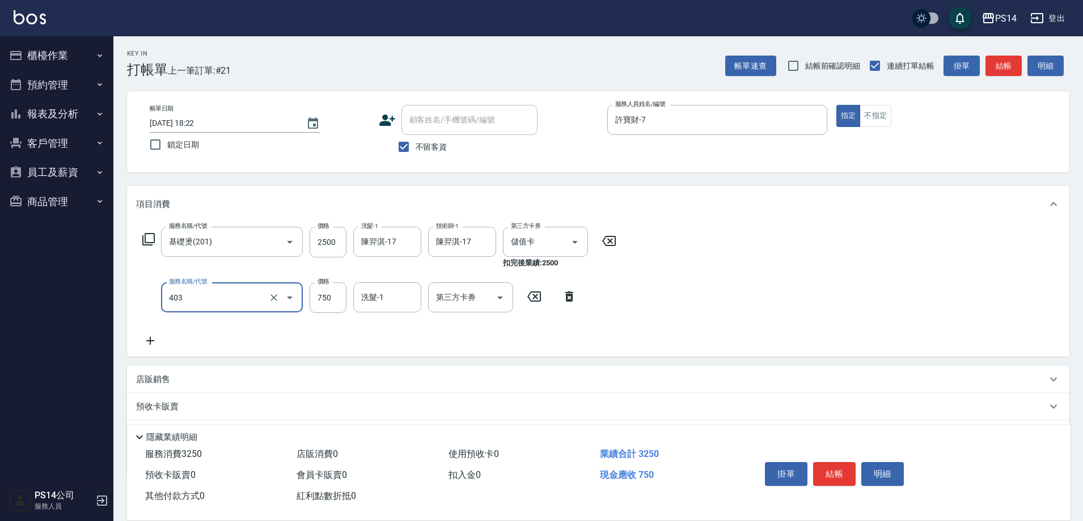
type input "750護(403)"
type input "陳羿淇-17"
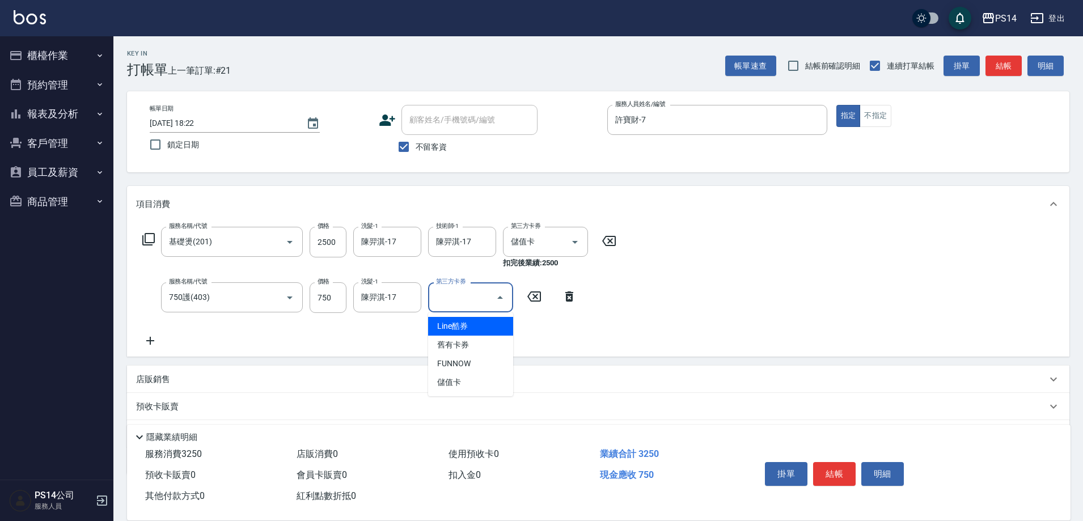
type input "儲值卡"
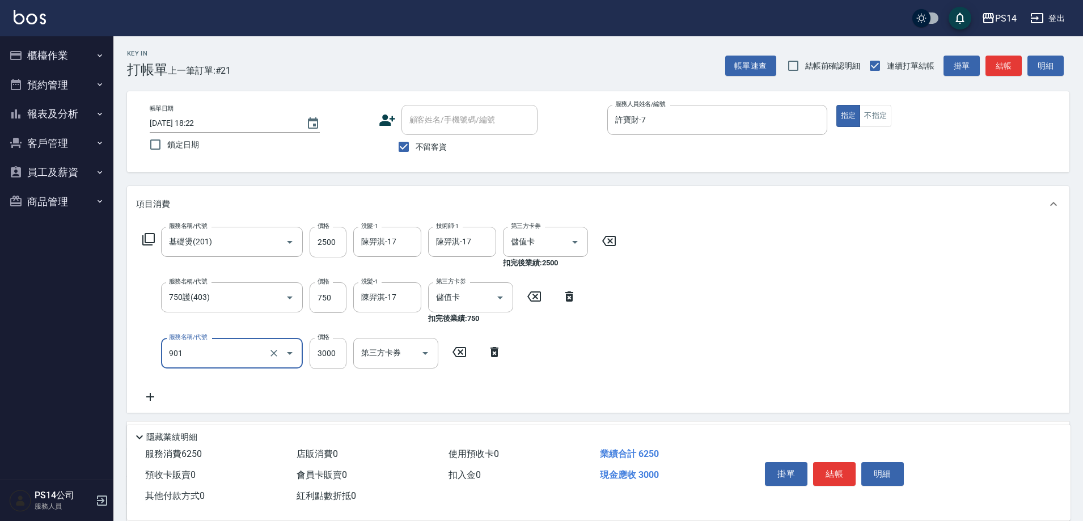
type input "儲值3000(901)"
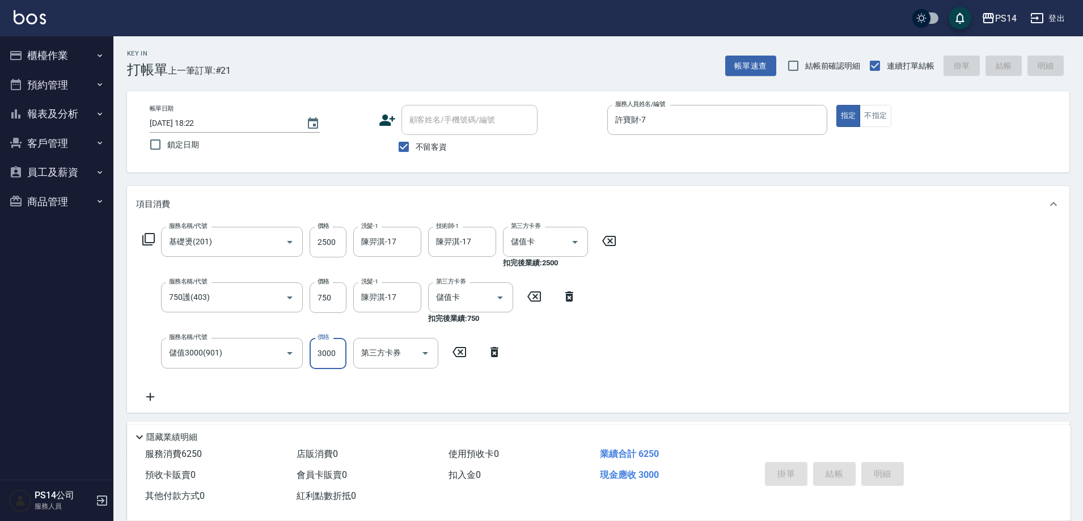
type input "[DATE] 18:23"
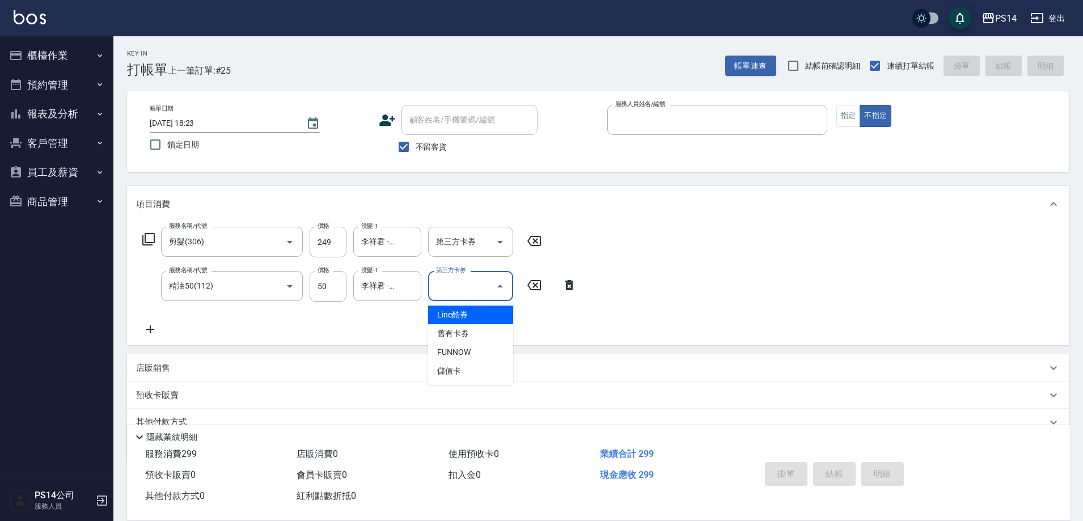
click at [859, 105] on button "不指定" at bounding box center [875, 116] width 32 height 22
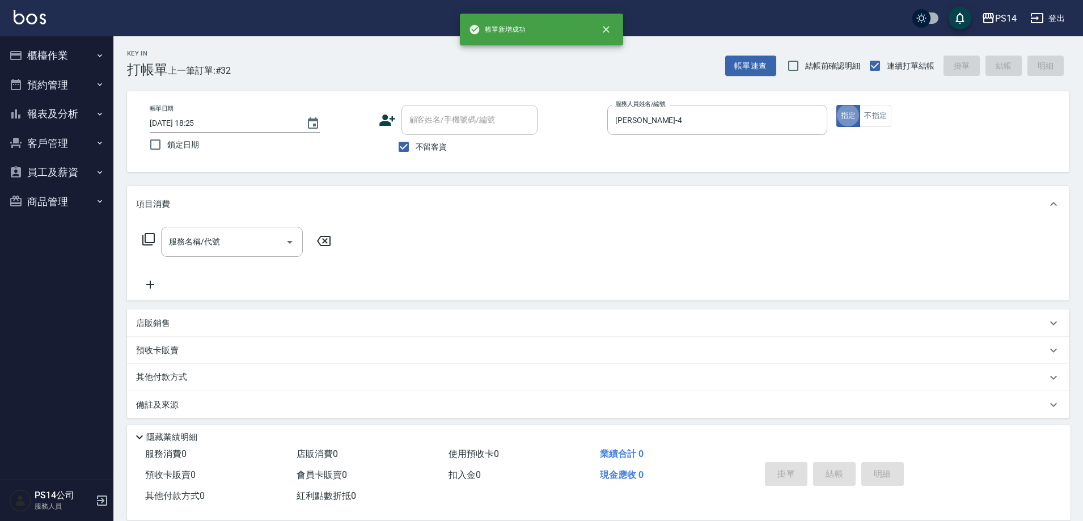
scroll to position [6, 0]
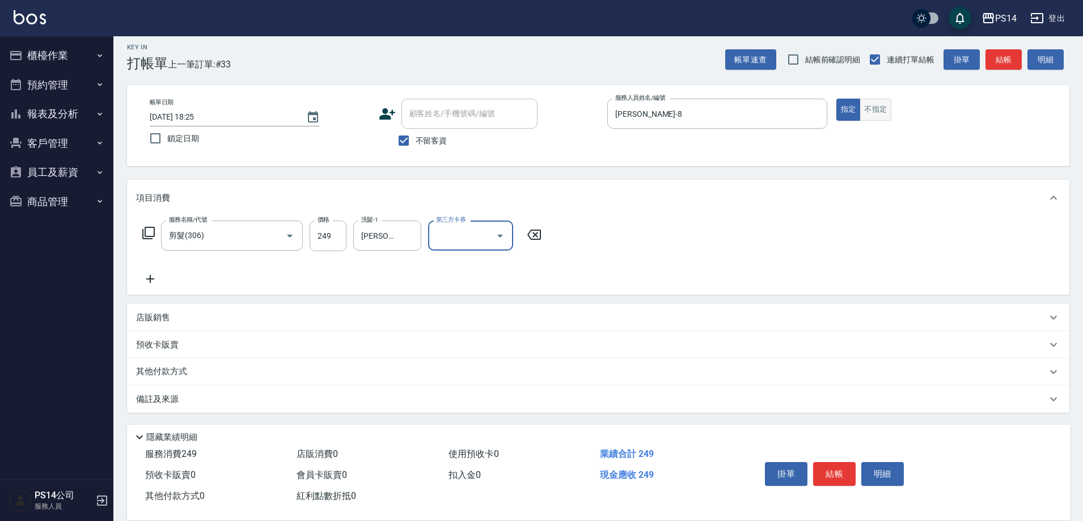
click at [884, 105] on button "不指定" at bounding box center [875, 110] width 32 height 22
